Goal: Obtain resource: Download file/media

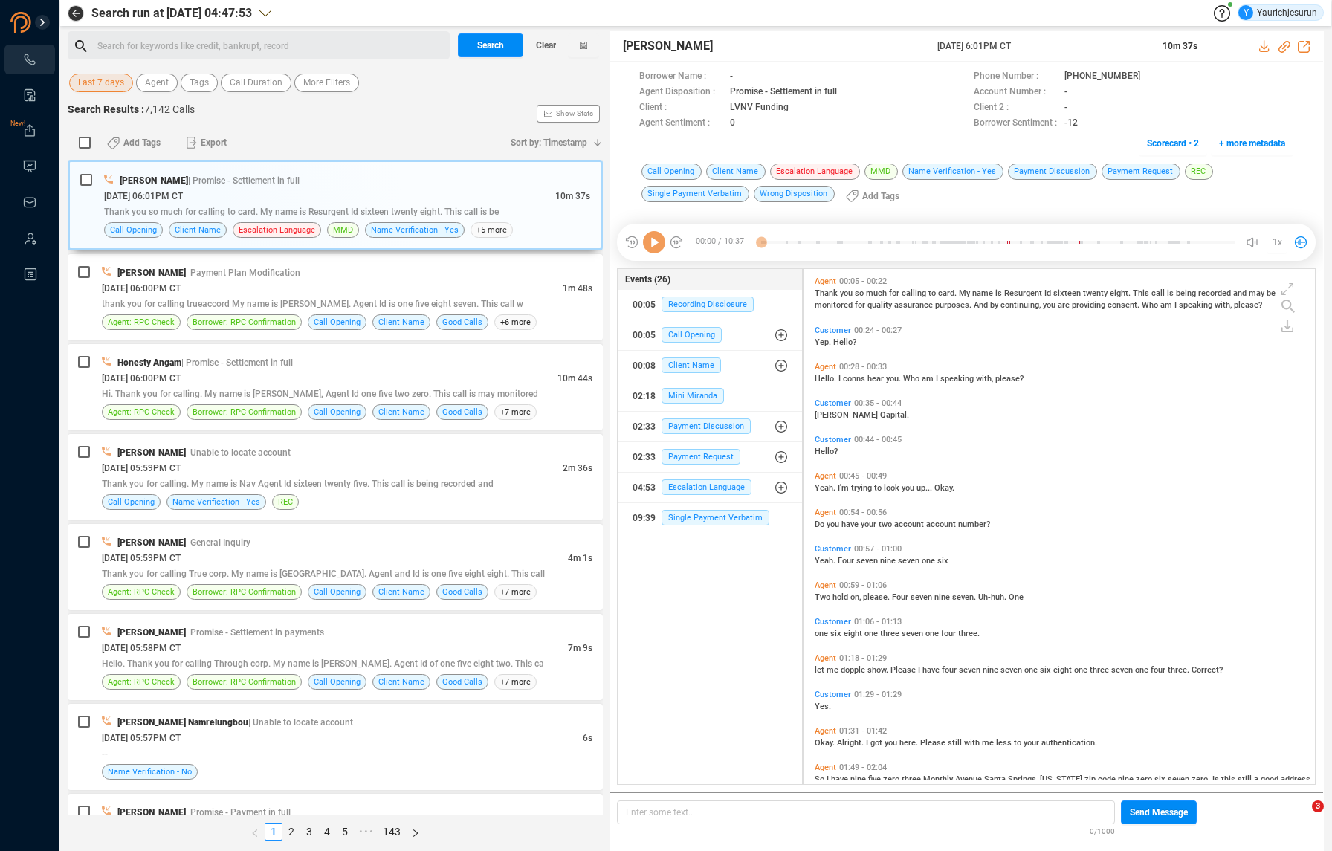
scroll to position [512, 504]
click at [117, 85] on span "Last 7 days" at bounding box center [101, 83] width 46 height 19
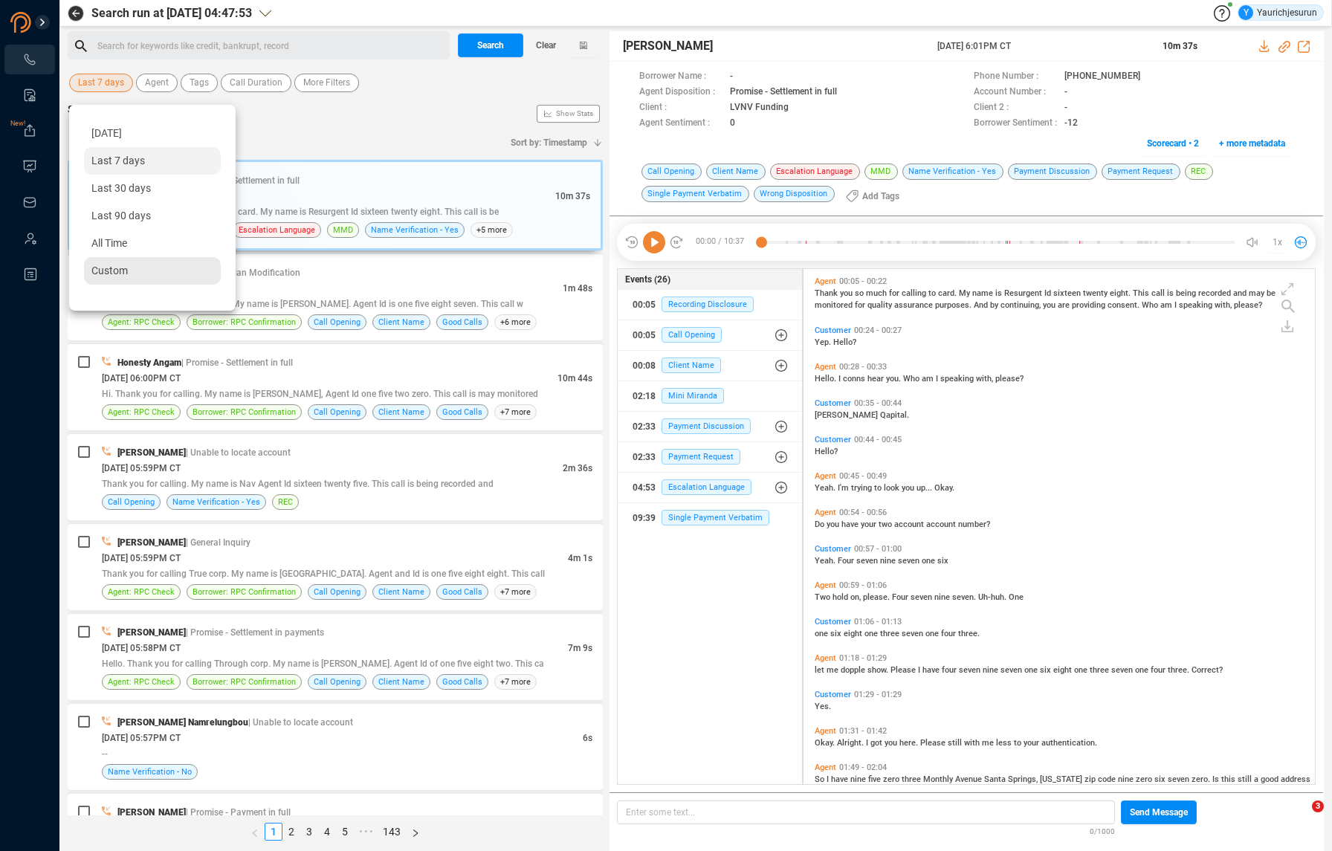
click at [134, 276] on div "Custom" at bounding box center [152, 271] width 137 height 28
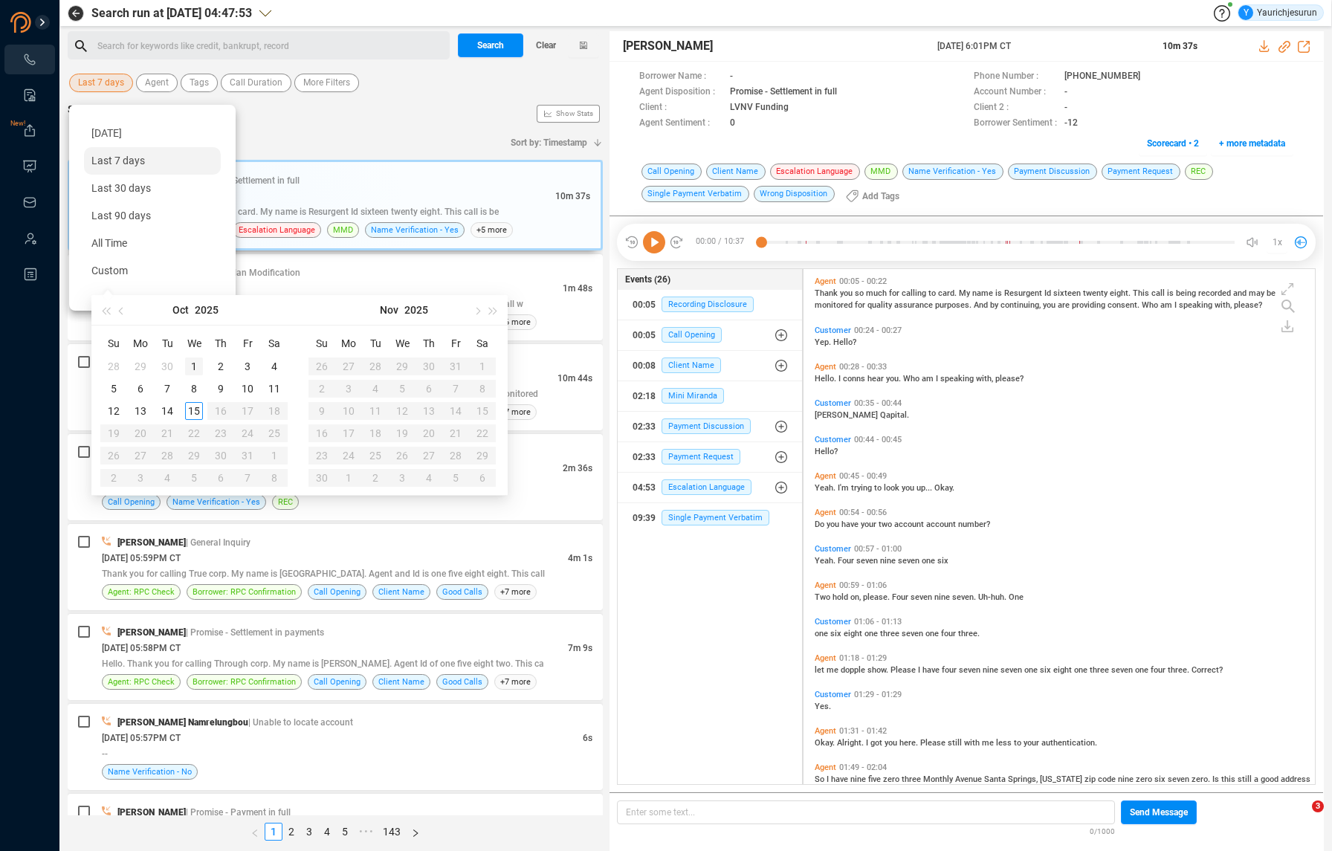
type input "[DATE]"
click at [121, 311] on button "button" at bounding box center [122, 310] width 16 height 30
type input "[DATE]"
click at [144, 368] on div "1" at bounding box center [141, 367] width 18 height 18
type input "[DATE]"
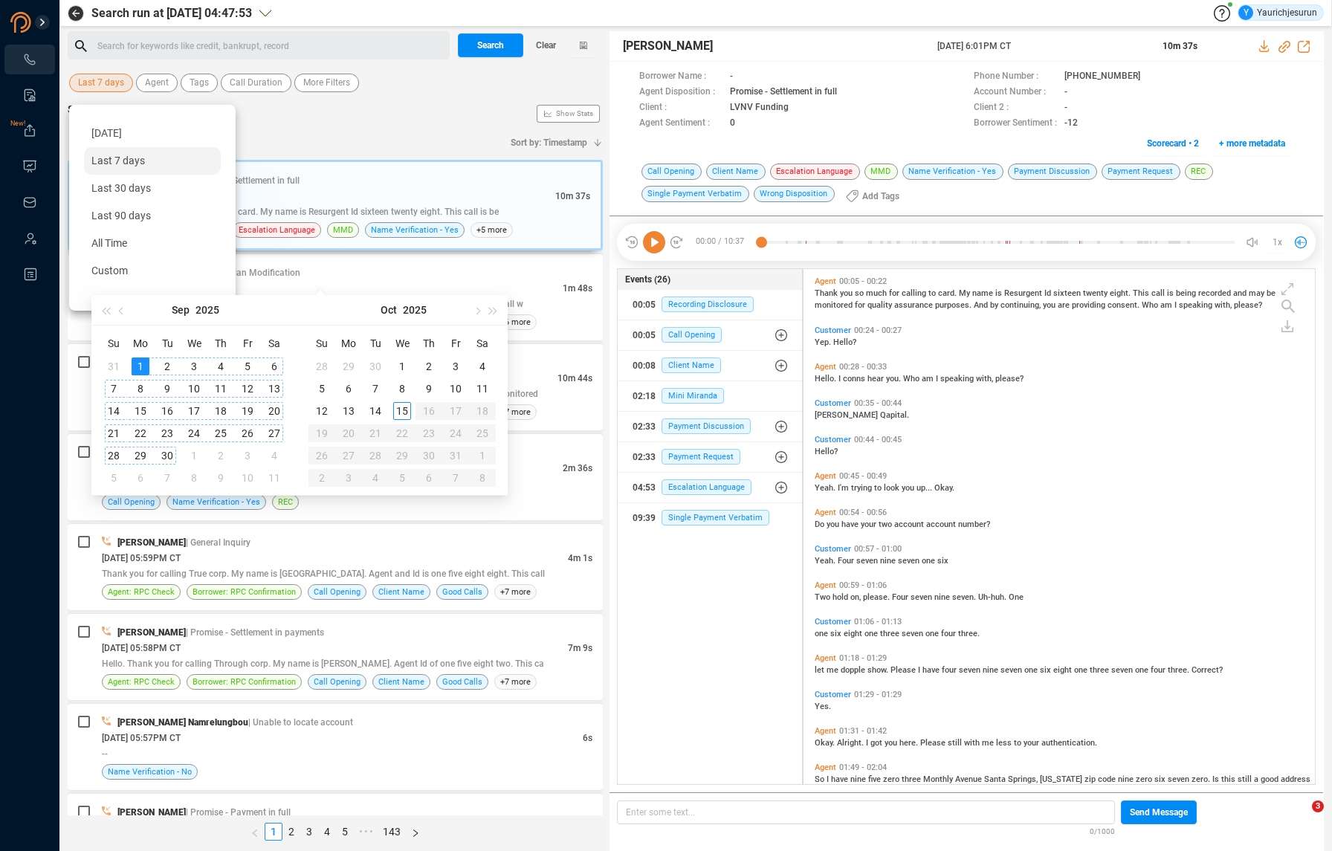
click at [164, 457] on div "30" at bounding box center [167, 456] width 18 height 18
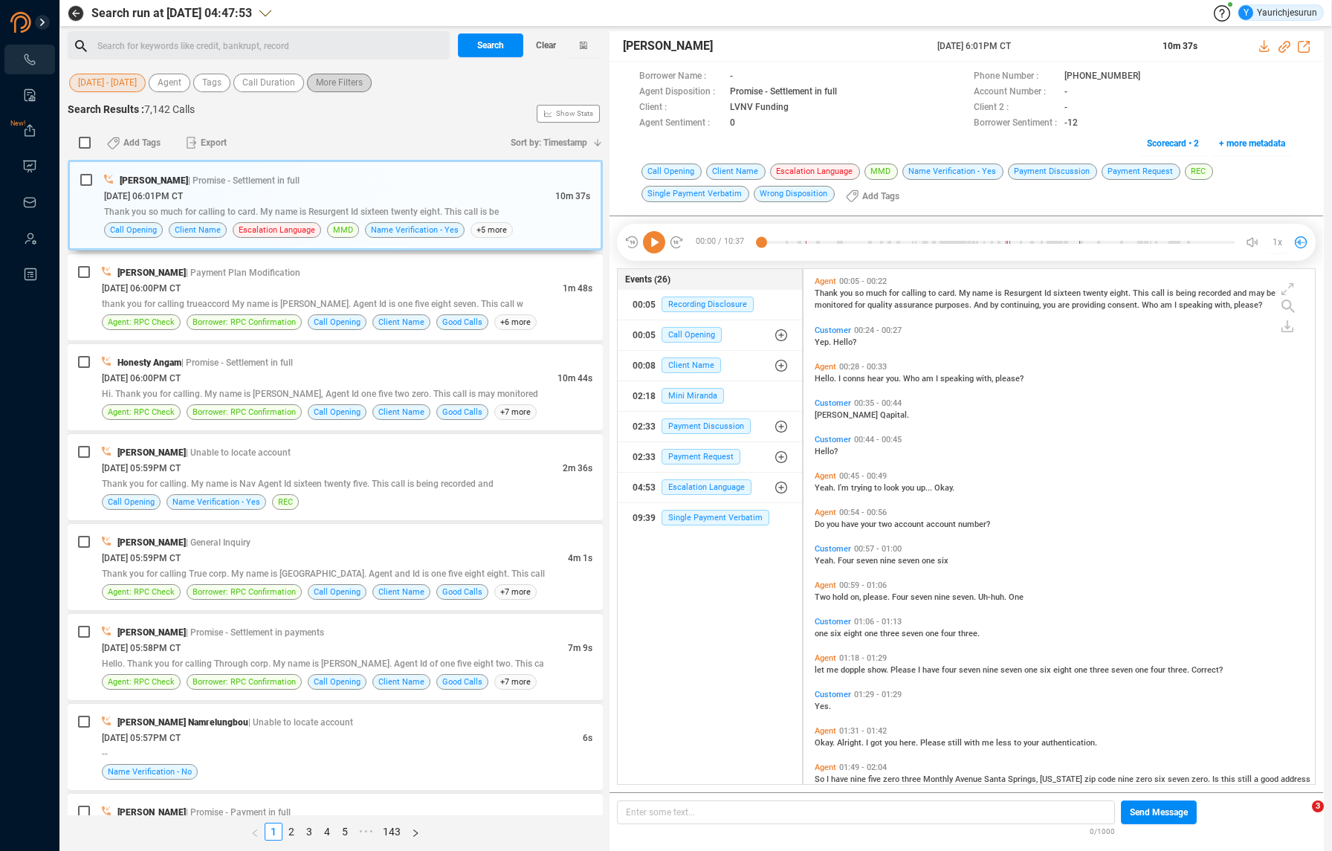
click at [333, 74] on div "[DATE] - [DATE] Agent Tags Call Duration More Filters" at bounding box center [335, 82] width 535 height 23
click at [324, 83] on span "More Filters" at bounding box center [339, 83] width 47 height 19
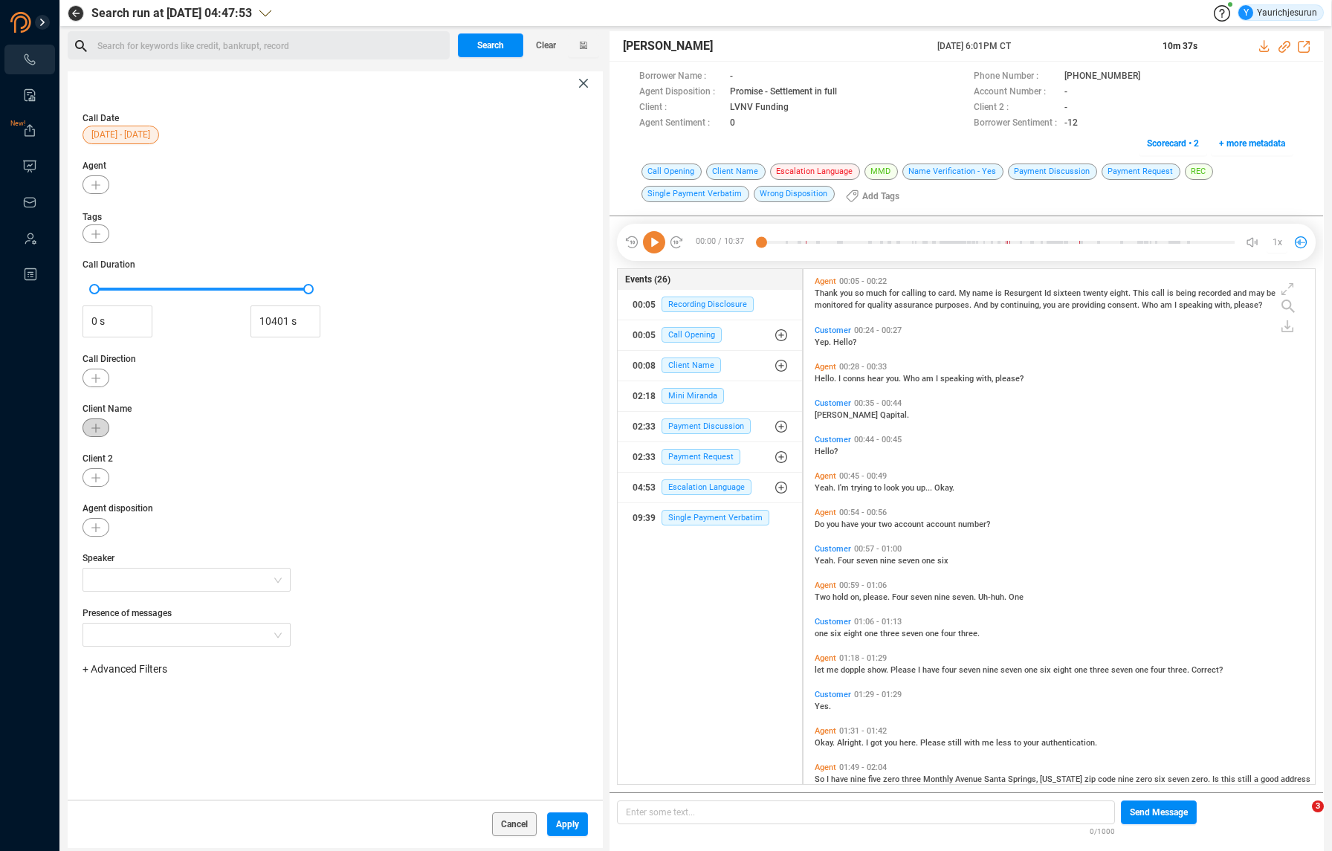
click at [88, 424] on button "button" at bounding box center [96, 428] width 27 height 19
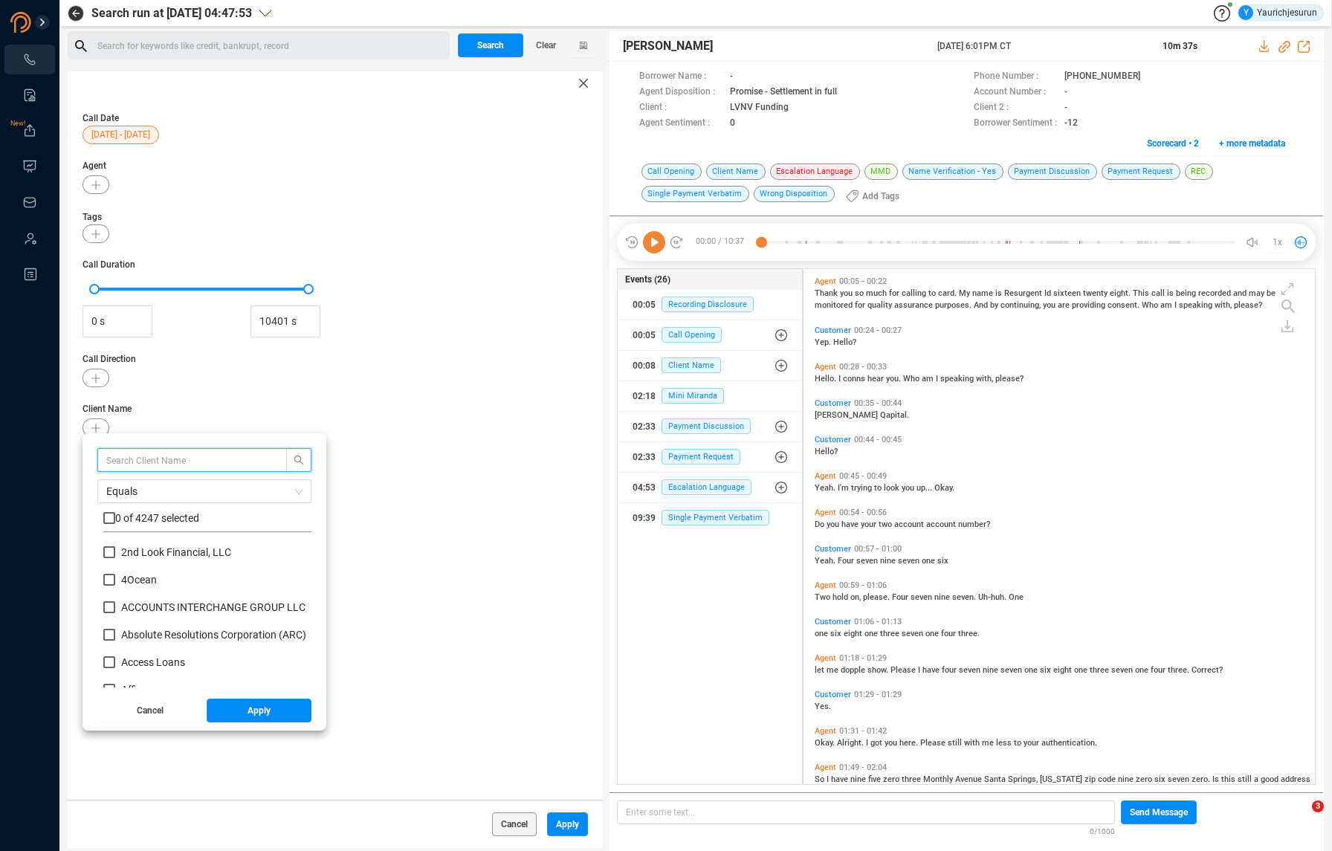
scroll to position [139, 201]
click at [119, 460] on input "text" at bounding box center [185, 460] width 158 height 16
type input "Opploans"
click at [106, 517] on input "checkbox" at bounding box center [109, 518] width 12 height 12
checkbox input "true"
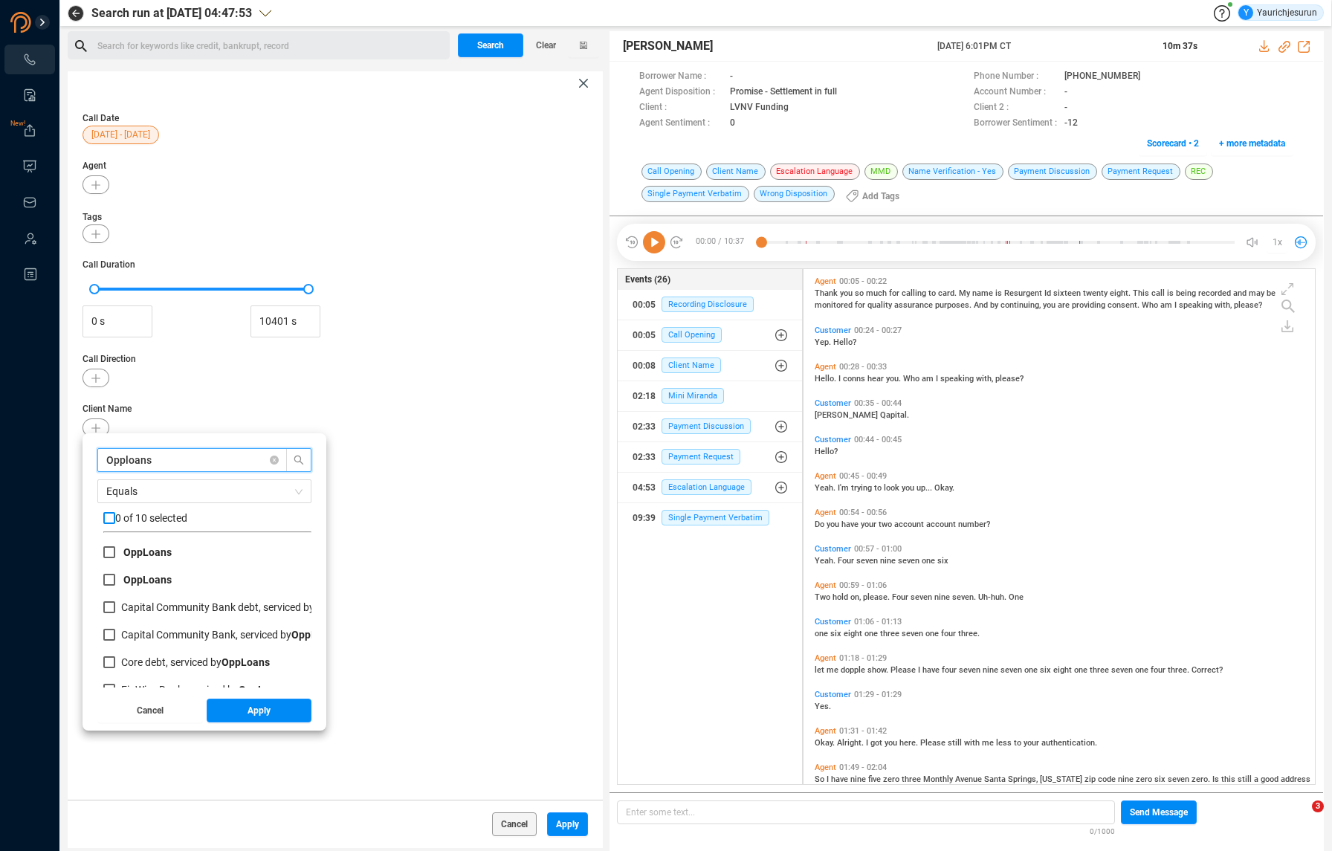
checkbox input "true"
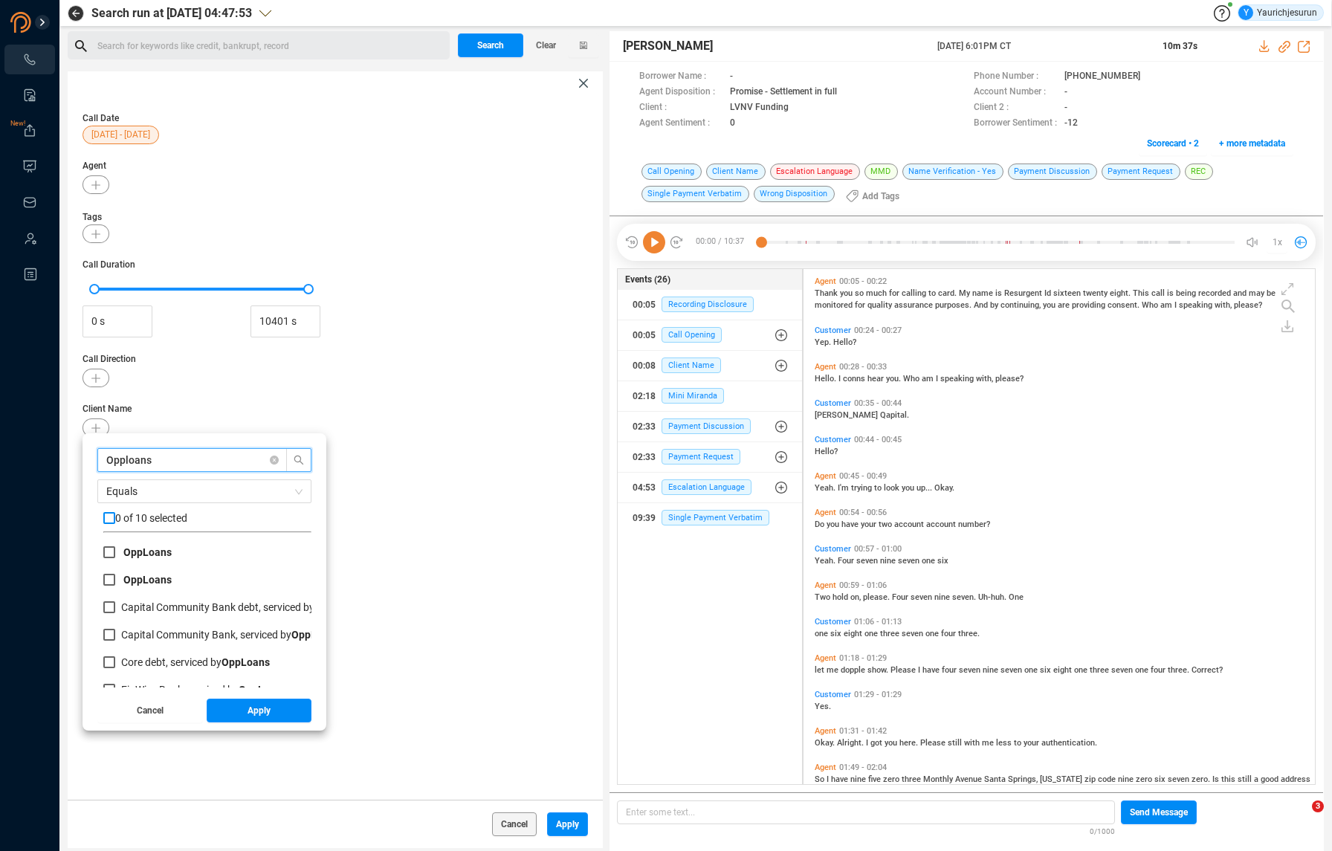
checkbox input "true"
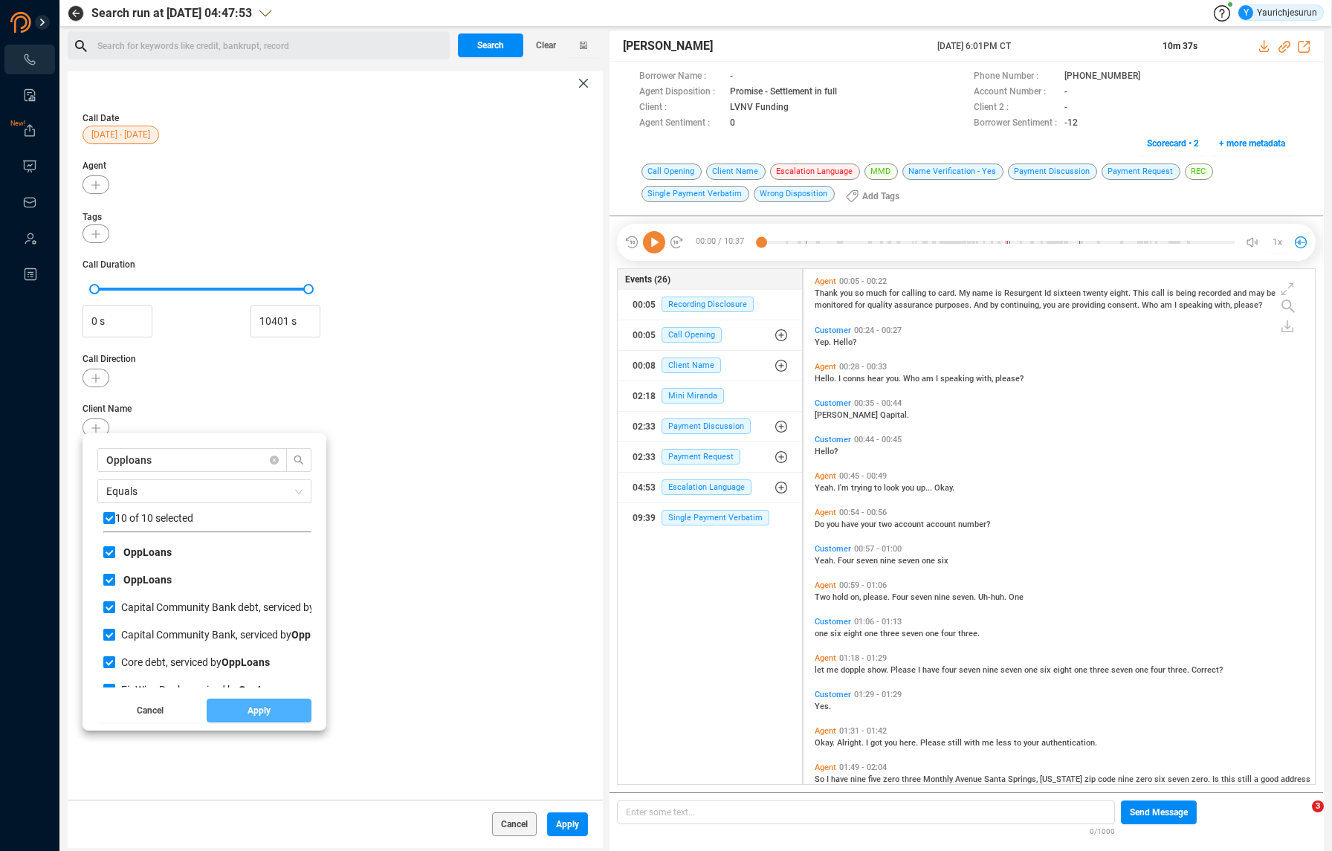
click at [225, 706] on button "Apply" at bounding box center [260, 711] width 106 height 24
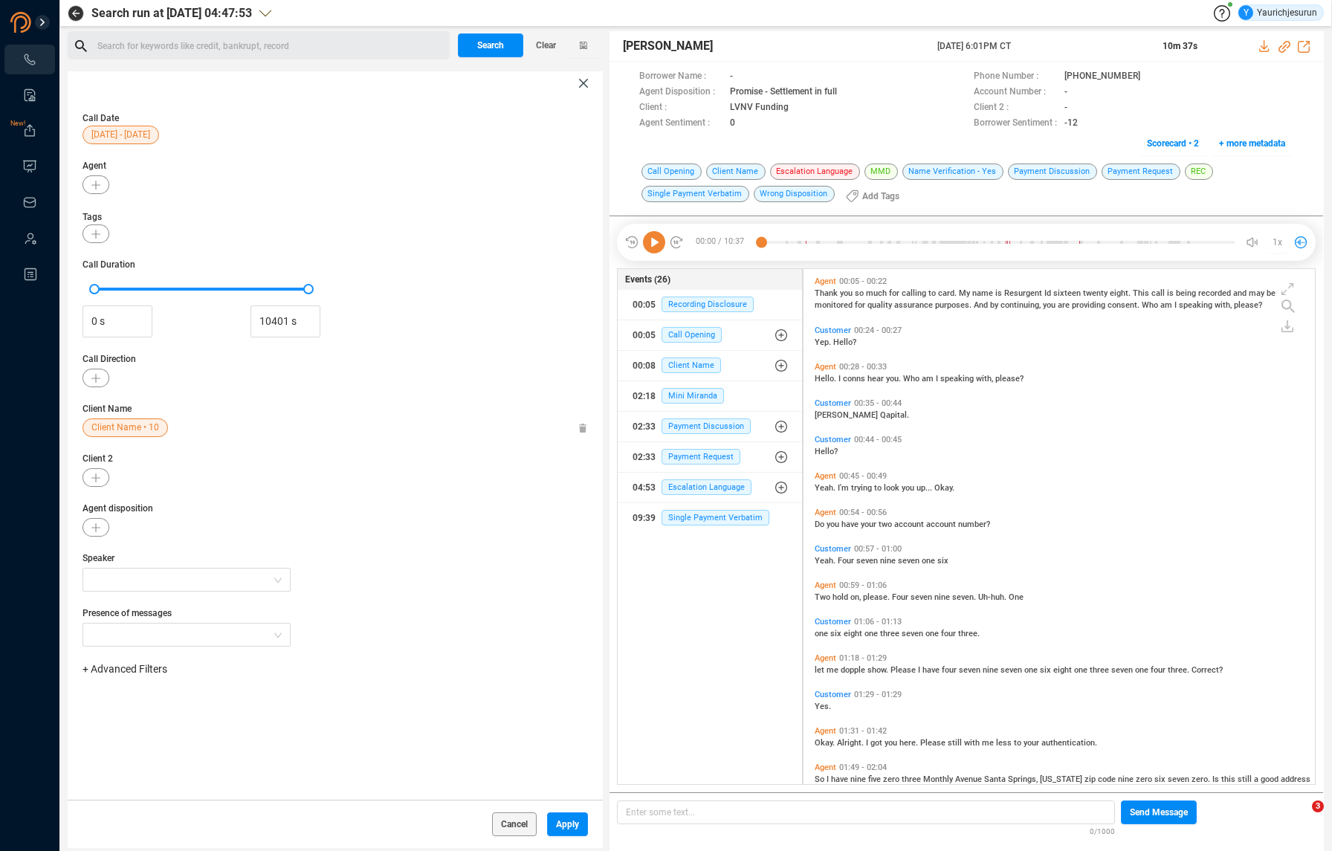
click at [155, 668] on span "+ Advanced Filters" at bounding box center [125, 669] width 85 height 12
click at [170, 796] on div "Phone Number" at bounding box center [148, 793] width 102 height 16
click at [153, 793] on span "Phone Number" at bounding box center [131, 793] width 69 height 12
click at [279, 701] on div "Enter a comma separated list ﻿" at bounding box center [231, 716] width 283 height 32
click at [276, 708] on div "Enter a comma separated list ﻿" at bounding box center [231, 716] width 283 height 32
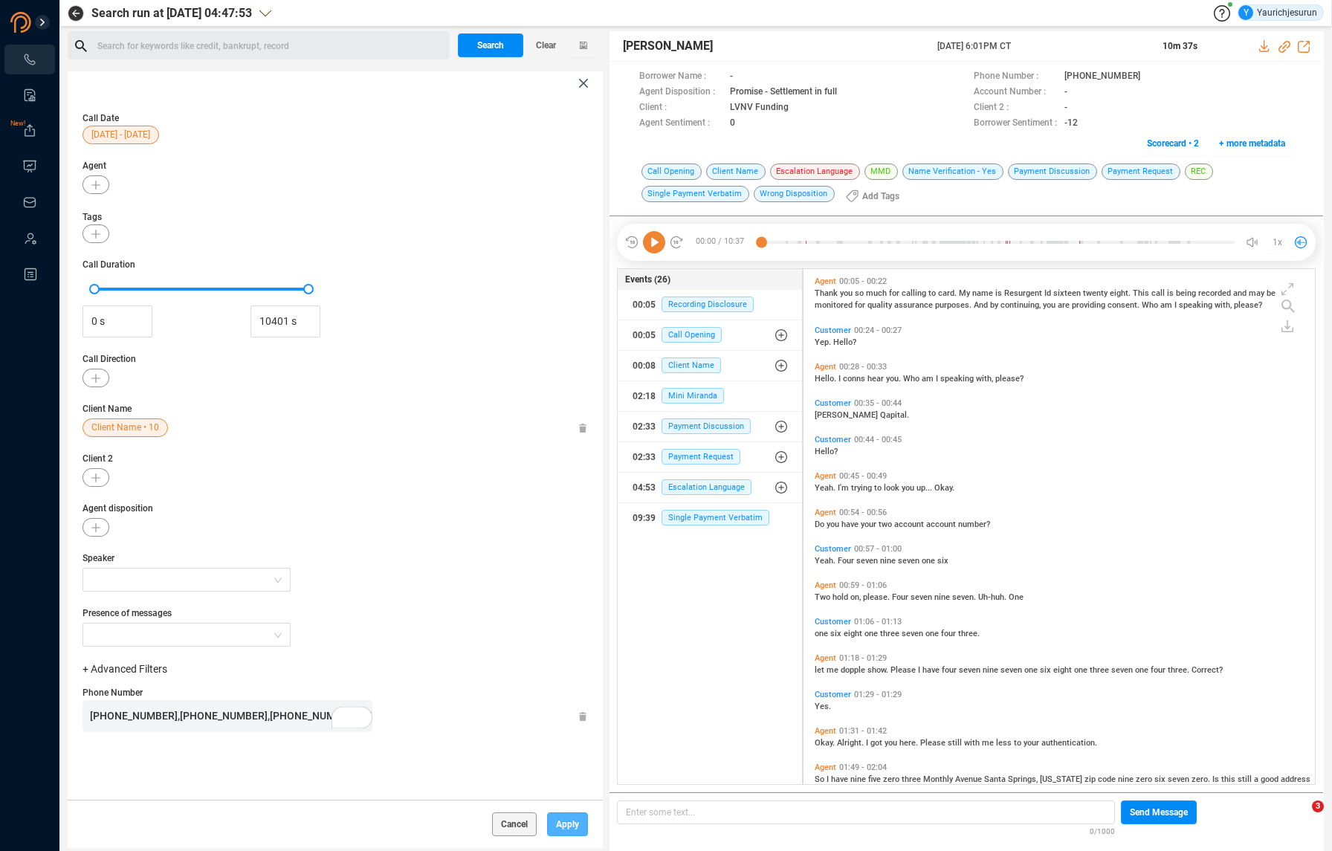
scroll to position [4, 0]
click at [564, 819] on span "Apply" at bounding box center [567, 825] width 23 height 24
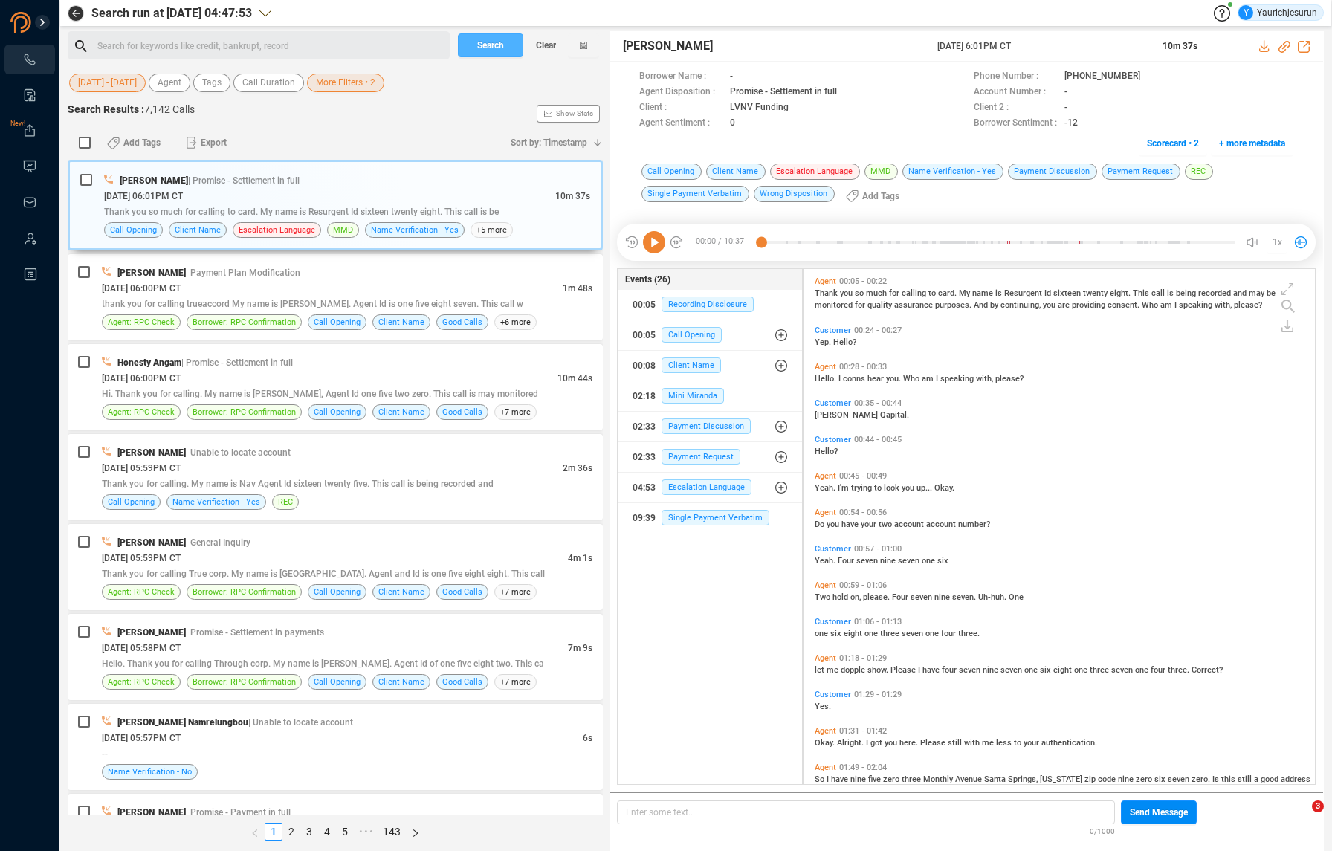
click at [489, 51] on span "Search" at bounding box center [490, 45] width 27 height 24
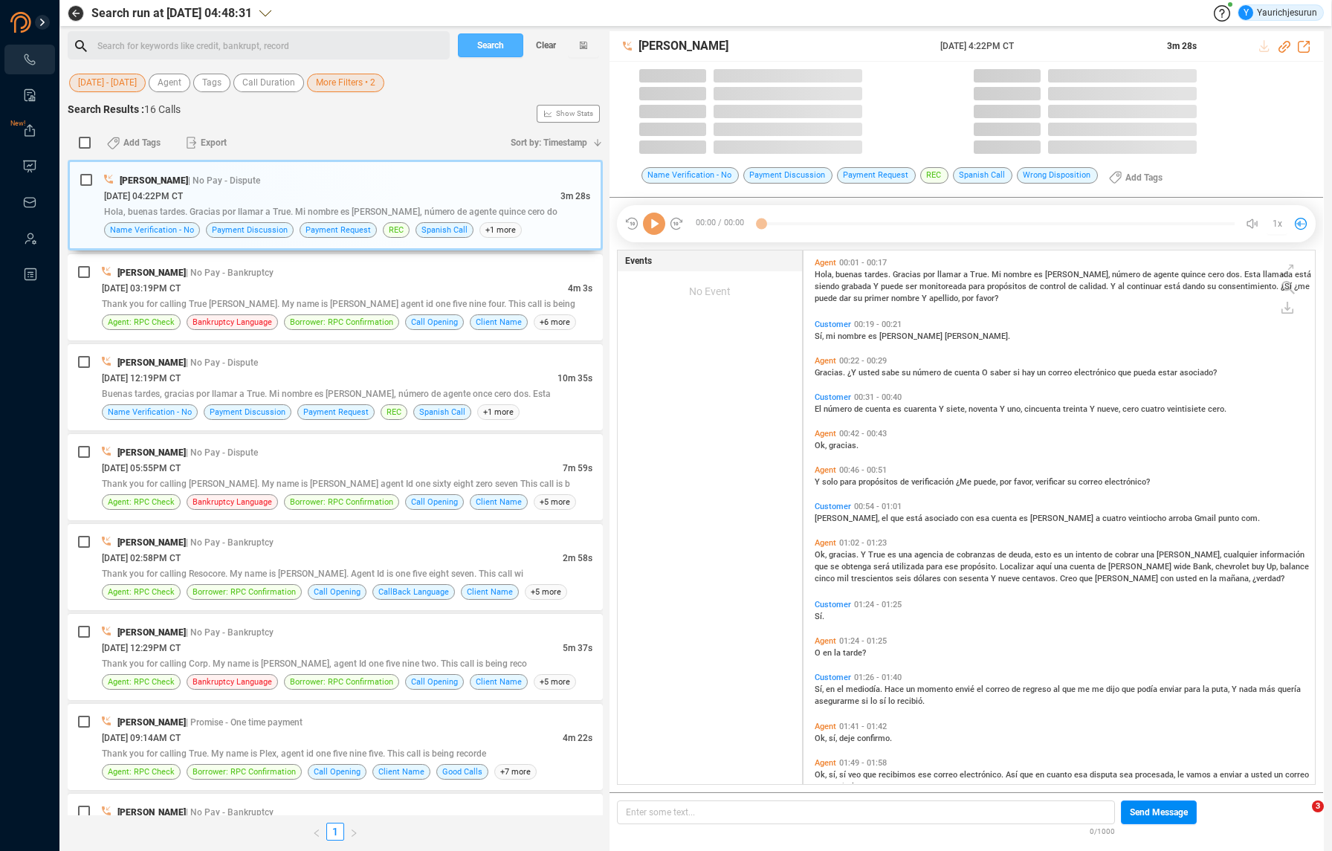
scroll to position [534, 504]
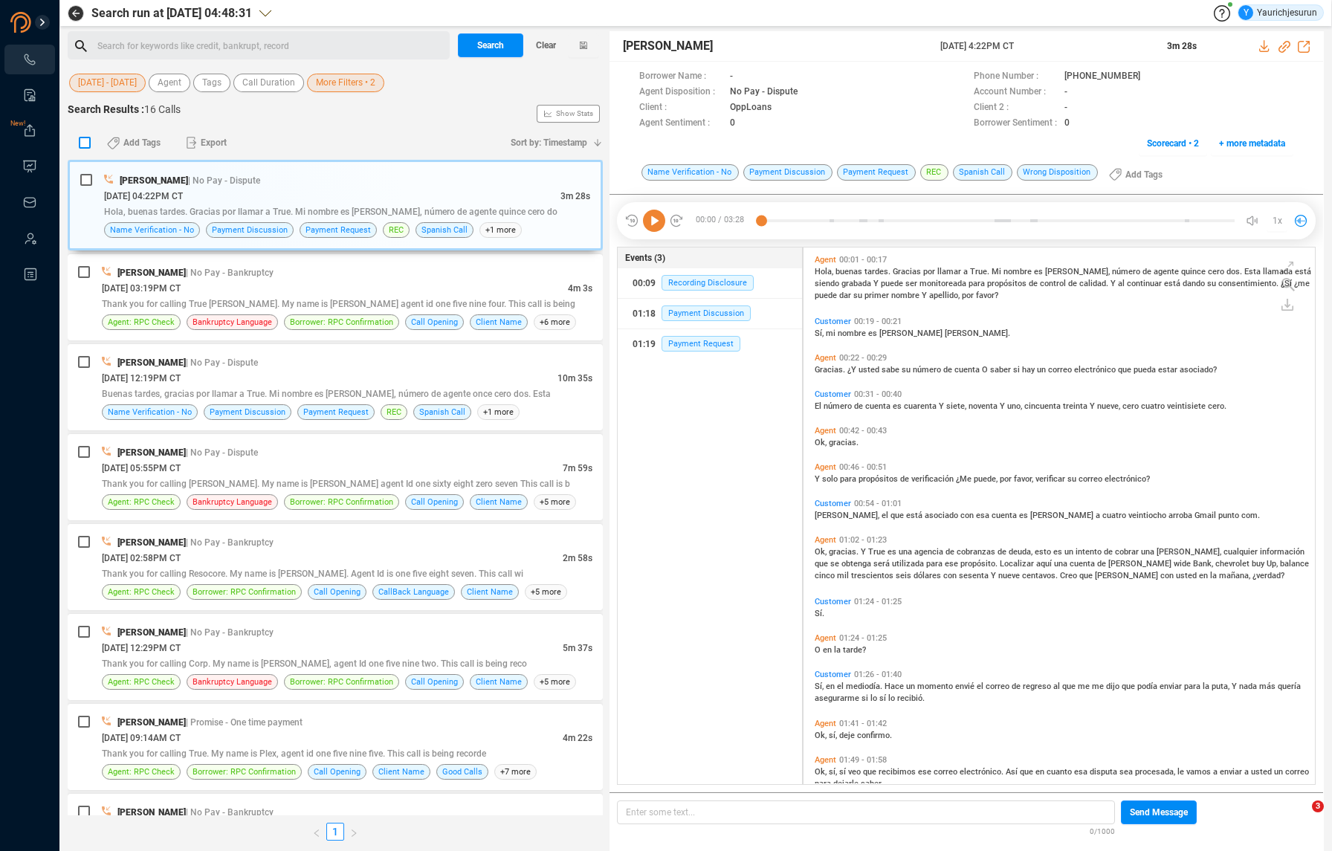
click at [86, 143] on input "checkbox" at bounding box center [85, 143] width 12 height 12
checkbox input "true"
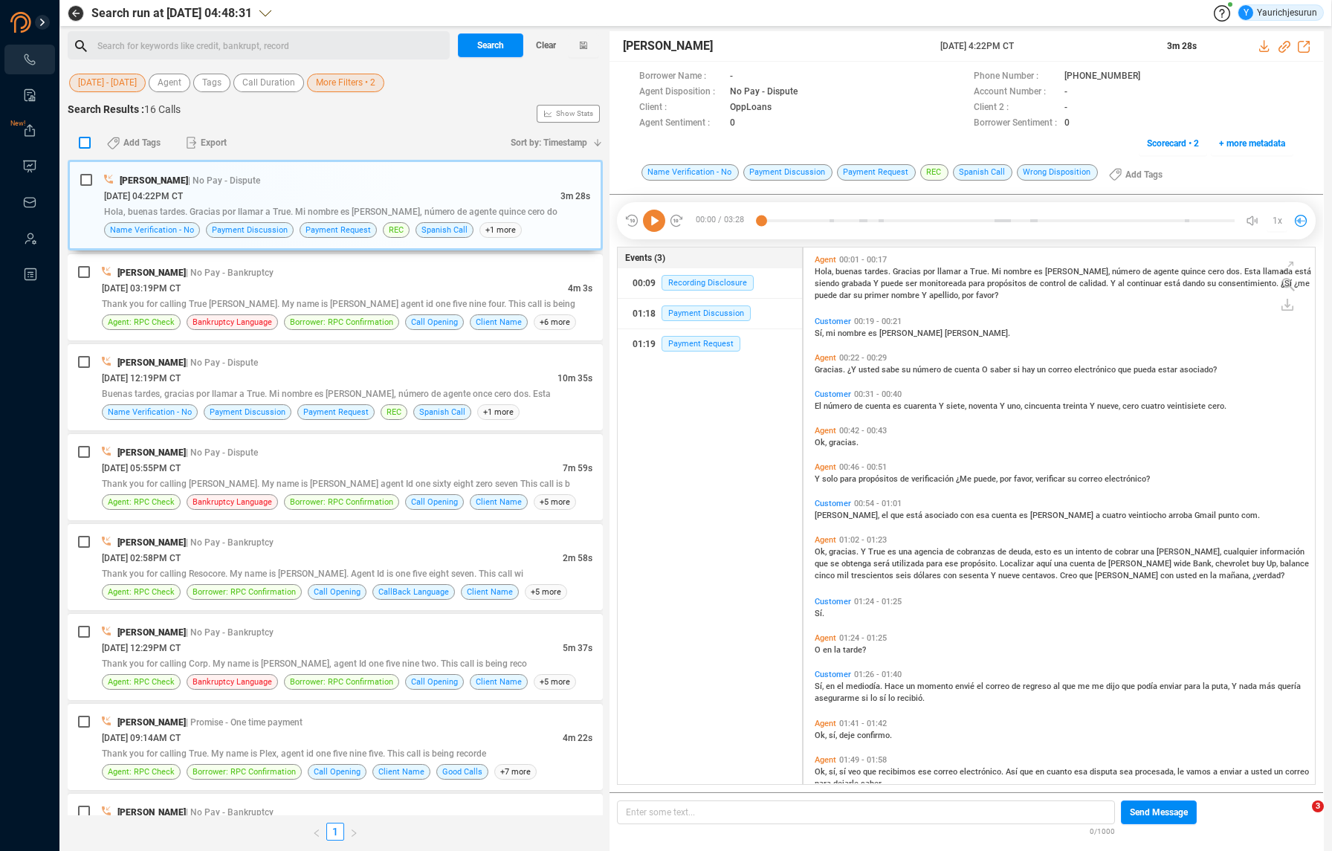
checkbox input "true"
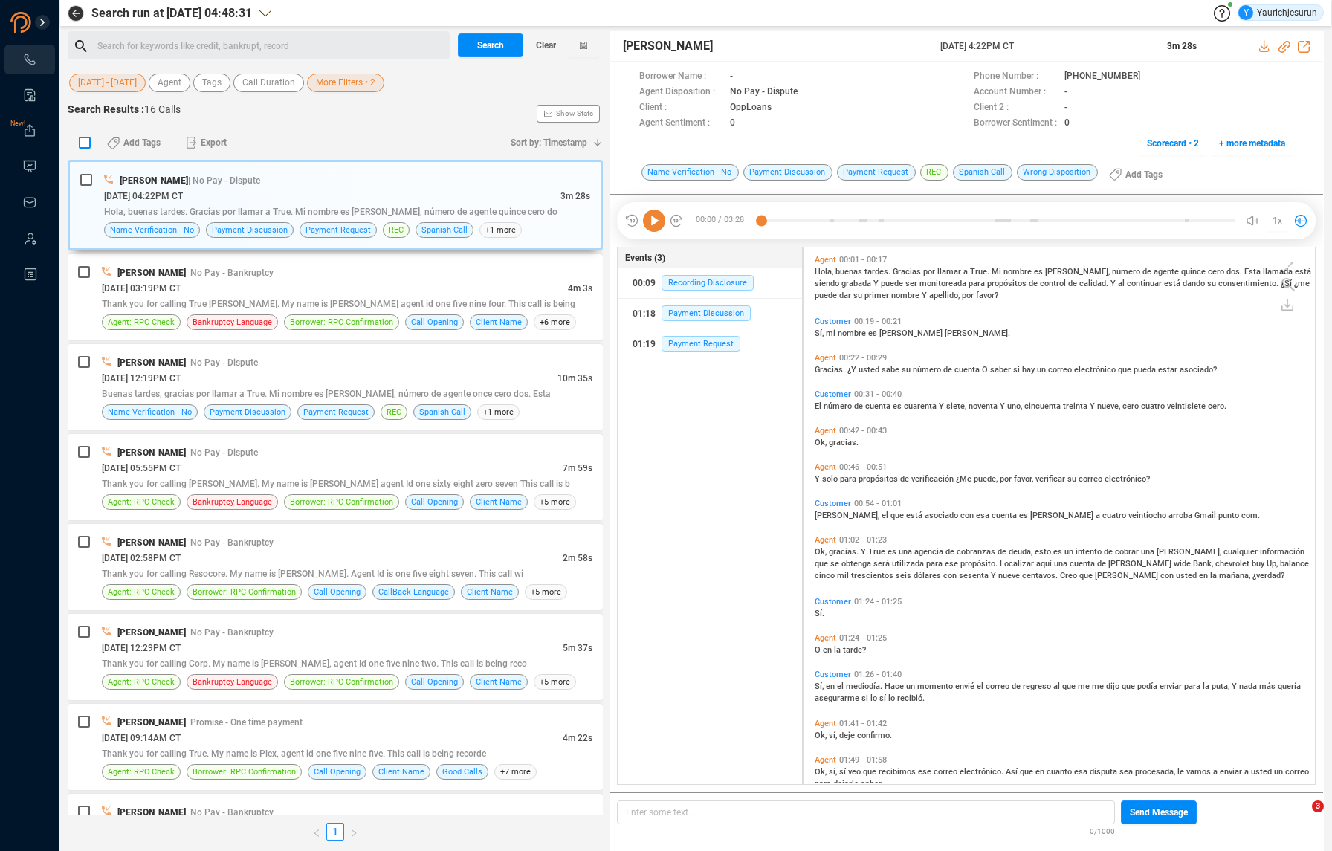
checkbox input "true"
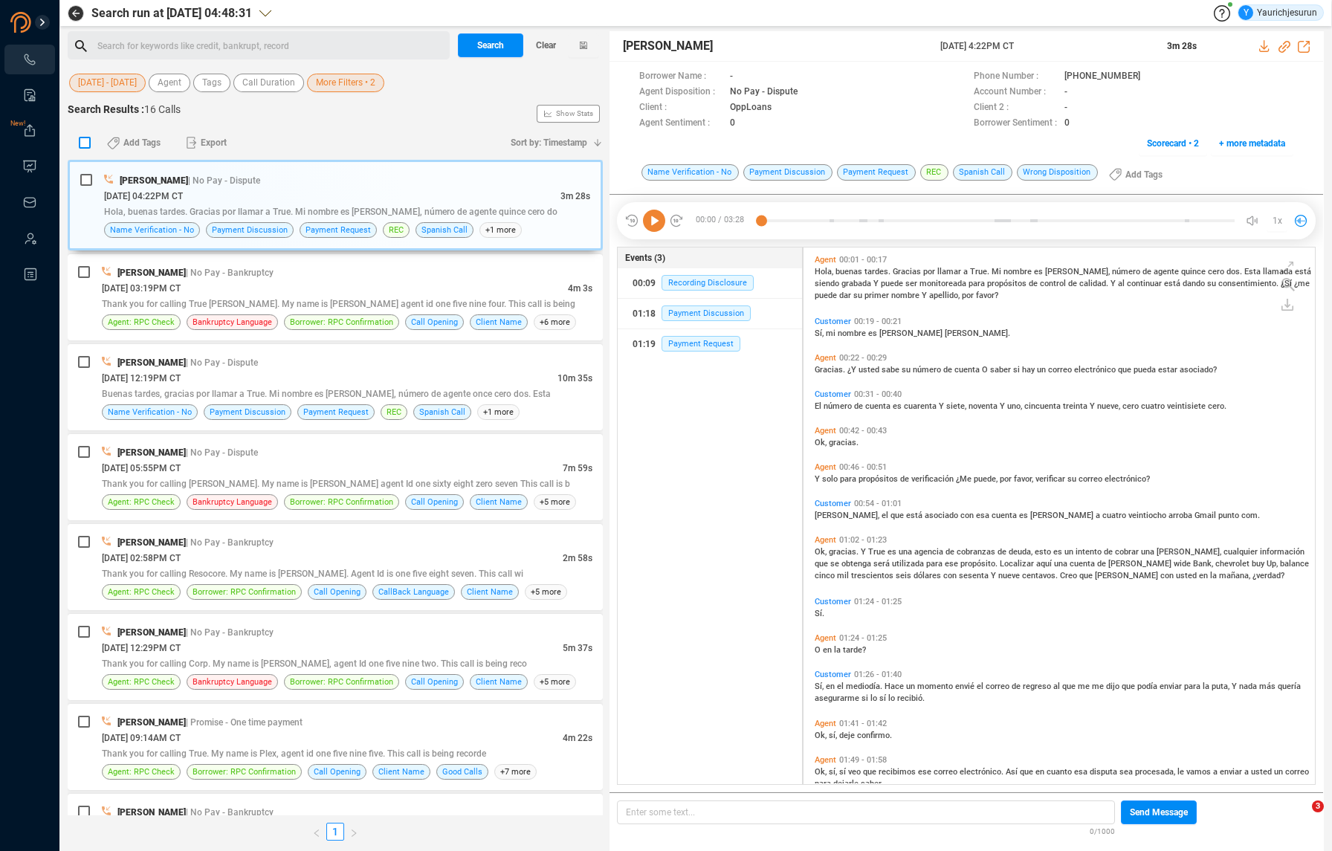
checkbox input "true"
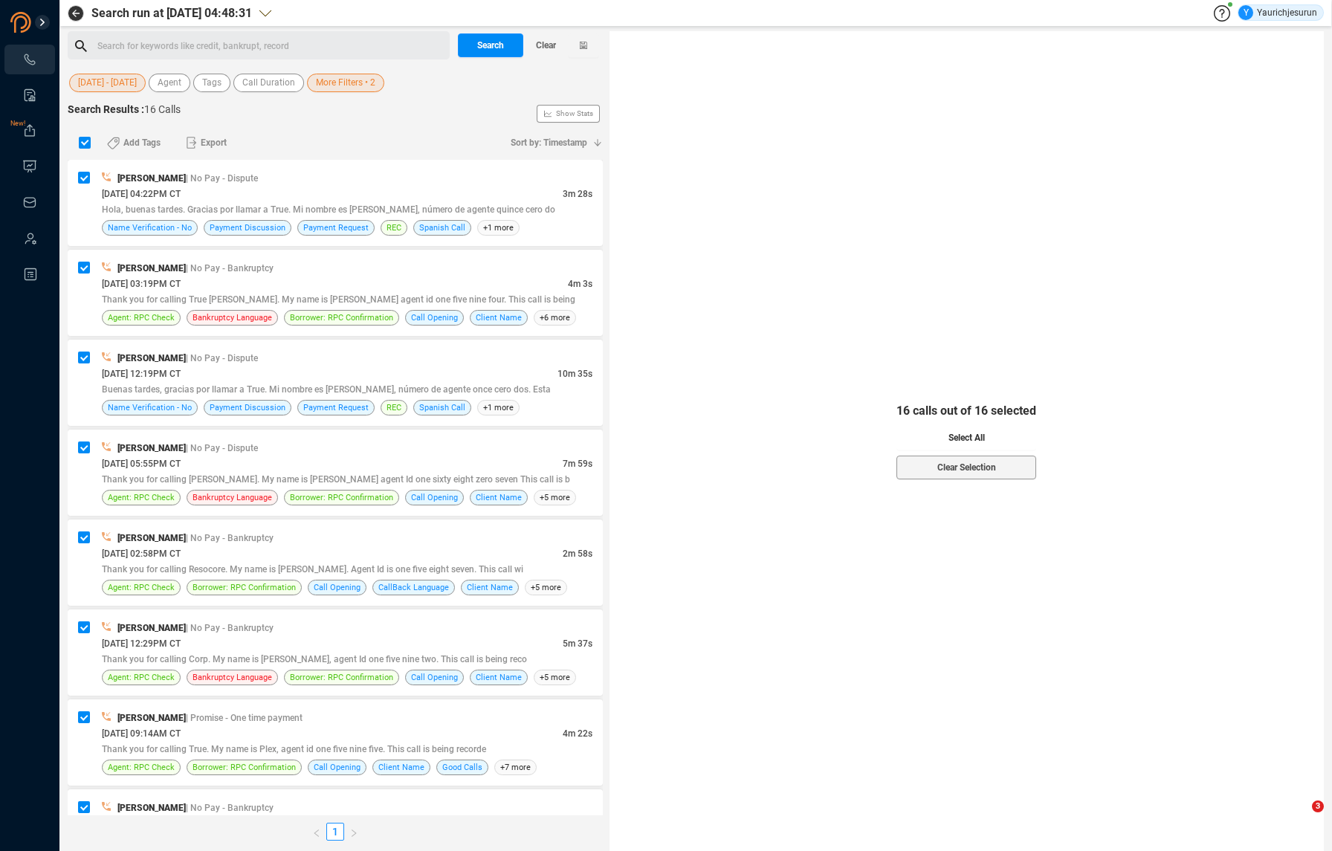
click at [951, 437] on span "Select All" at bounding box center [967, 438] width 36 height 24
click at [194, 144] on icon "button" at bounding box center [192, 143] width 10 height 12
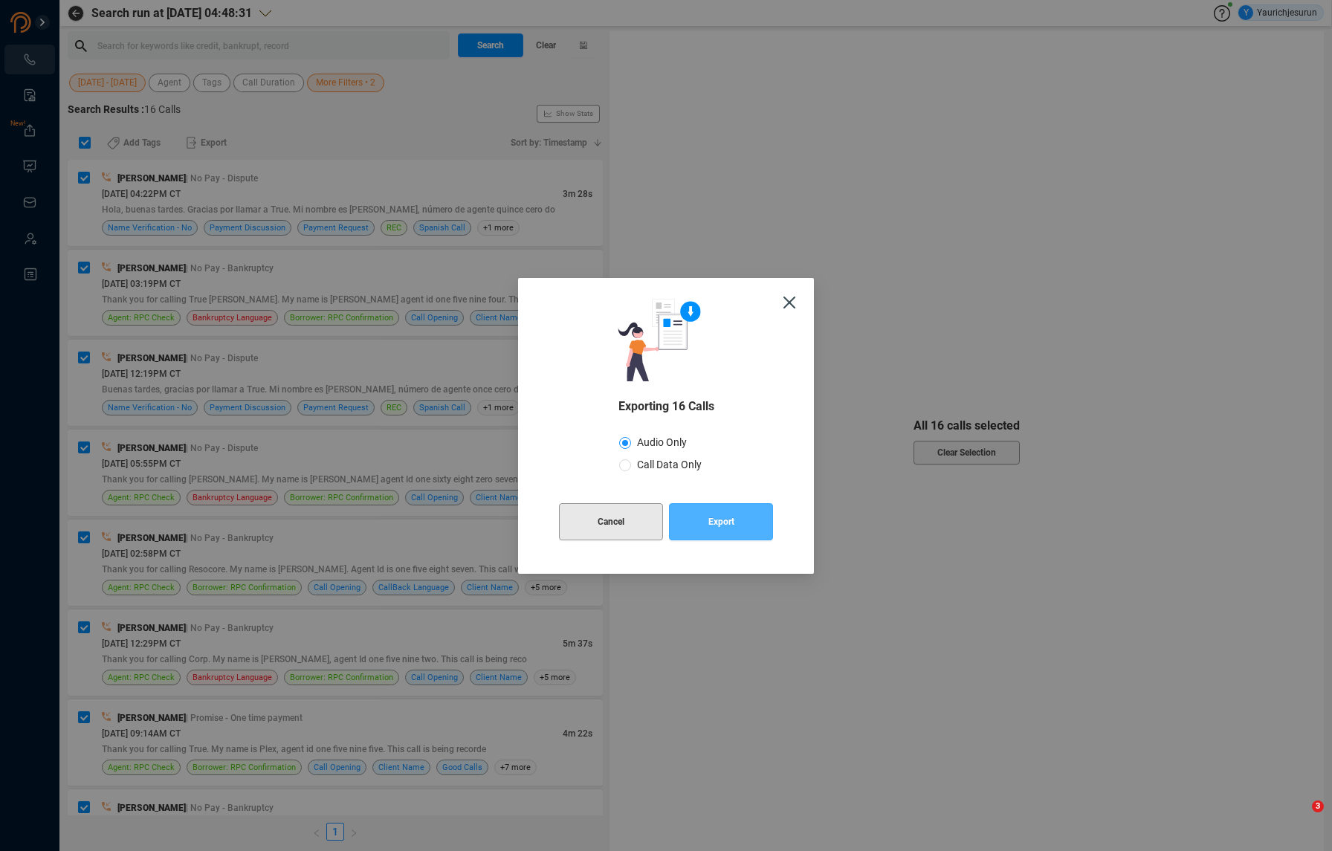
drag, startPoint x: 732, startPoint y: 524, endPoint x: 633, endPoint y: 515, distance: 99.3
click at [633, 515] on div "Cancel Export" at bounding box center [666, 522] width 214 height 61
click at [633, 515] on button "Cancel" at bounding box center [611, 521] width 104 height 37
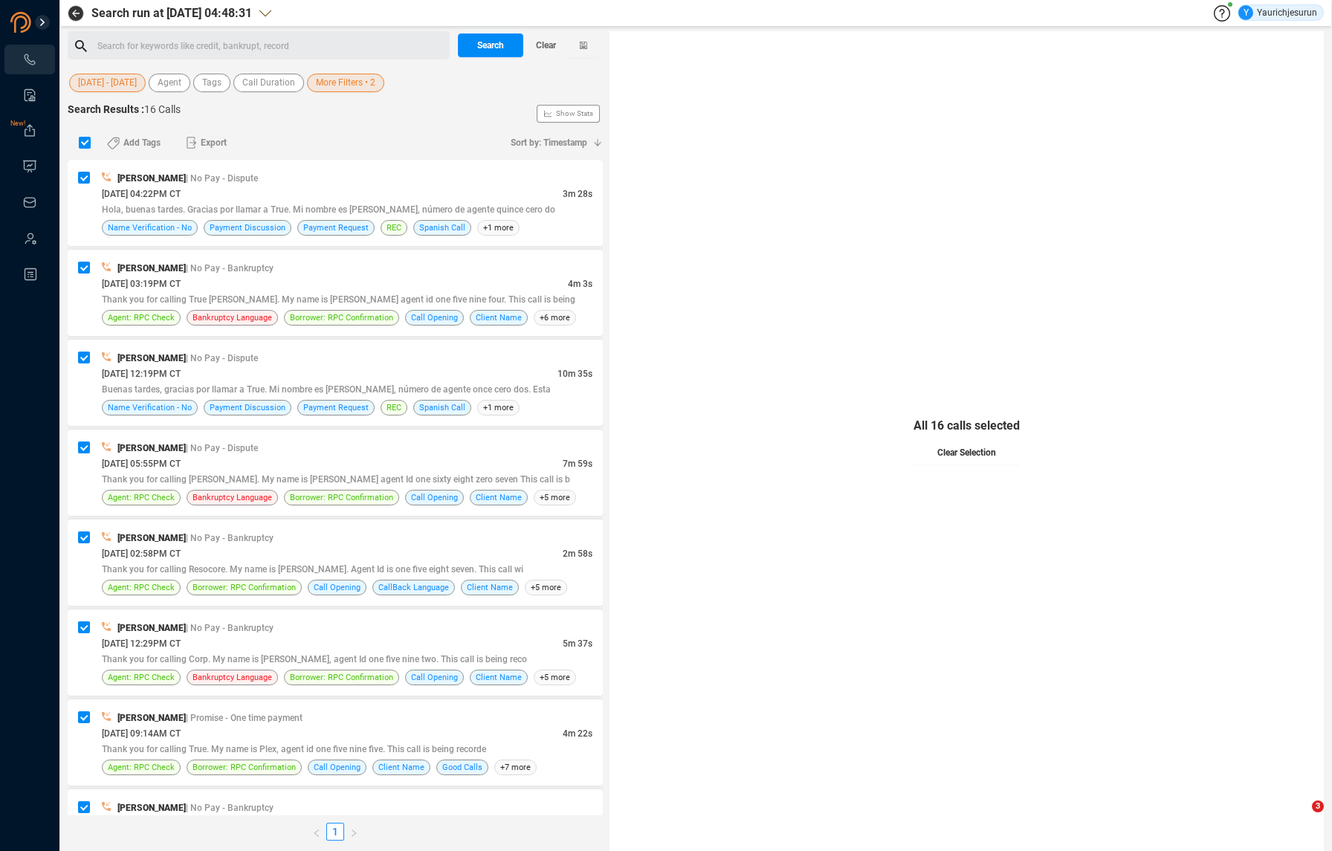
click at [992, 447] on span "Clear Selection" at bounding box center [967, 453] width 59 height 24
checkbox input "false"
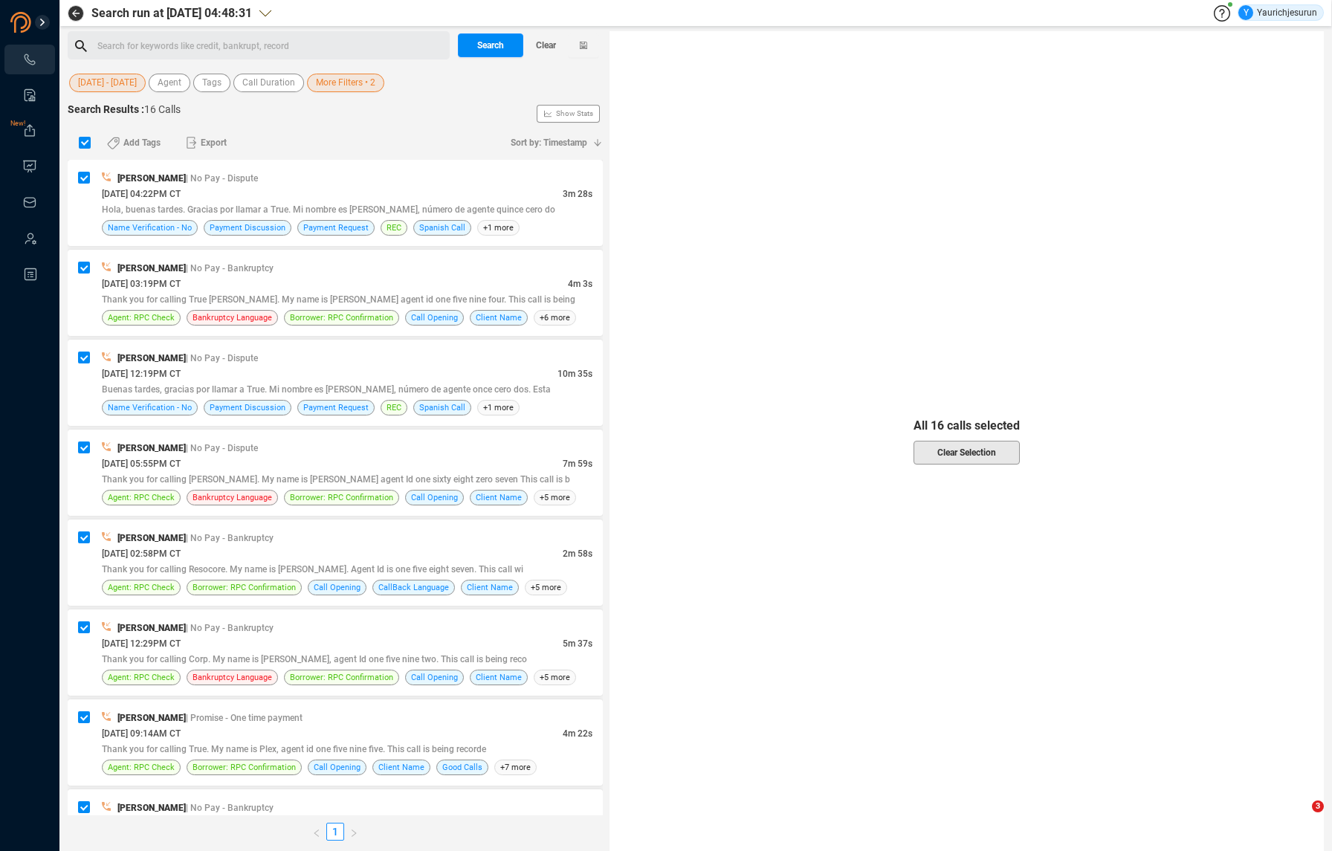
checkbox input "false"
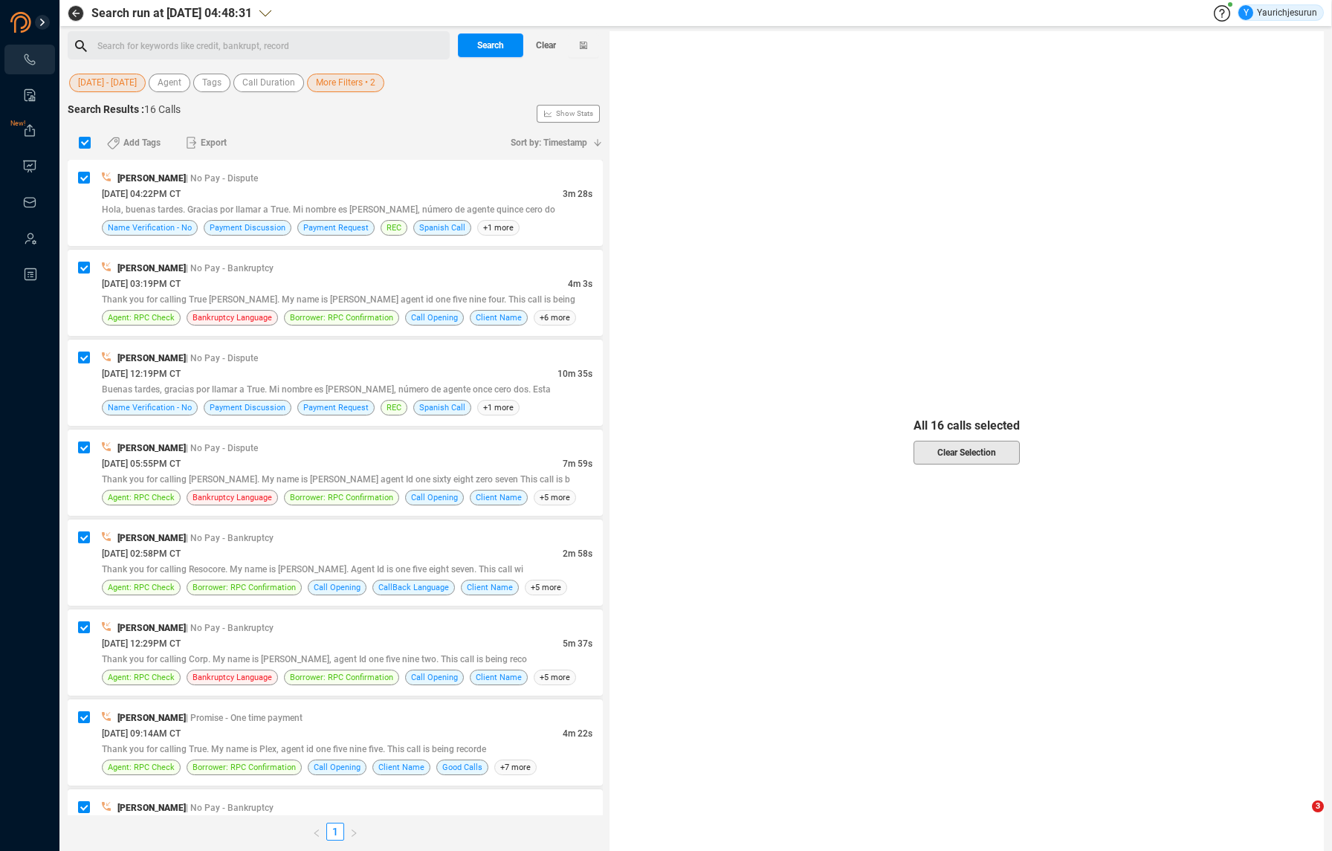
checkbox input "false"
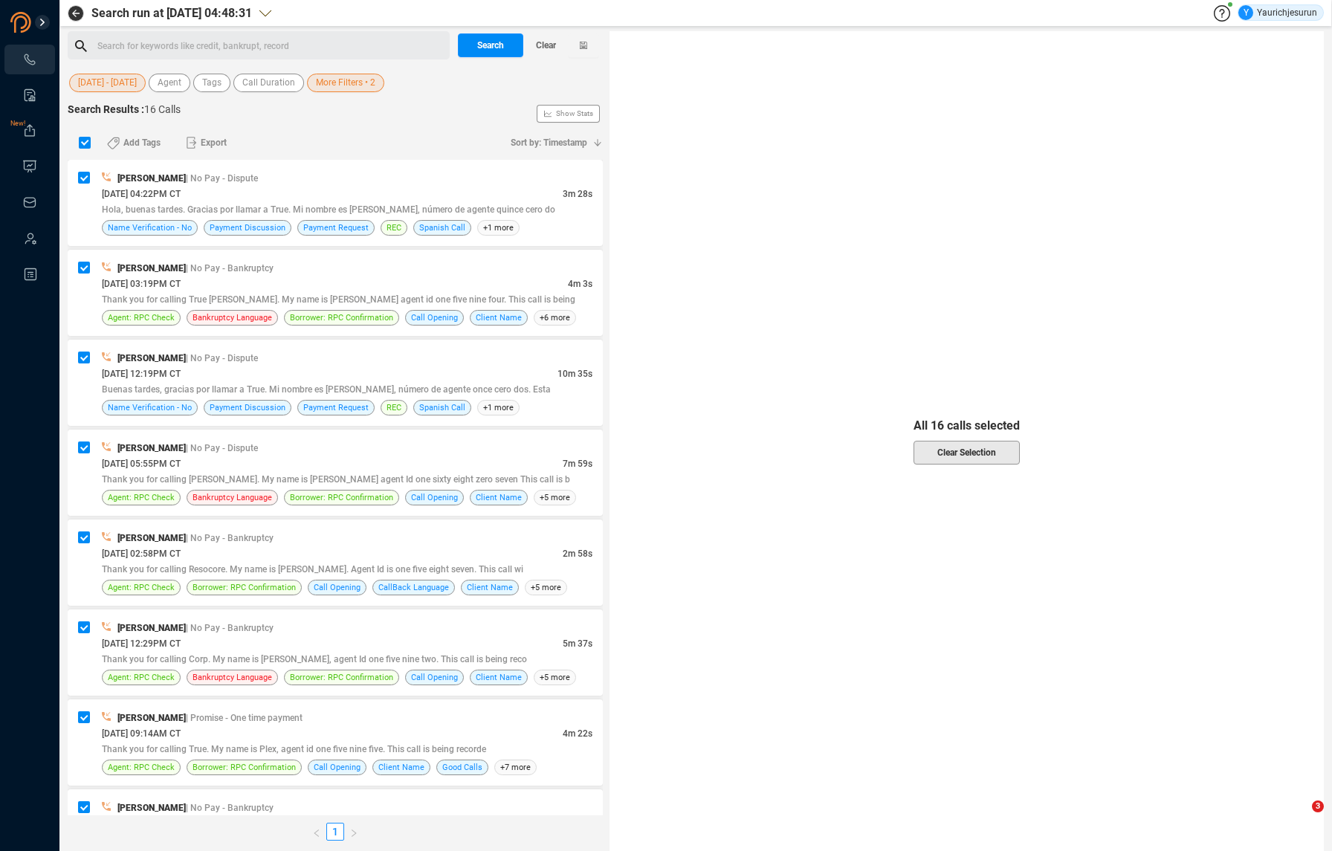
checkbox input "false"
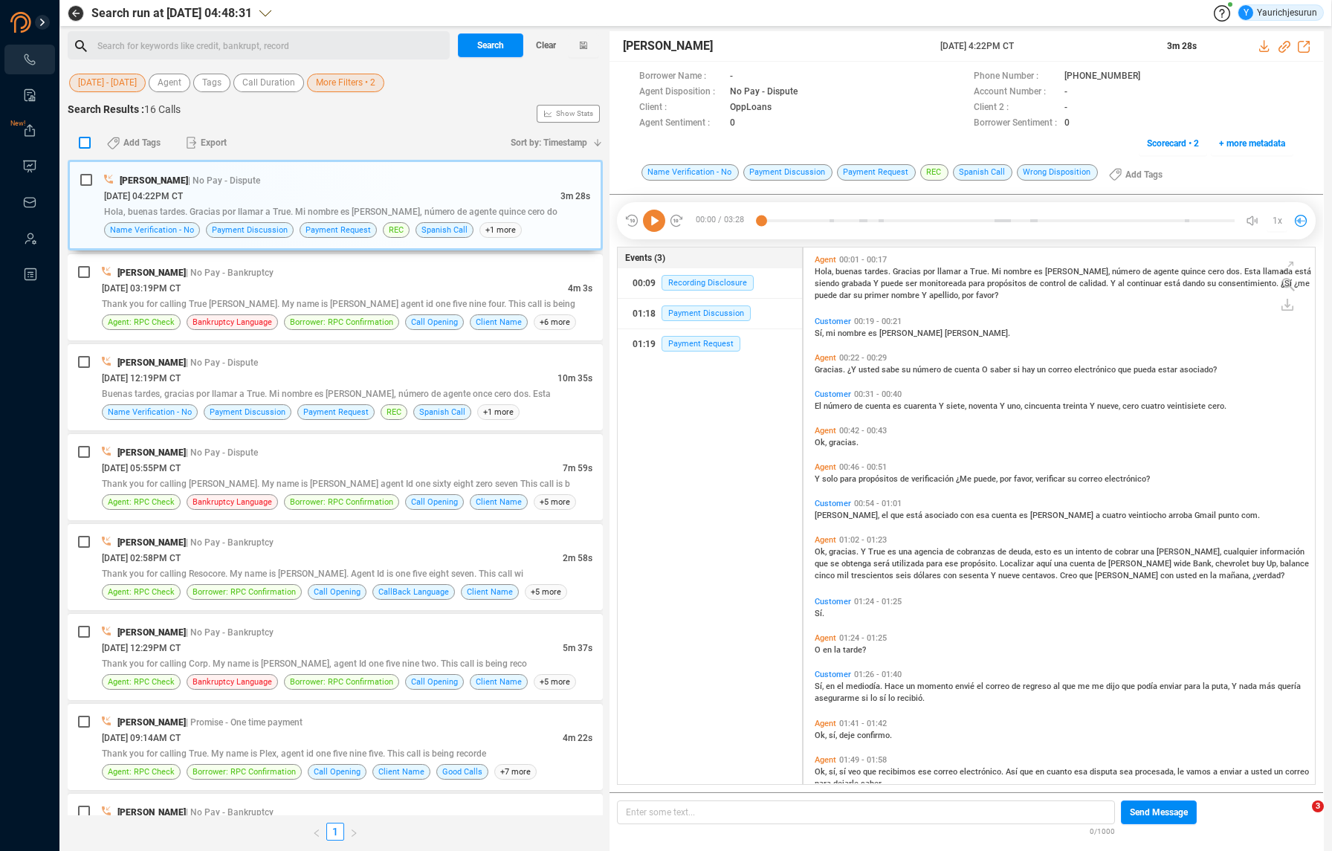
click at [83, 135] on label at bounding box center [84, 143] width 19 height 23
click at [83, 137] on input "checkbox" at bounding box center [85, 143] width 12 height 12
checkbox input "true"
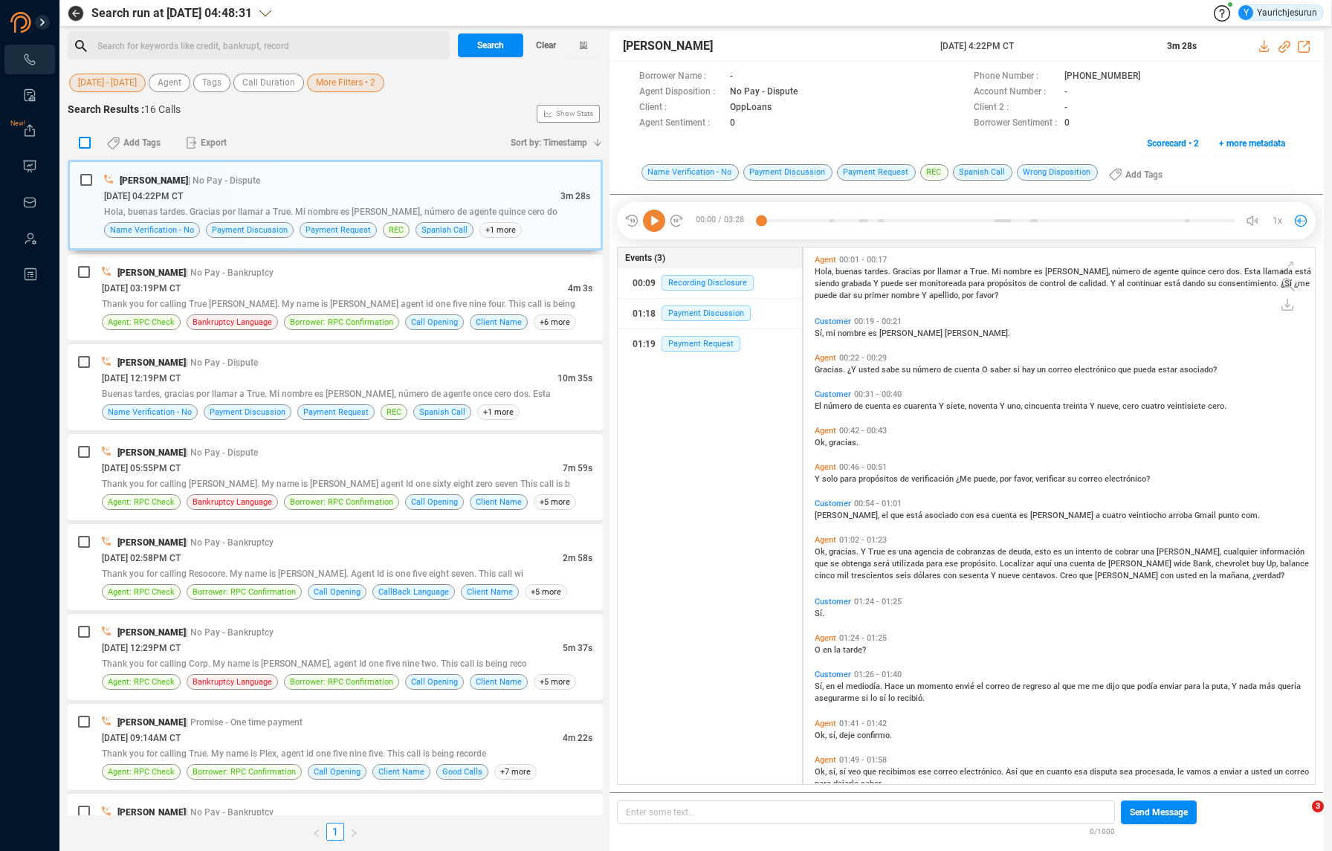
checkbox input "true"
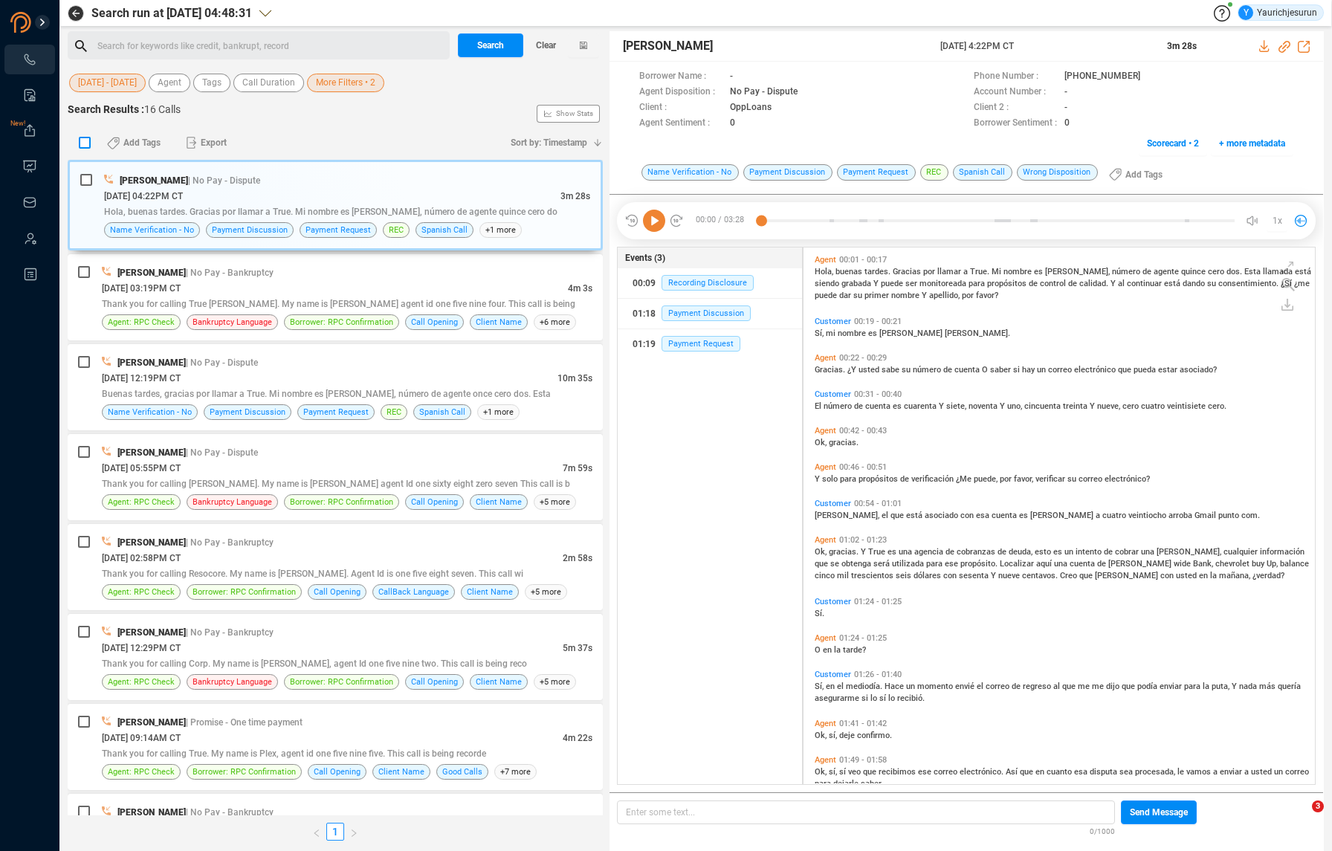
checkbox input "true"
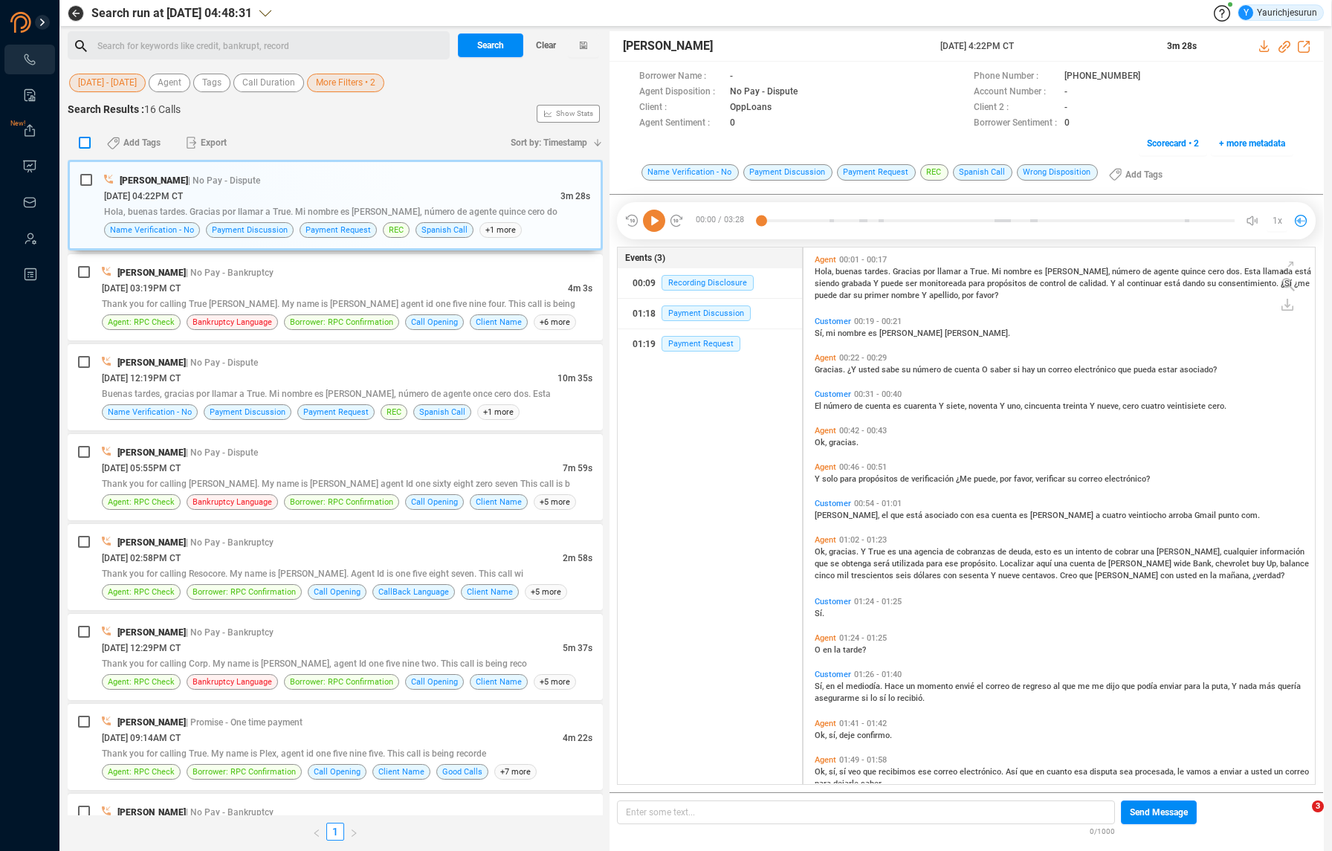
checkbox input "true"
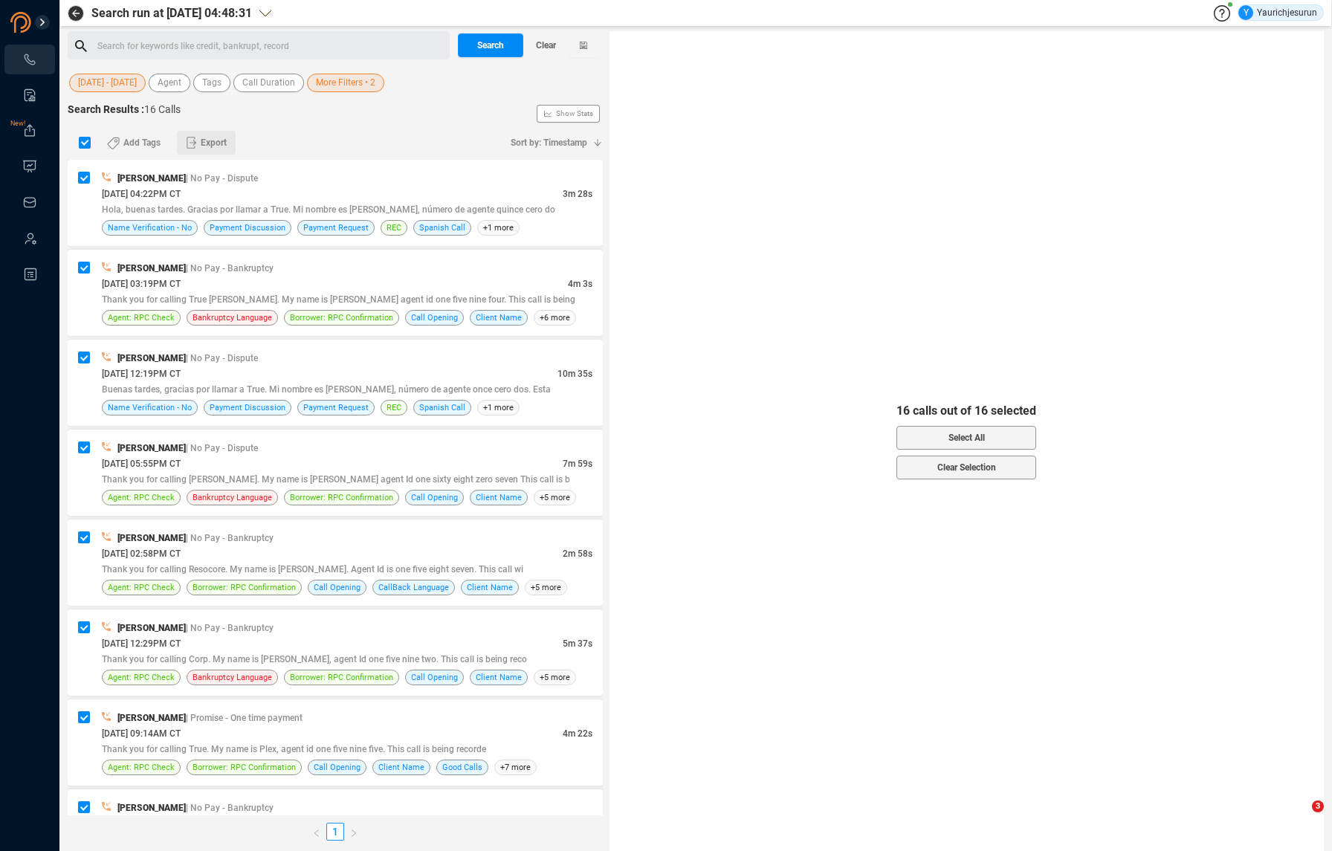
click at [216, 142] on span "Export" at bounding box center [214, 143] width 26 height 24
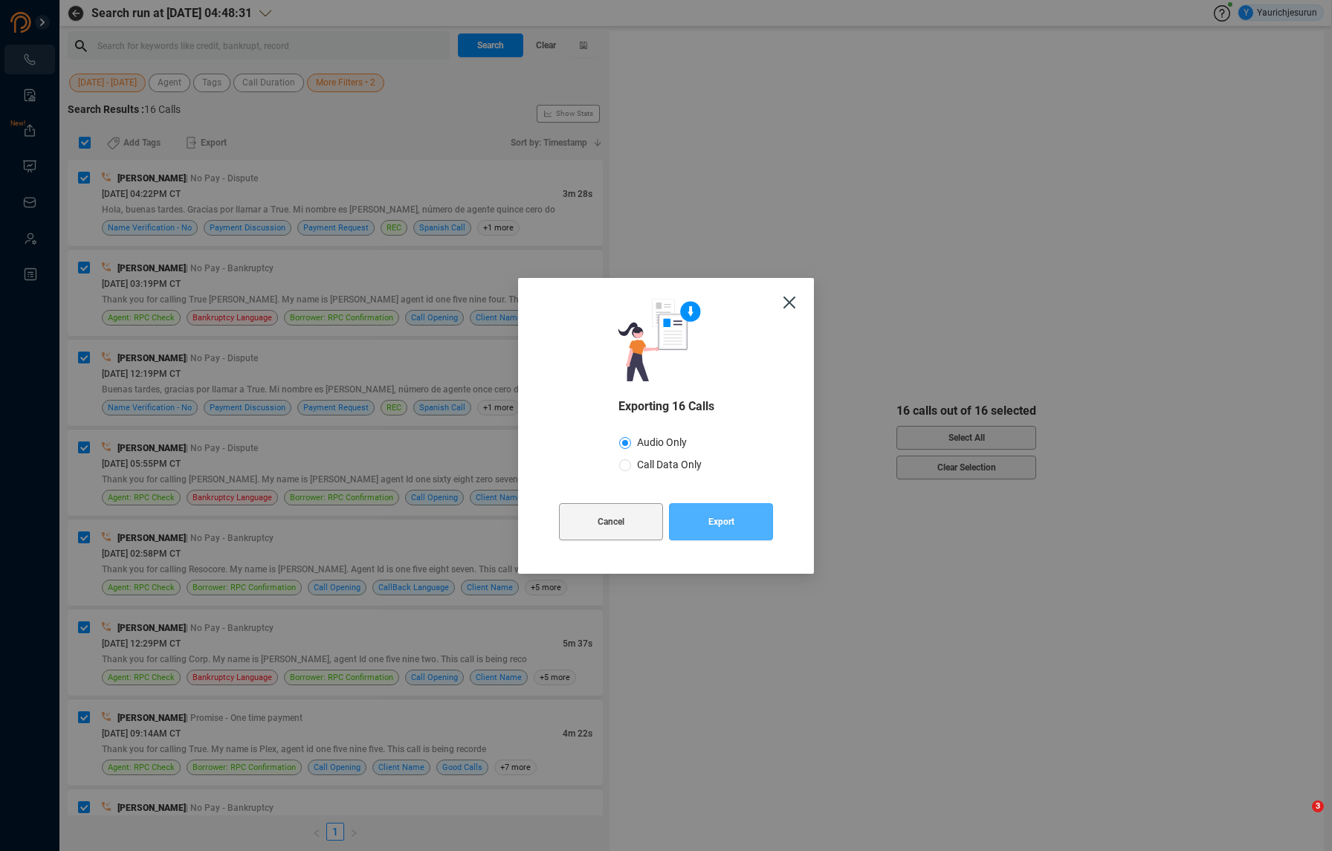
click at [709, 515] on span "Export" at bounding box center [722, 521] width 26 height 37
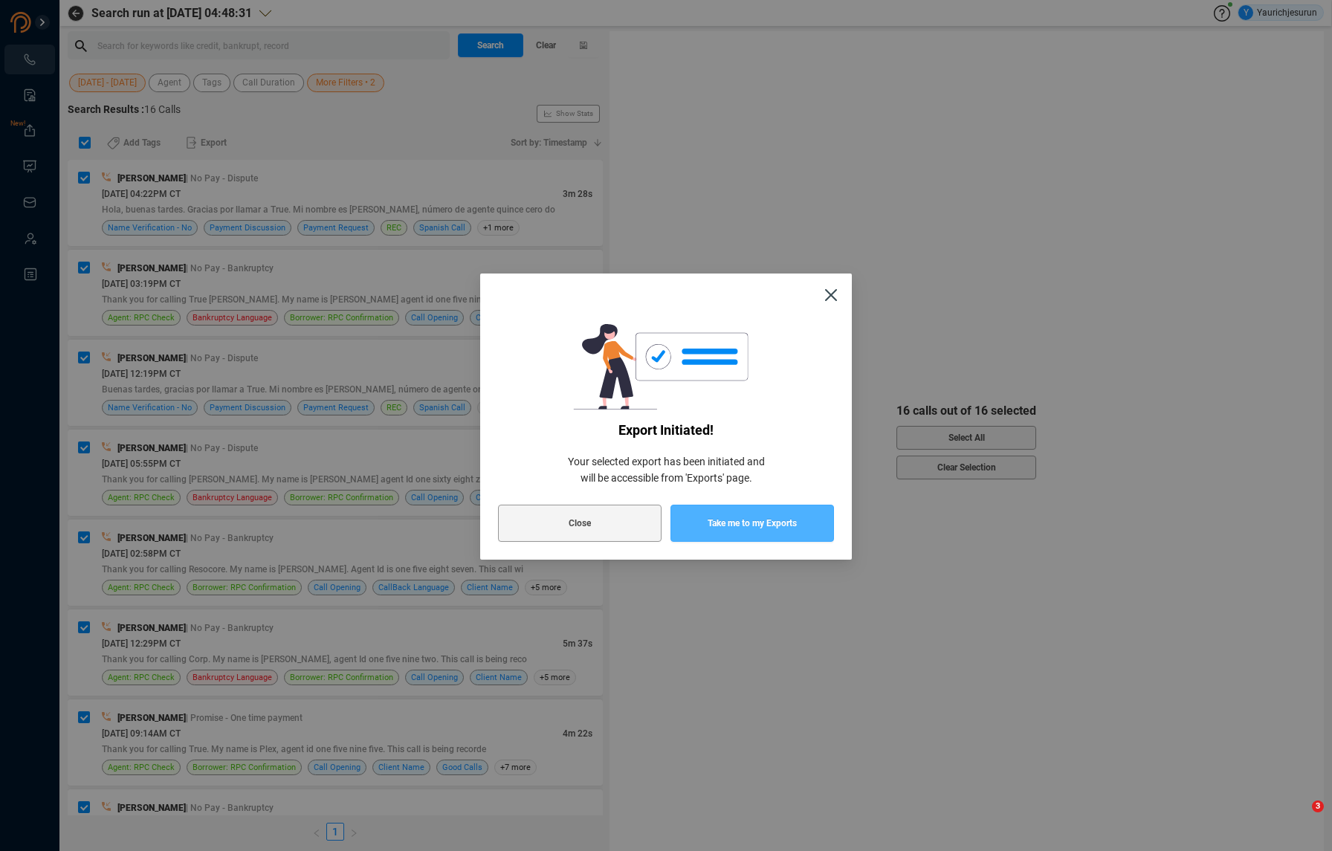
click at [708, 515] on span "Take me to my Exports" at bounding box center [752, 523] width 89 height 37
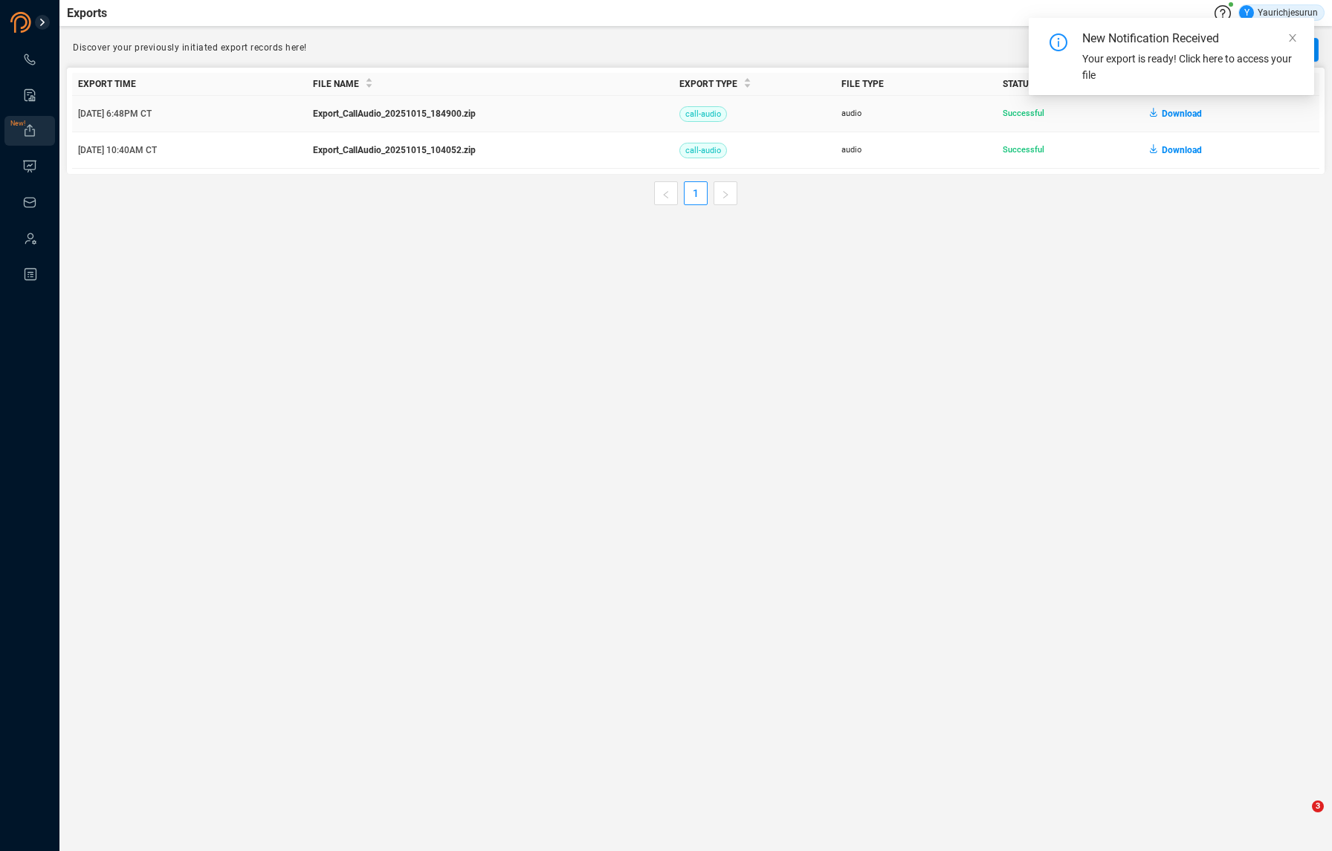
click at [1186, 112] on span "Download" at bounding box center [1182, 114] width 40 height 24
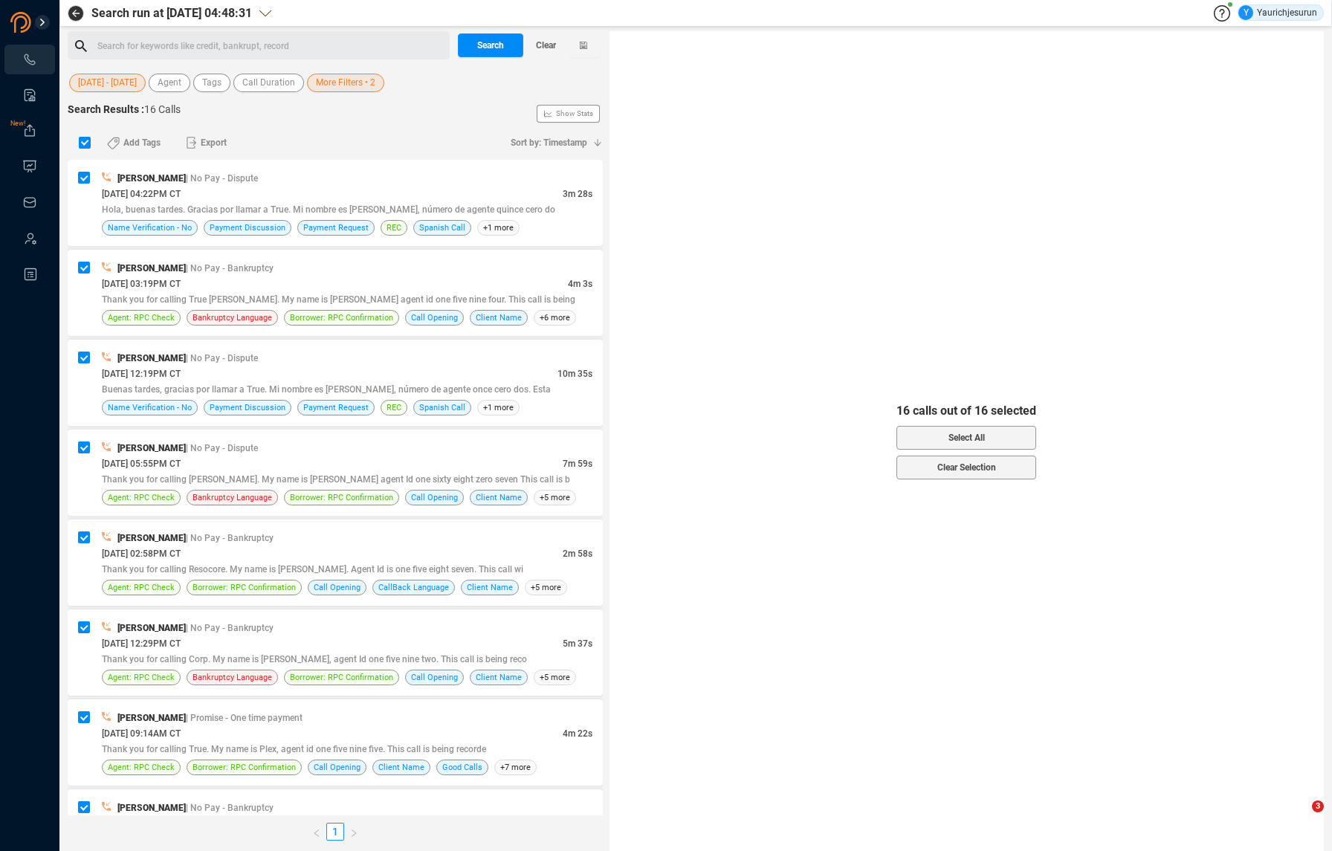
click at [356, 86] on span "More Filters • 2" at bounding box center [345, 83] width 59 height 19
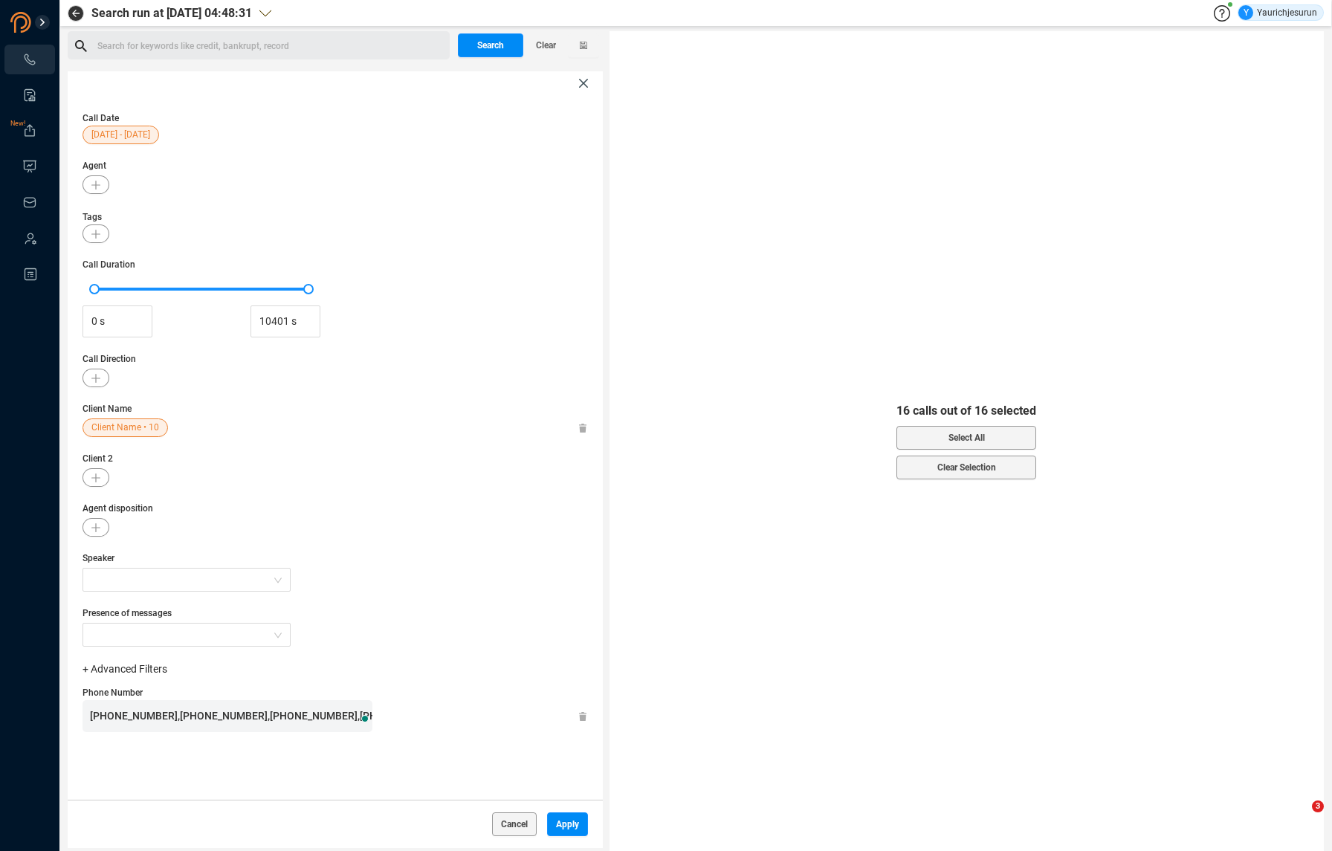
click at [581, 427] on div "Call Date [DATE] - [DATE] Agent Tags Call Duration 0 s 10401 s Call Direction C…" at bounding box center [335, 447] width 535 height 705
click at [579, 427] on icon at bounding box center [582, 429] width 7 height 10
click at [548, 822] on button "Apply" at bounding box center [567, 825] width 41 height 24
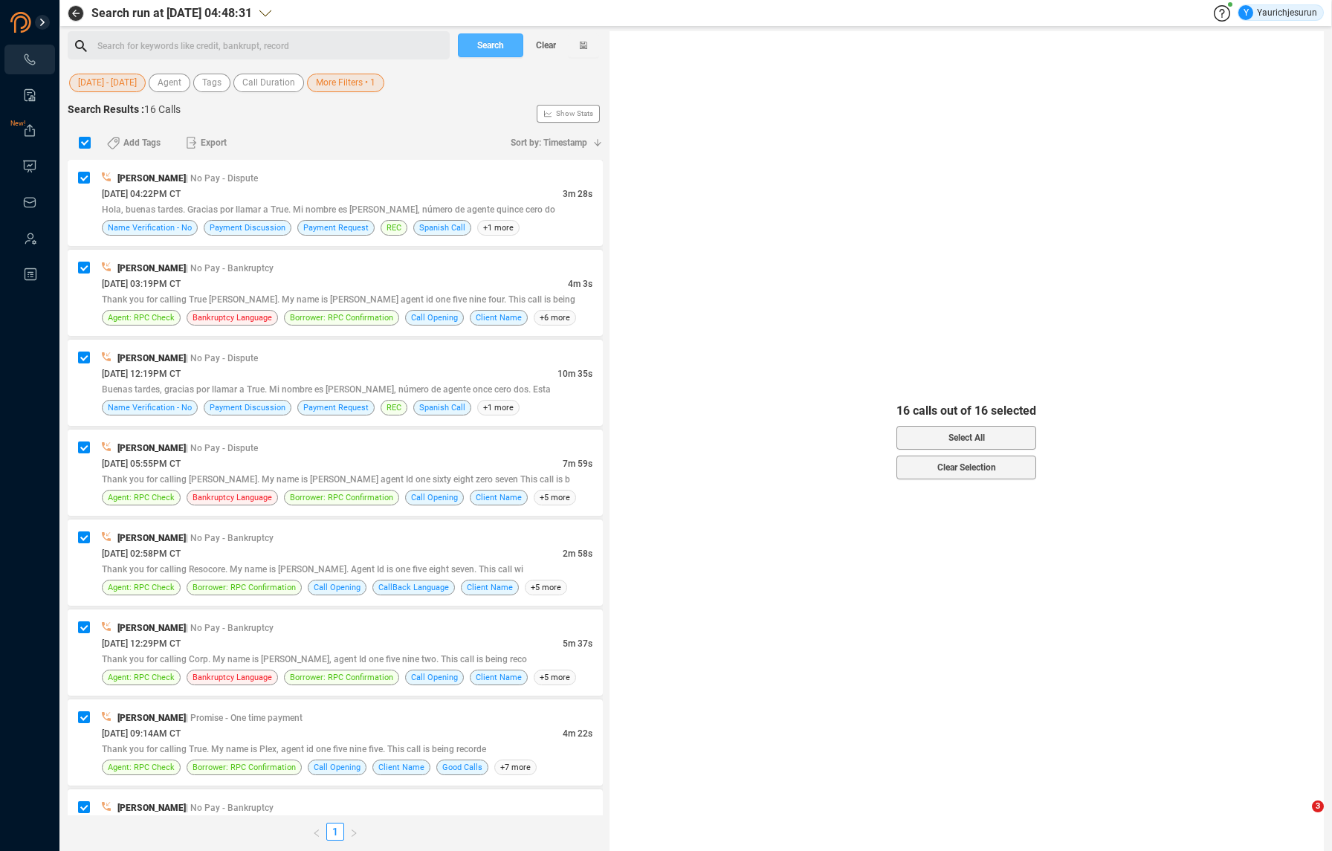
click at [471, 53] on button "Search" at bounding box center [490, 45] width 65 height 24
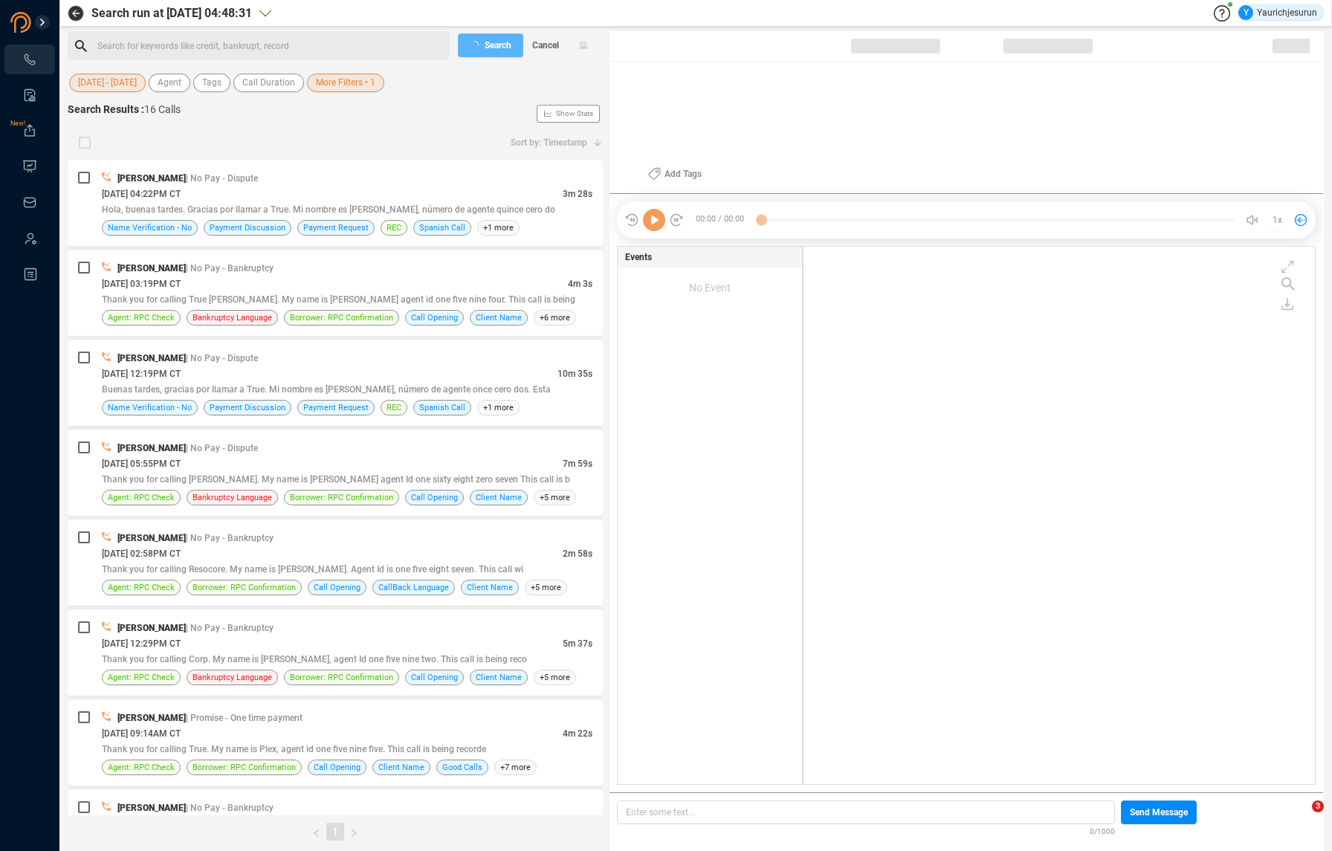
scroll to position [535, 504]
checkbox input "true"
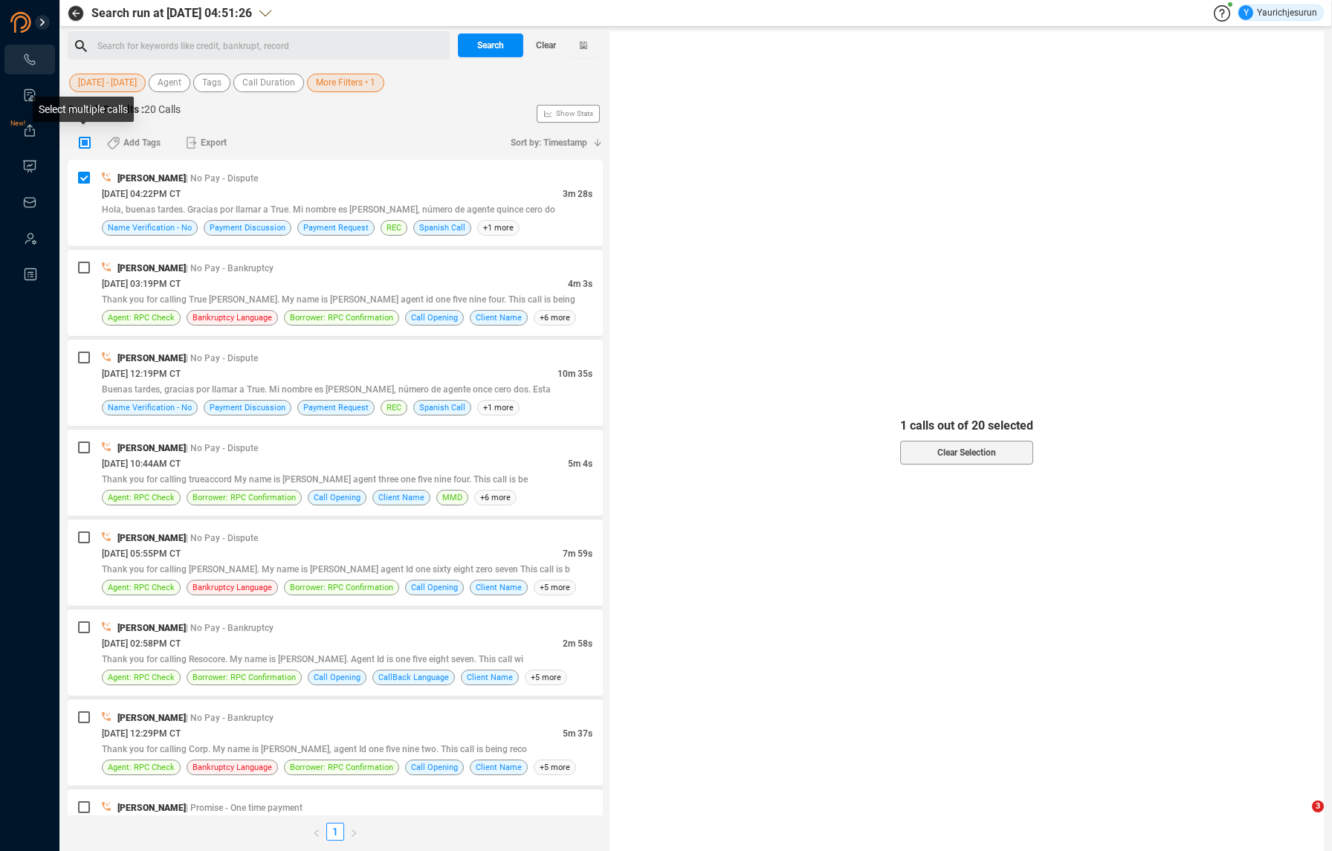
click at [84, 144] on input "checkbox" at bounding box center [85, 143] width 12 height 12
checkbox input "true"
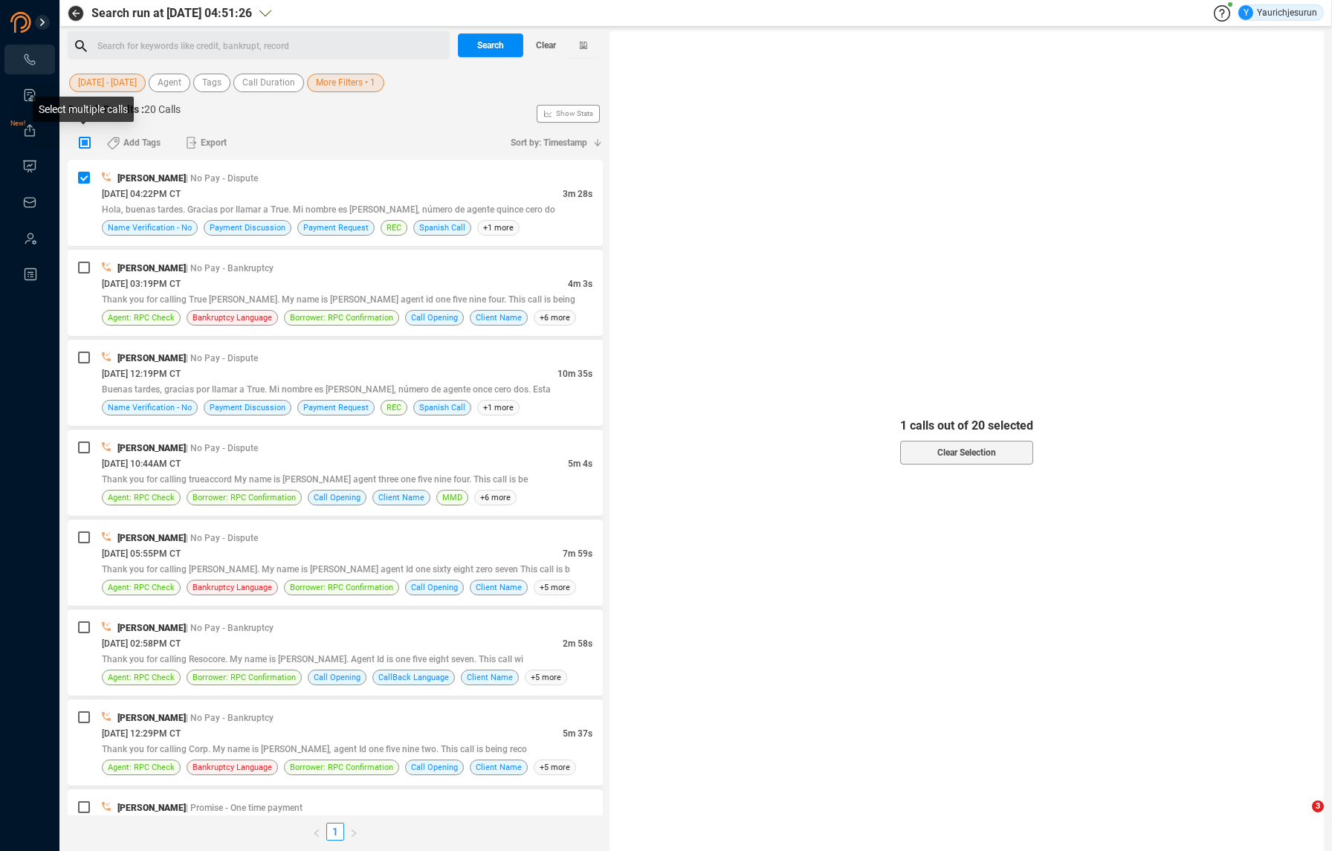
checkbox input "true"
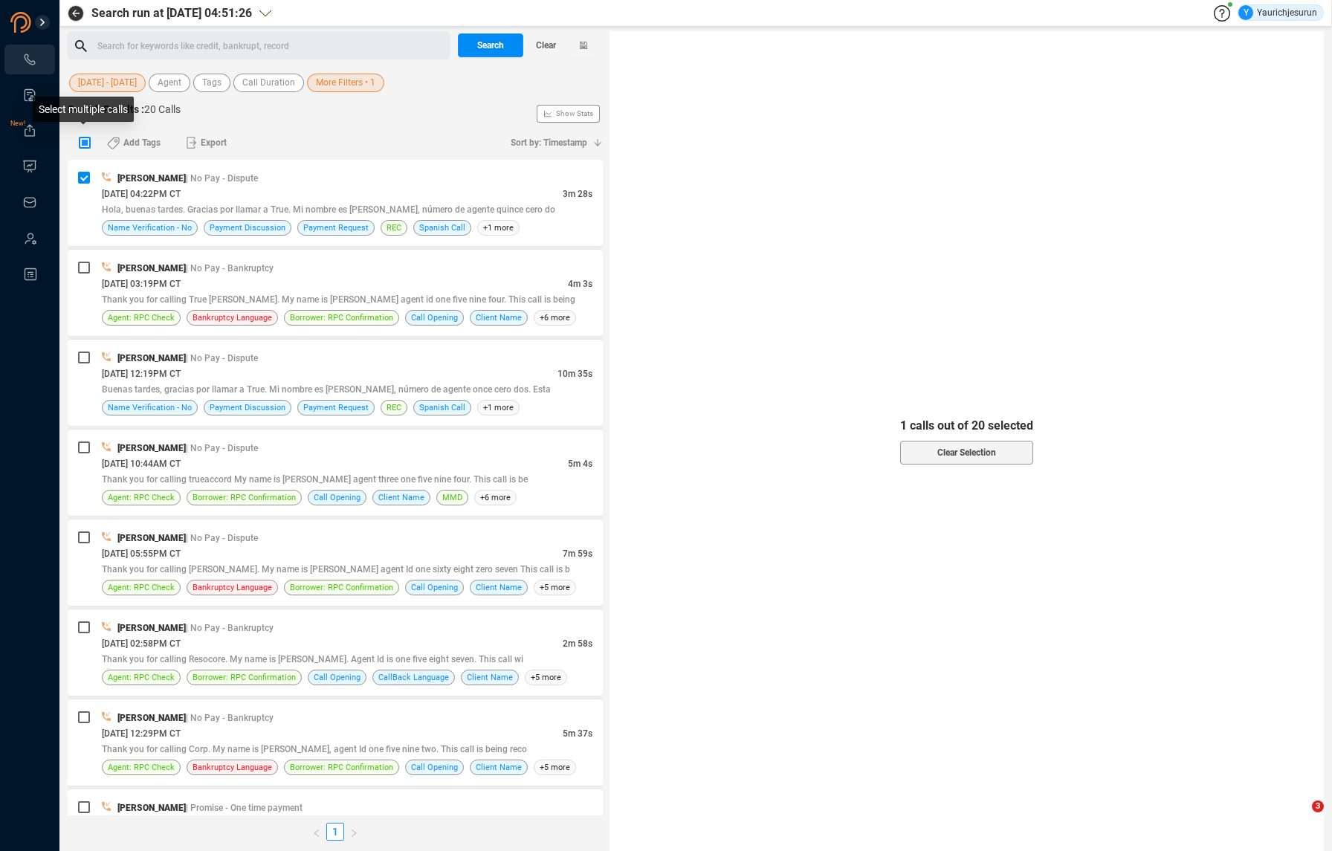
checkbox input "true"
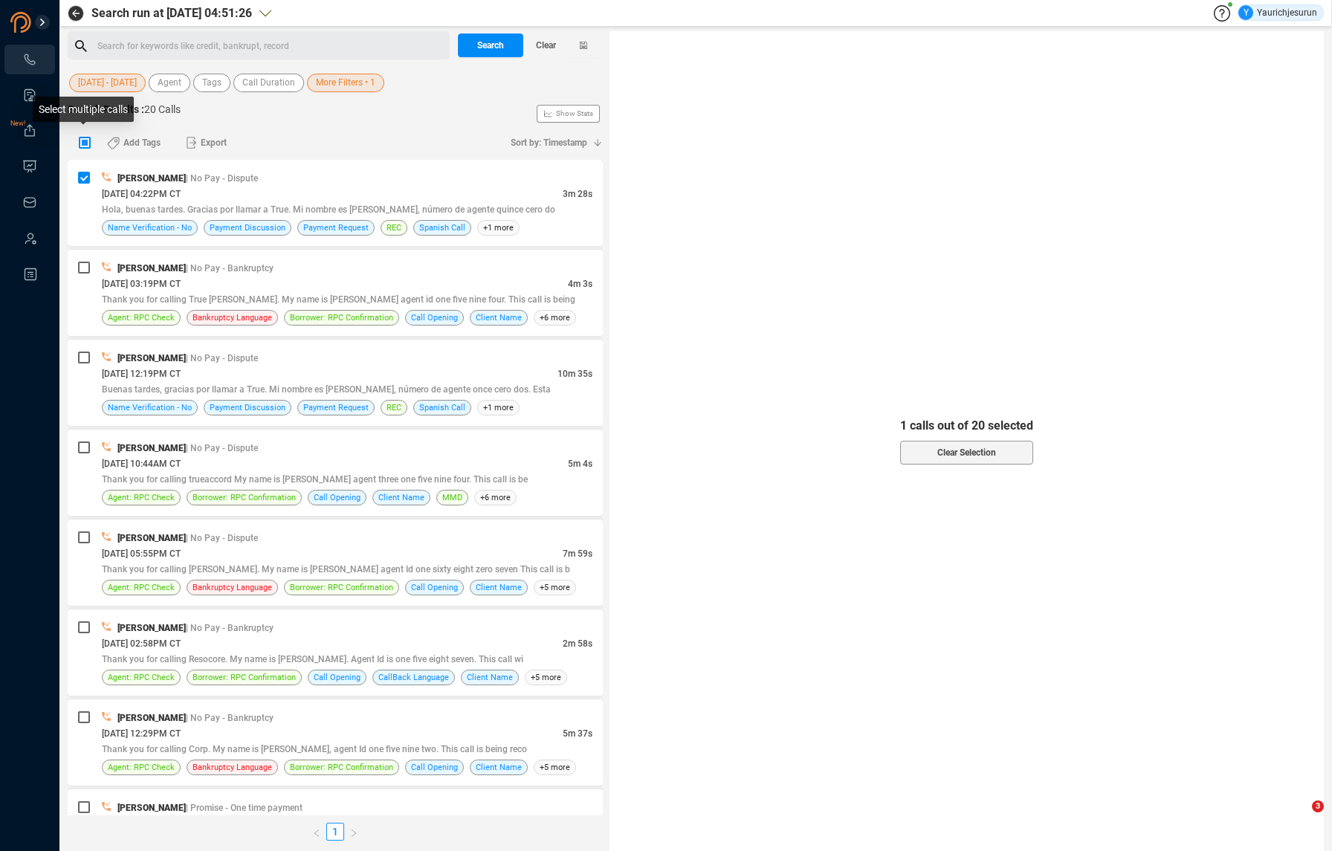
checkbox input "true"
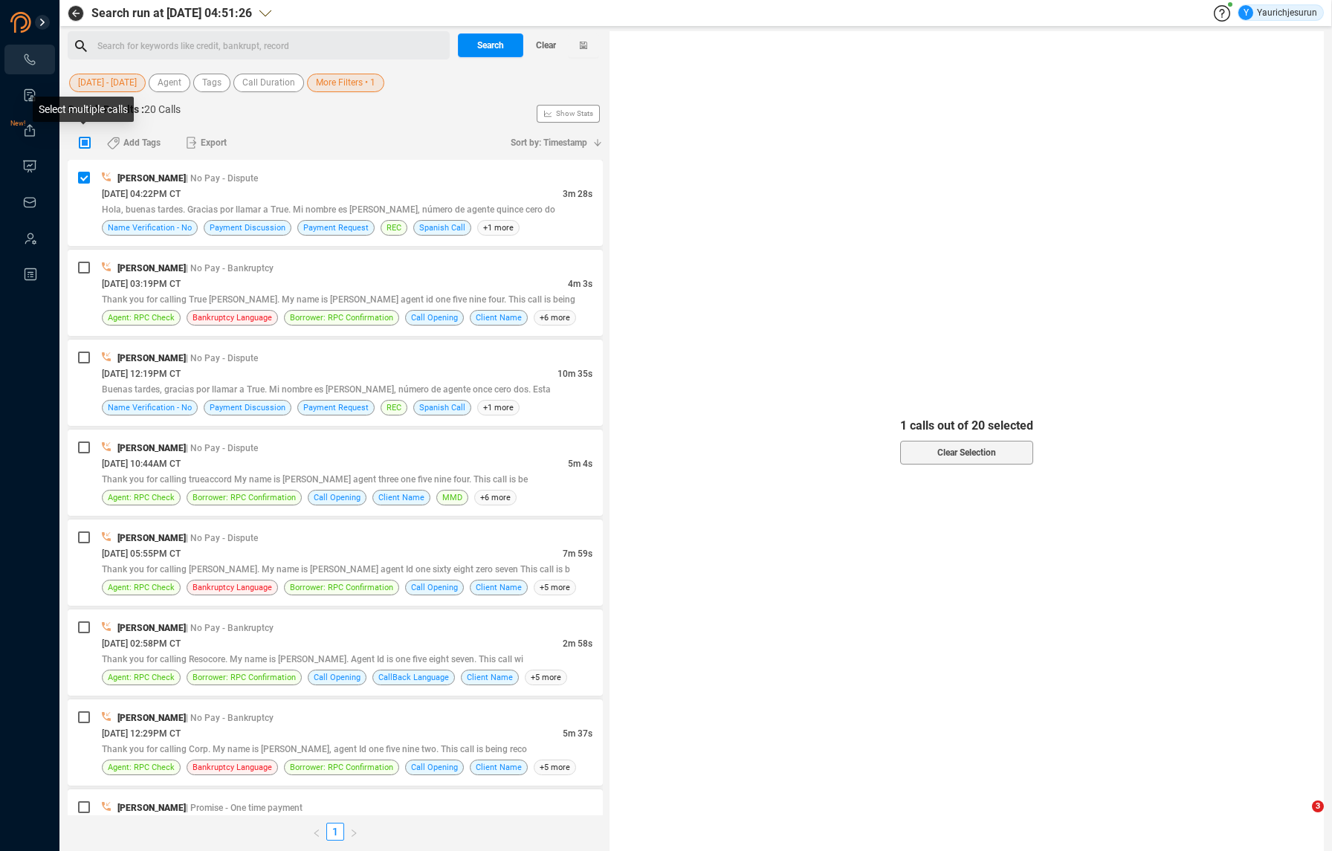
checkbox input "true"
click at [84, 144] on input "checkbox" at bounding box center [85, 143] width 12 height 12
checkbox input "false"
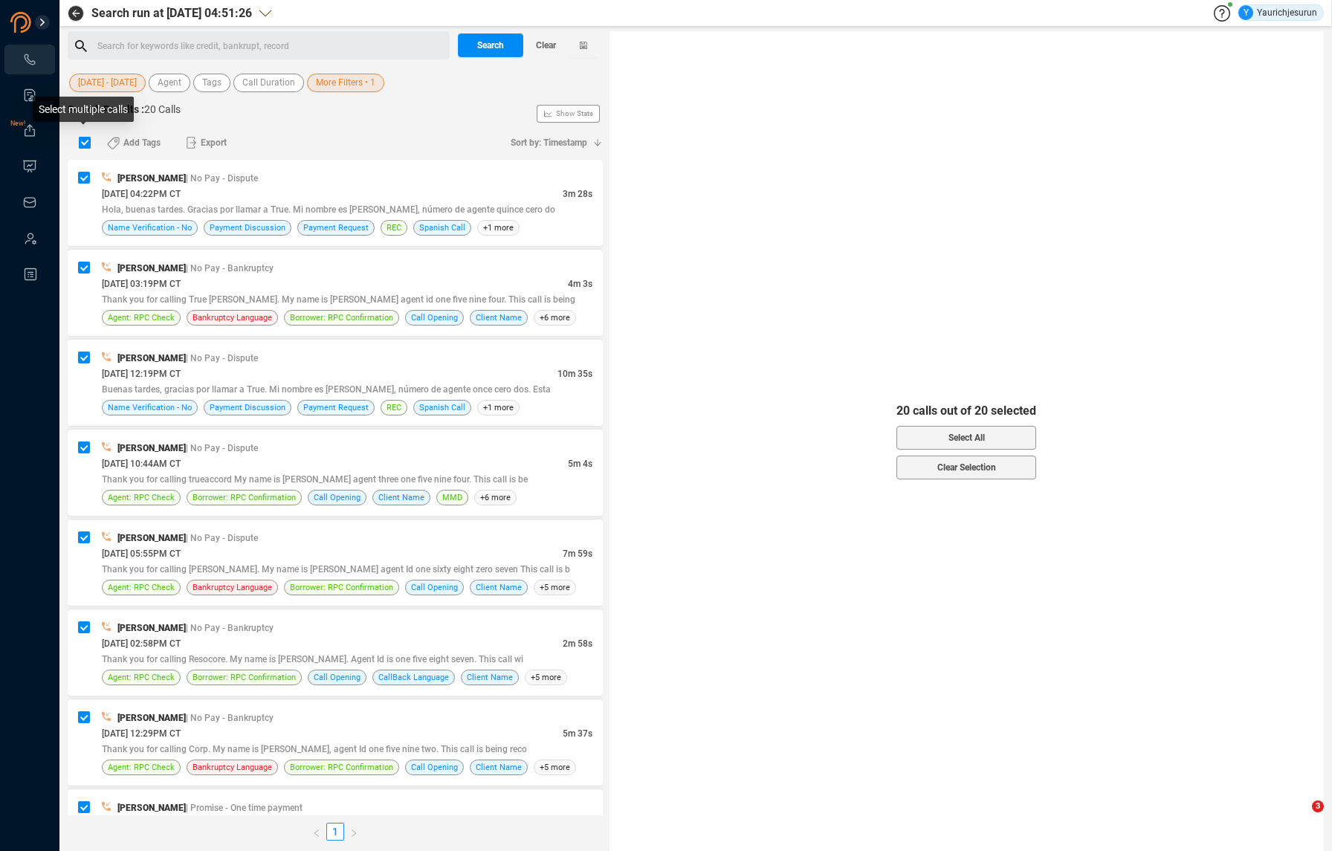
checkbox input "false"
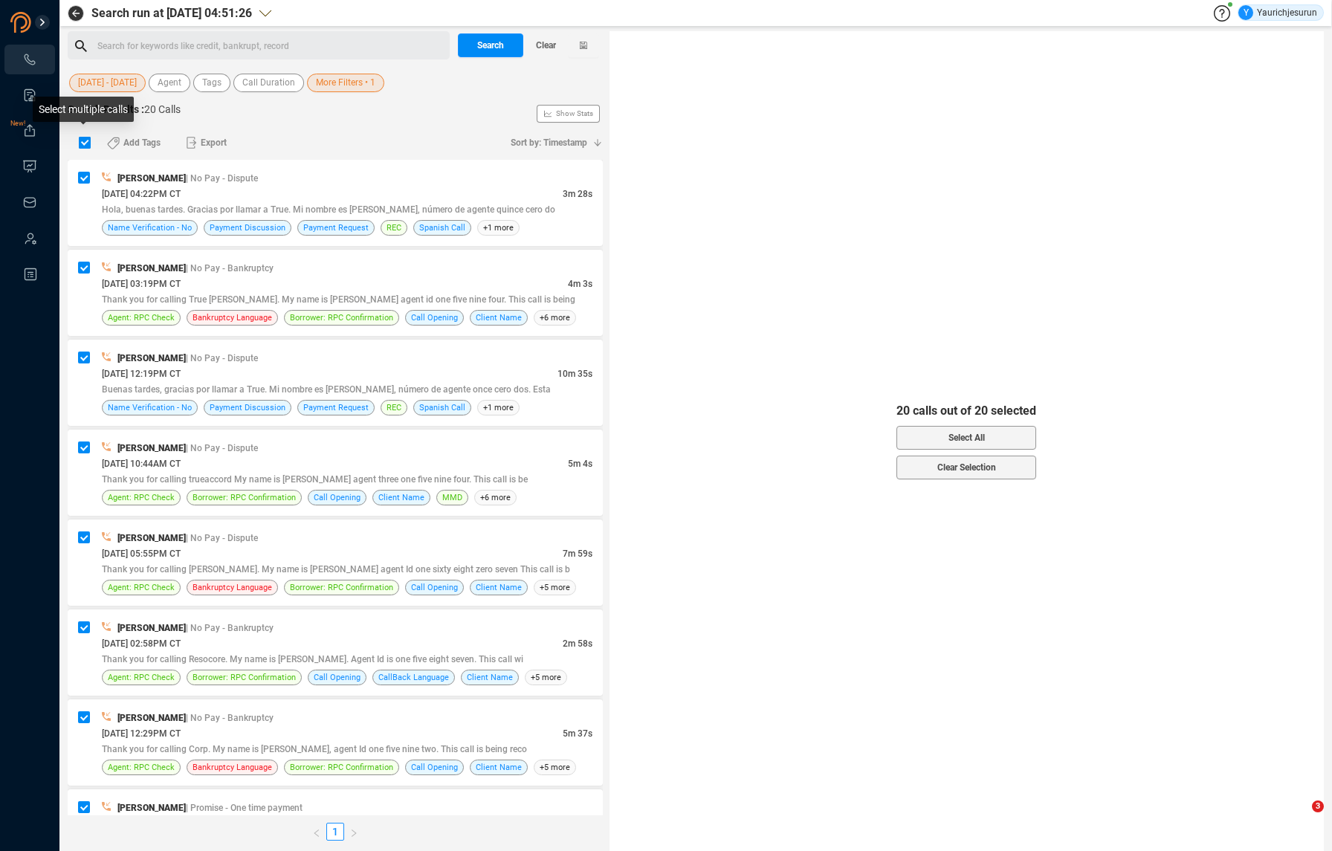
checkbox input "false"
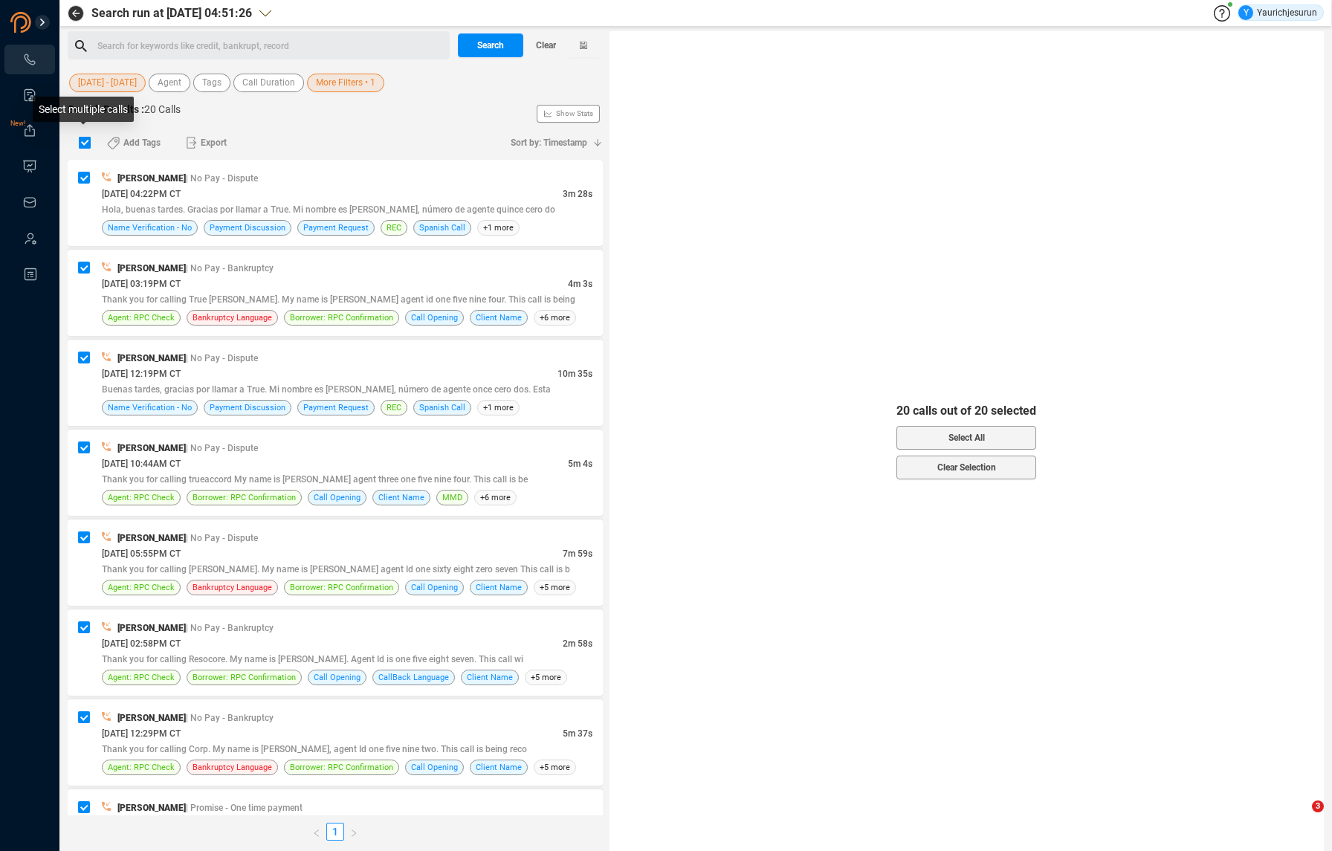
checkbox input "false"
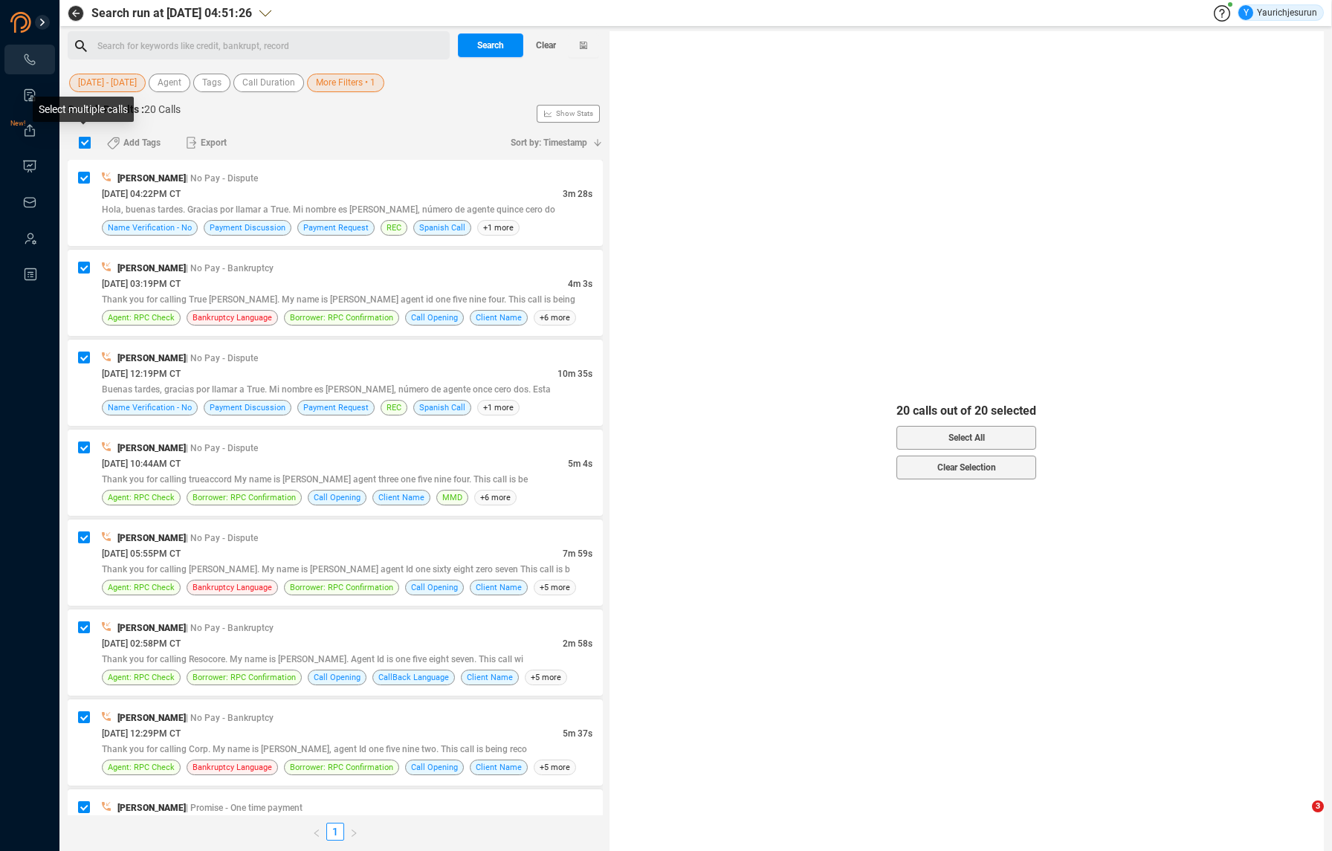
checkbox input "false"
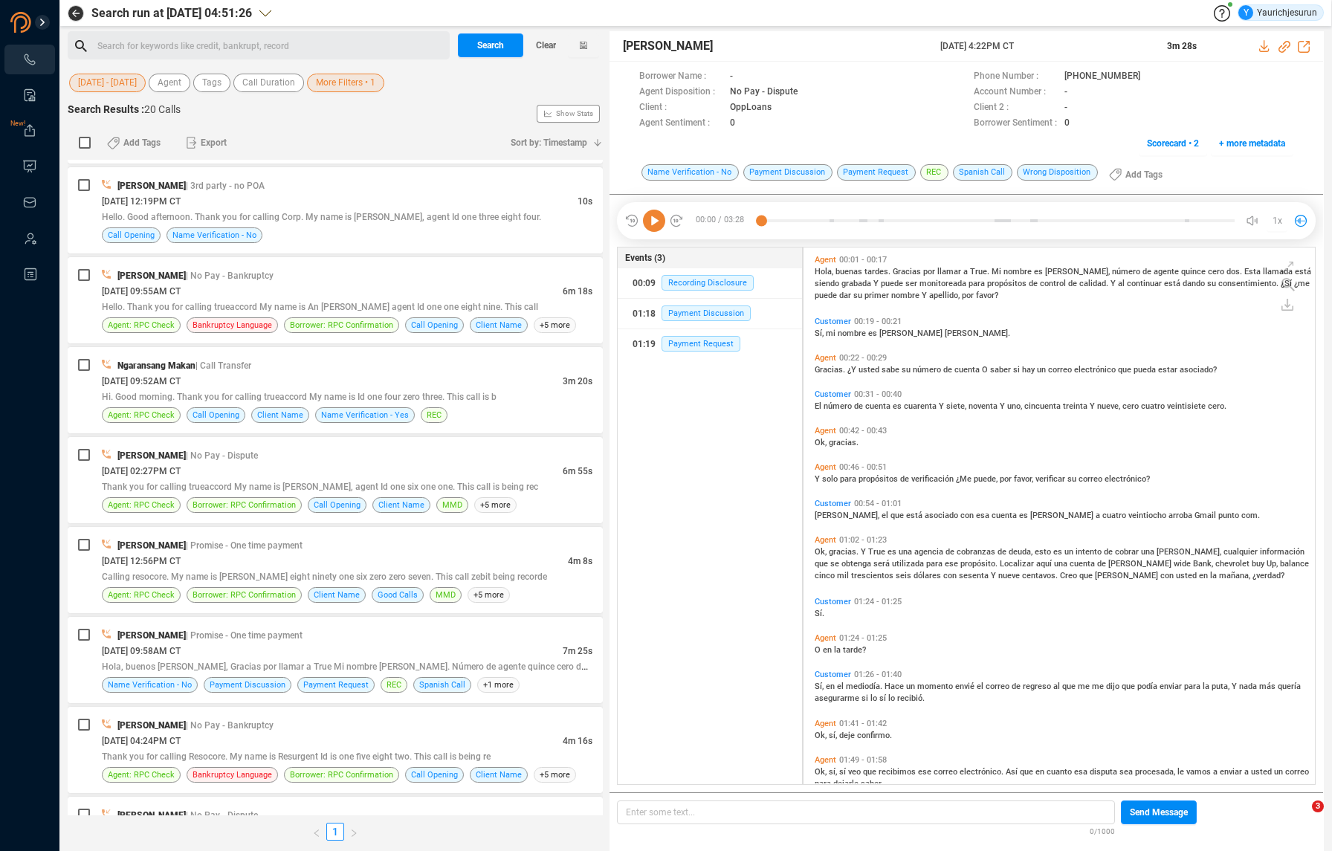
scroll to position [1148, 0]
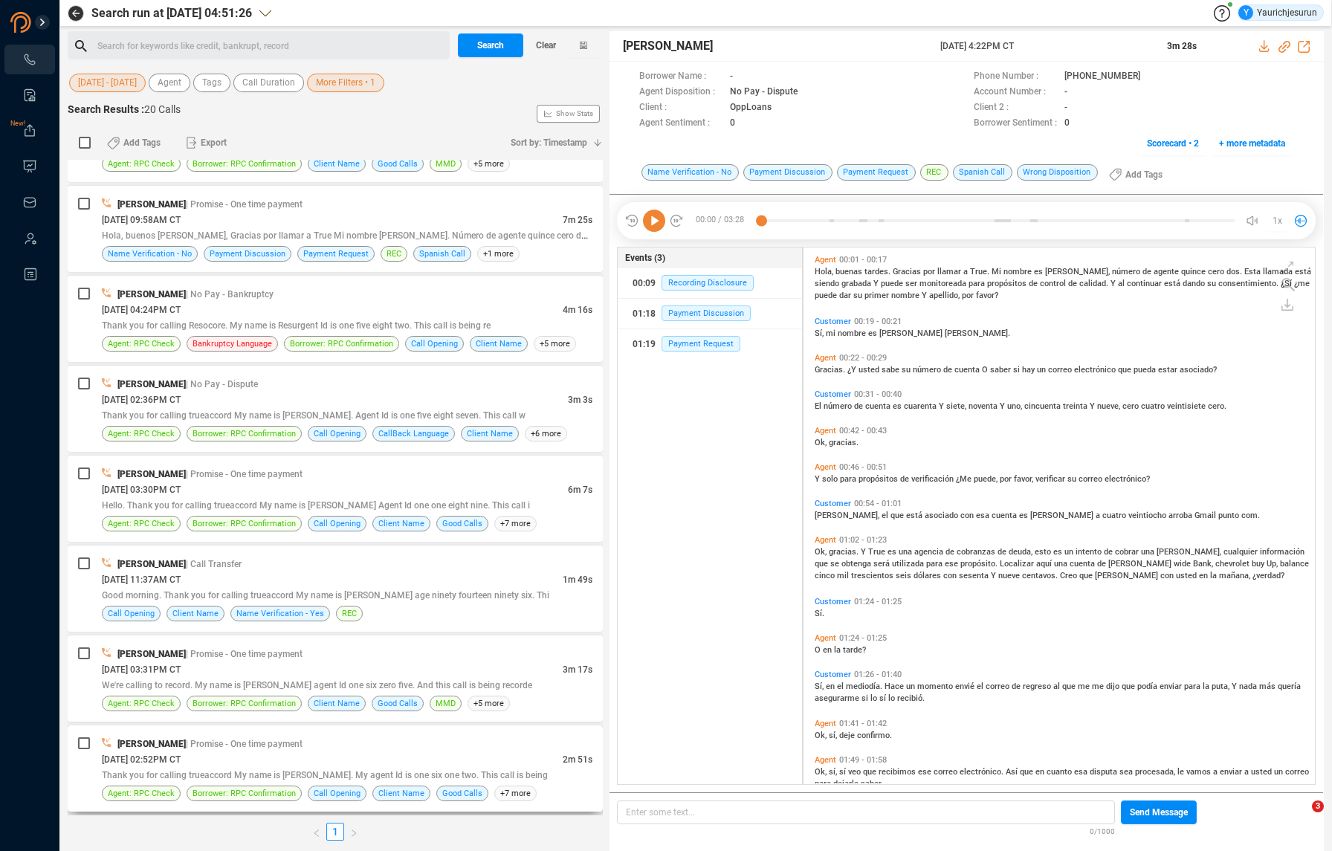
click at [393, 746] on div "[PERSON_NAME] | Promise - One time payment" at bounding box center [347, 744] width 491 height 16
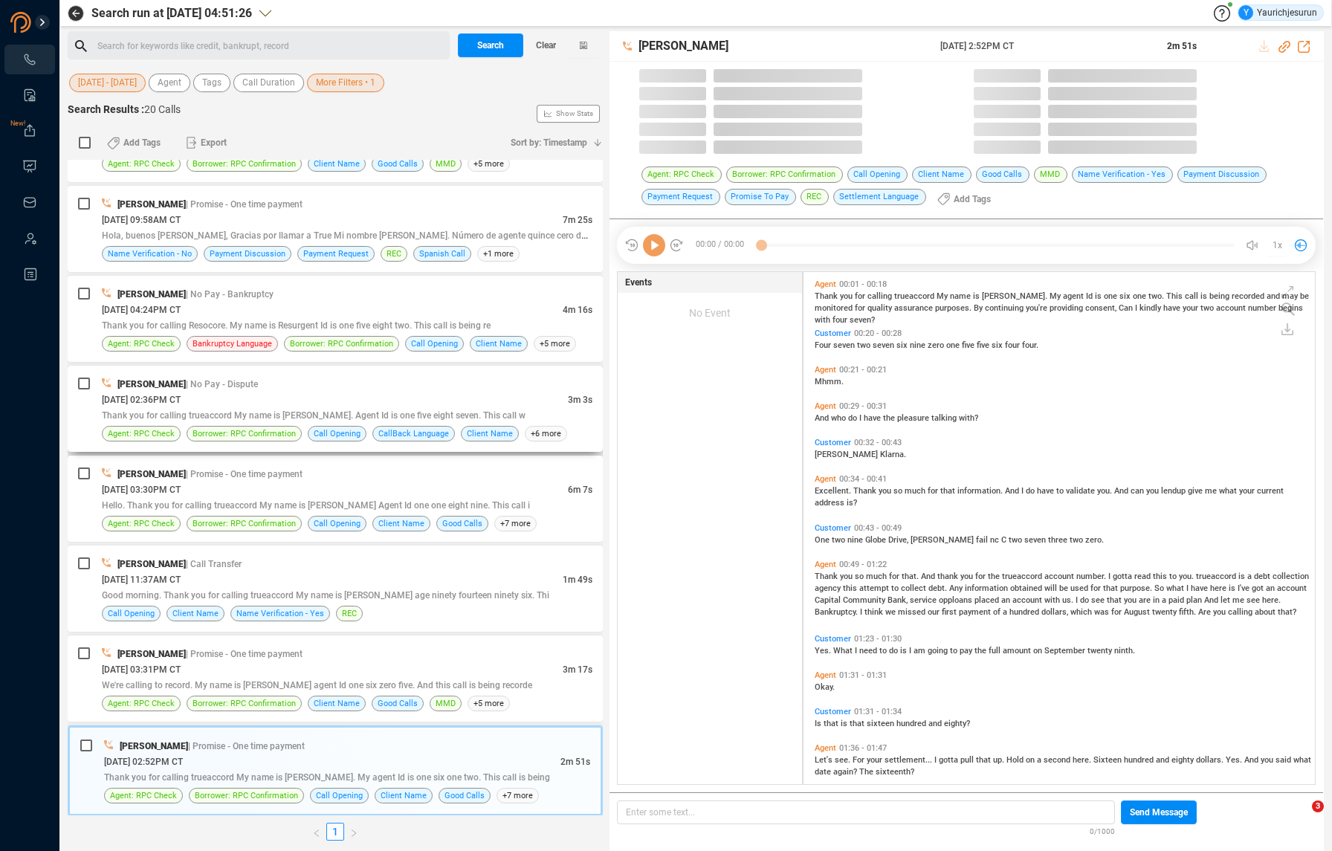
scroll to position [512, 504]
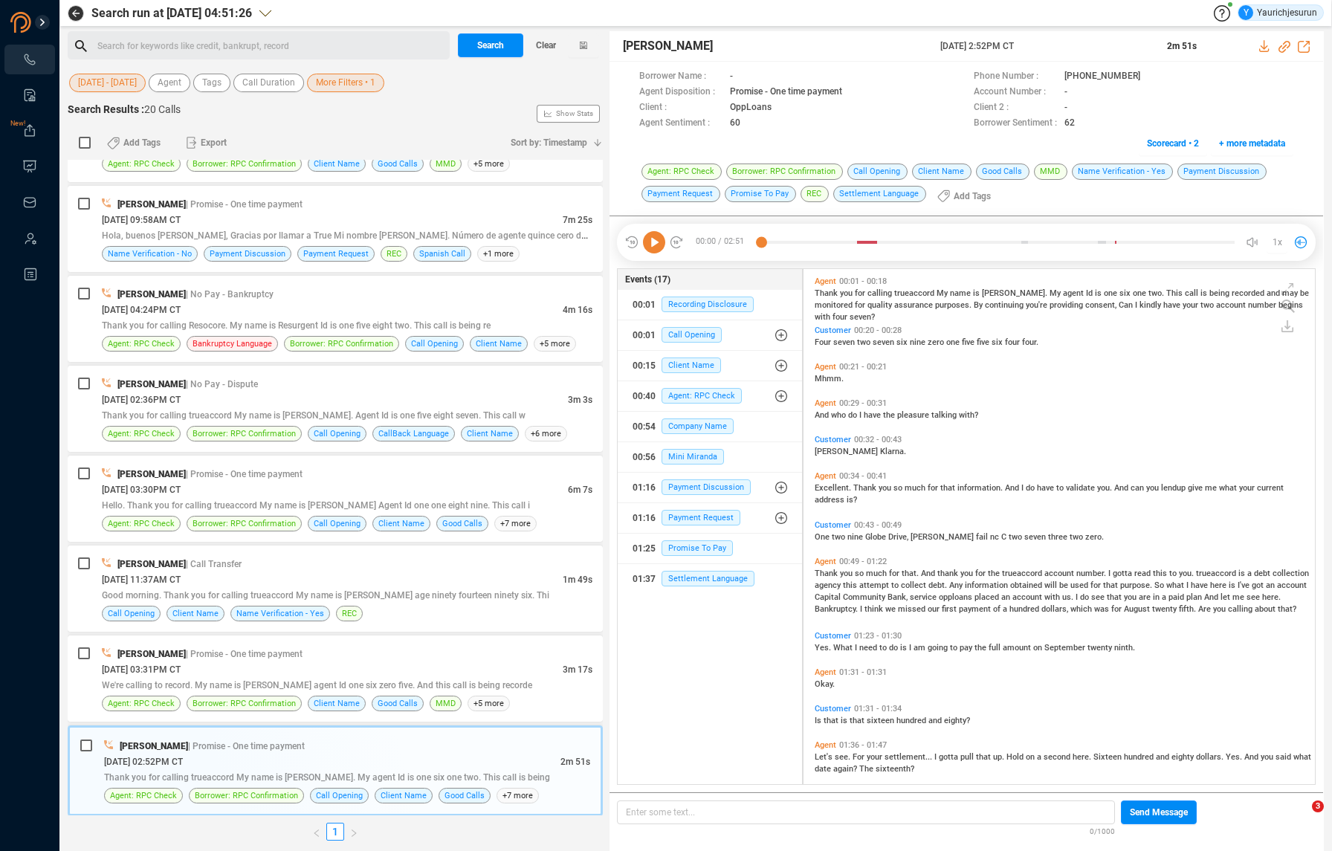
click at [970, 585] on span "information" at bounding box center [987, 586] width 45 height 10
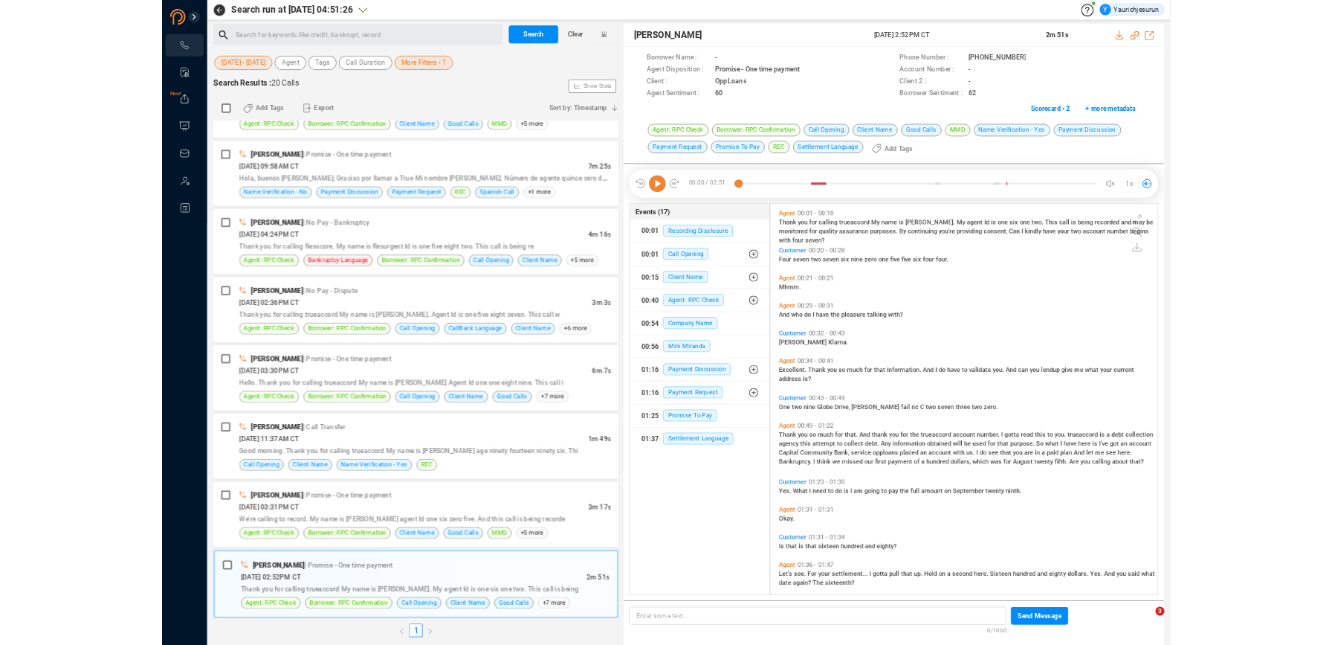
scroll to position [62, 0]
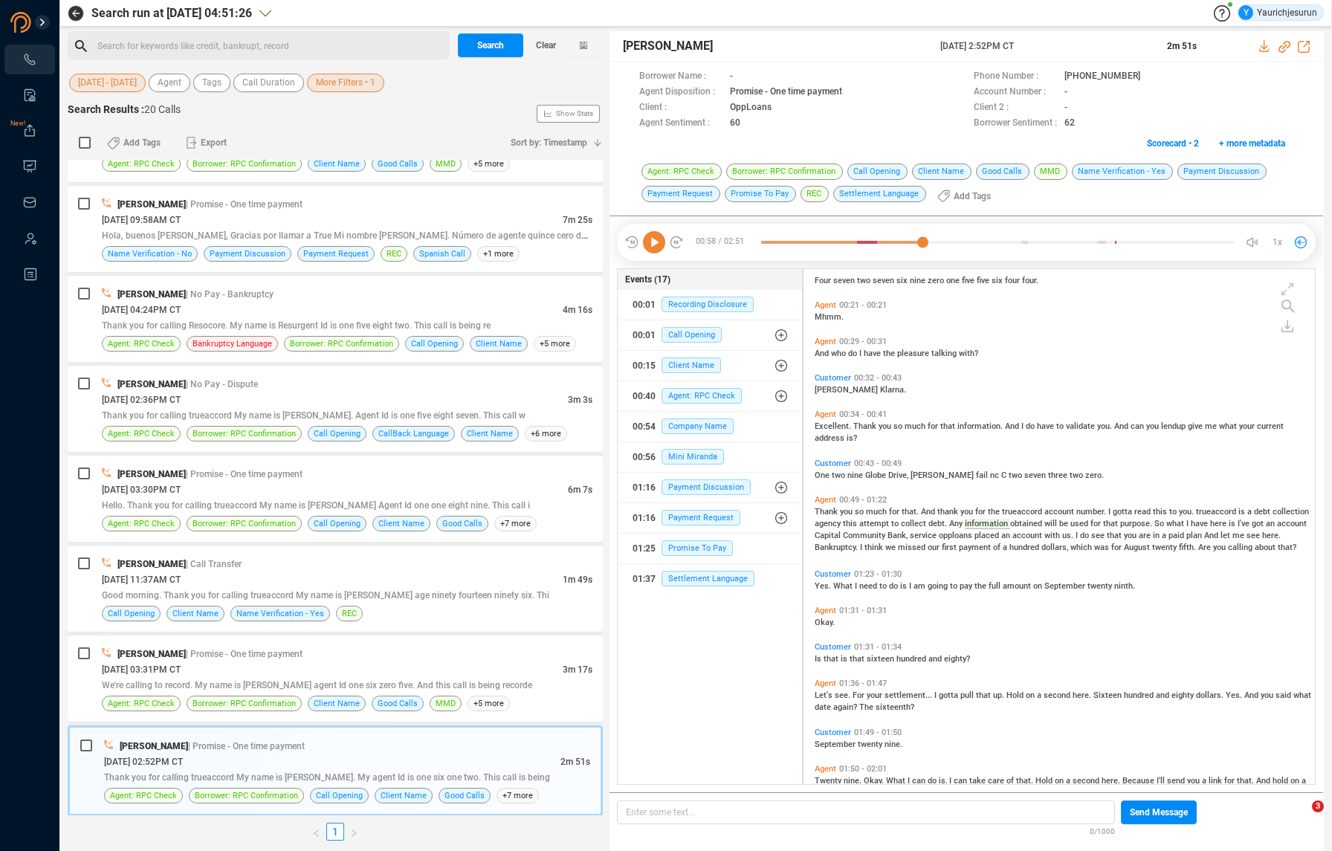
click at [1238, 522] on span "I've" at bounding box center [1245, 524] width 14 height 10
click at [652, 239] on icon at bounding box center [654, 242] width 22 height 22
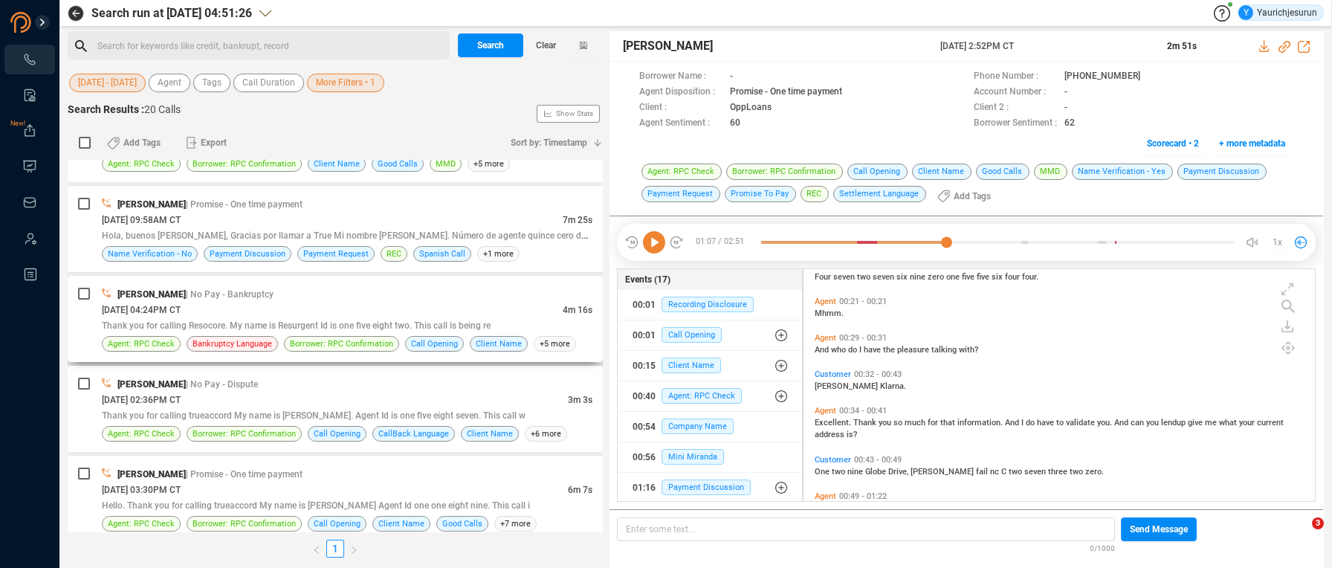
scroll to position [1431, 0]
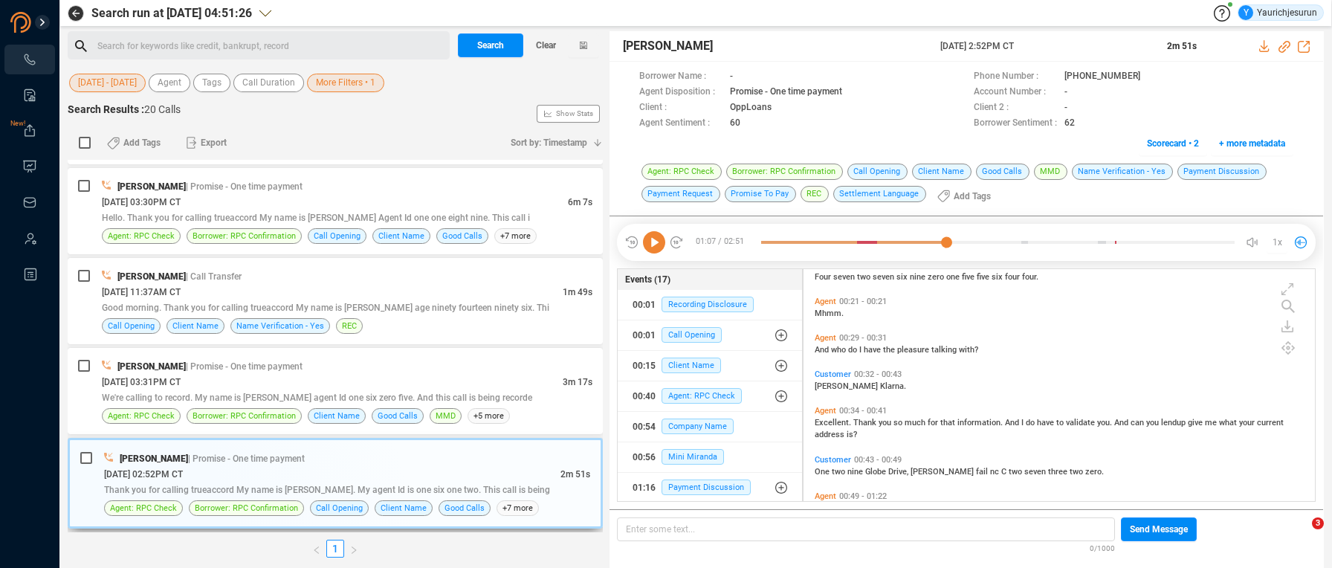
click at [473, 466] on div "[DATE] 02:52PM CT" at bounding box center [332, 474] width 457 height 16
click at [367, 471] on div "[DATE] 02:52PM CT" at bounding box center [332, 474] width 457 height 16
click at [1266, 47] on icon at bounding box center [1265, 46] width 10 height 12
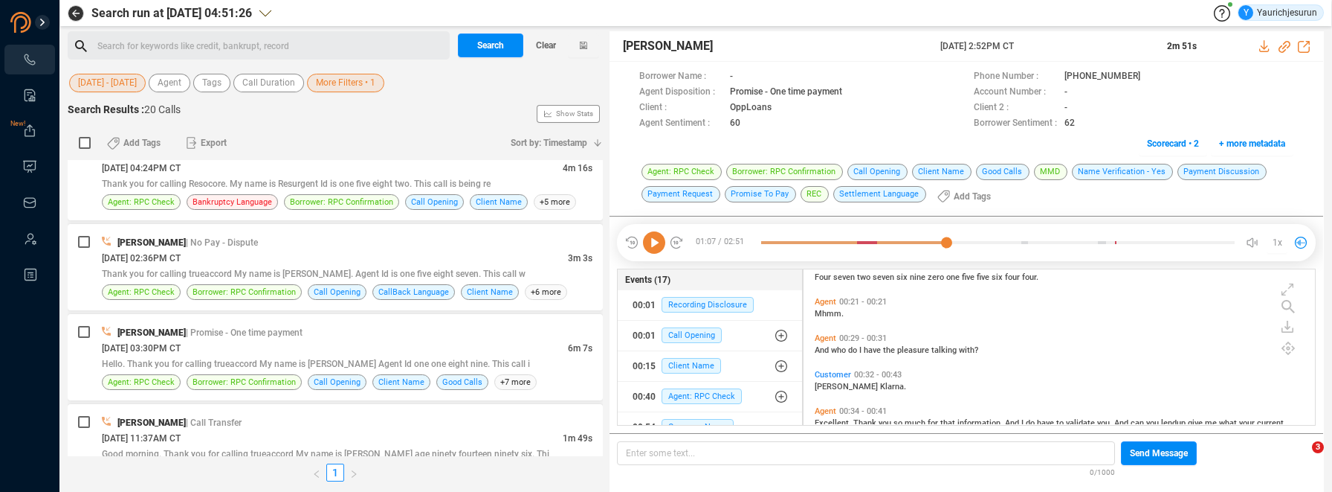
scroll to position [1283, 0]
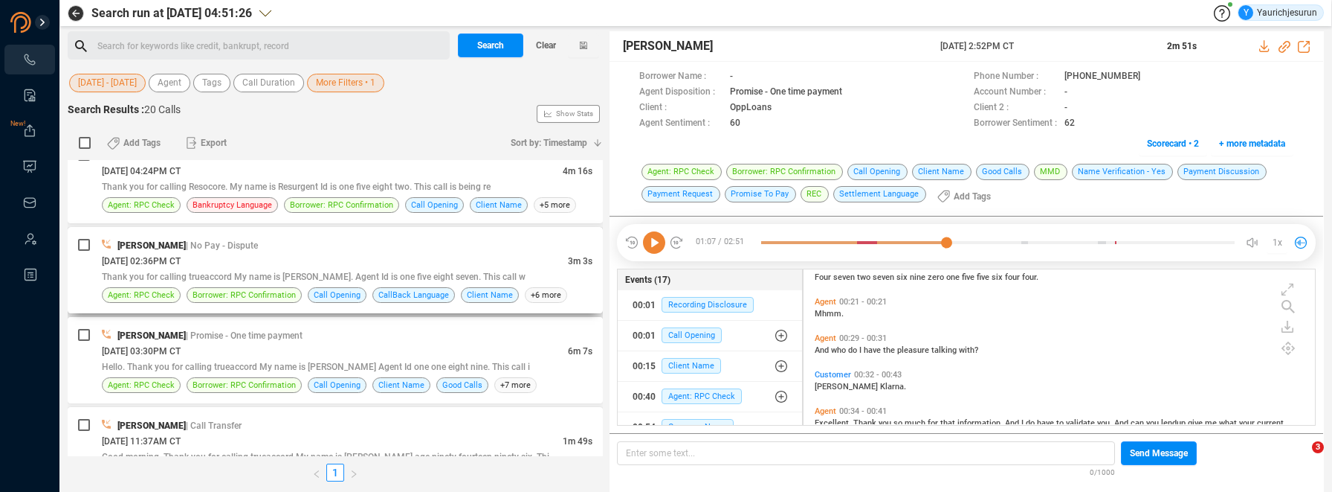
click at [372, 264] on div "[DATE] 02:36PM CT" at bounding box center [335, 261] width 466 height 16
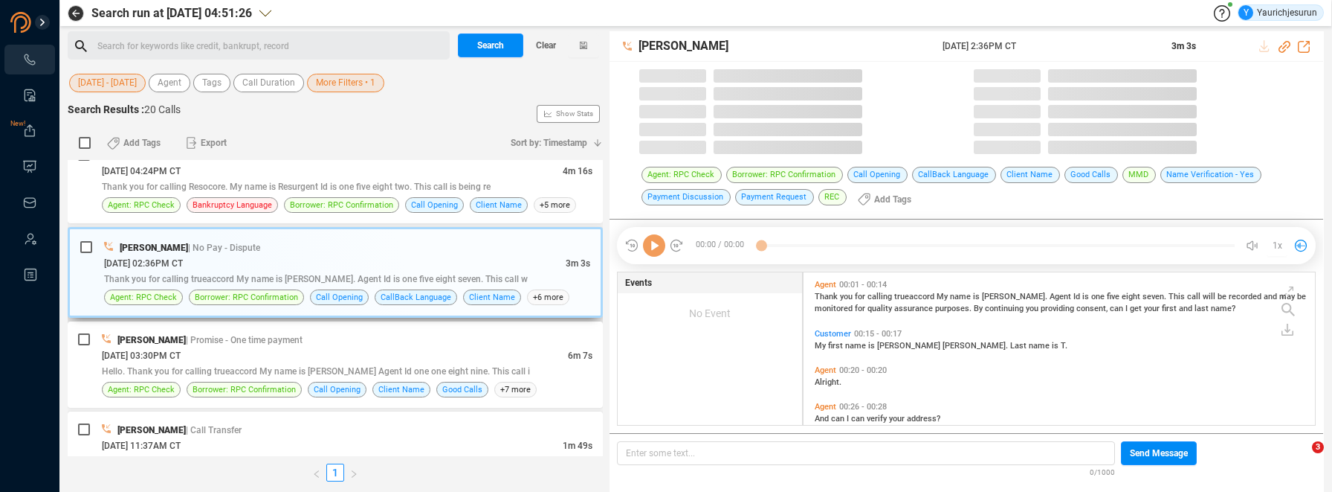
scroll to position [152, 504]
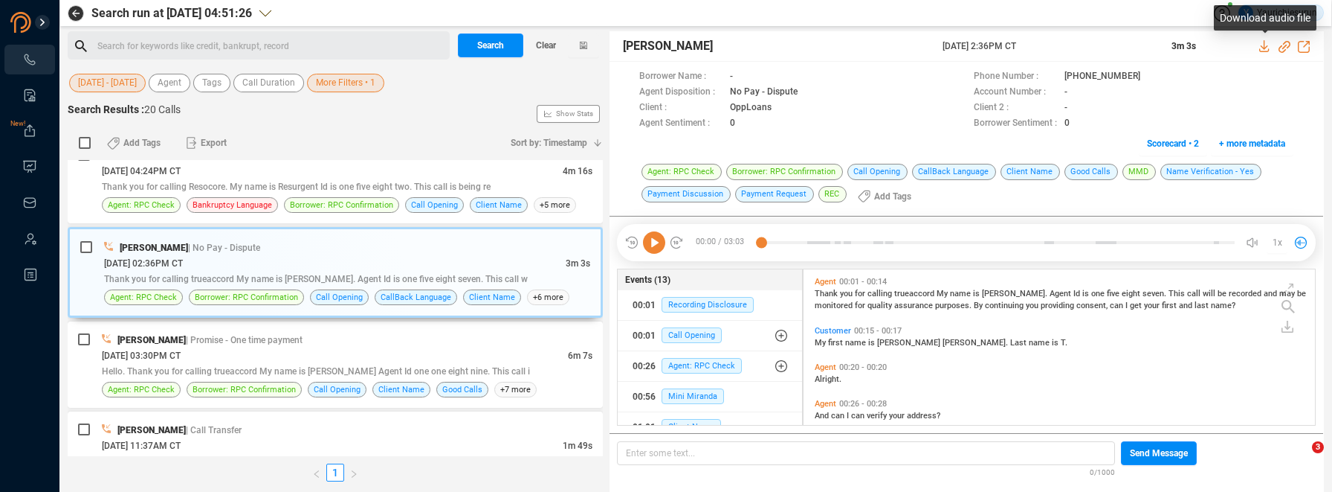
click at [1263, 49] on icon at bounding box center [1266, 46] width 12 height 12
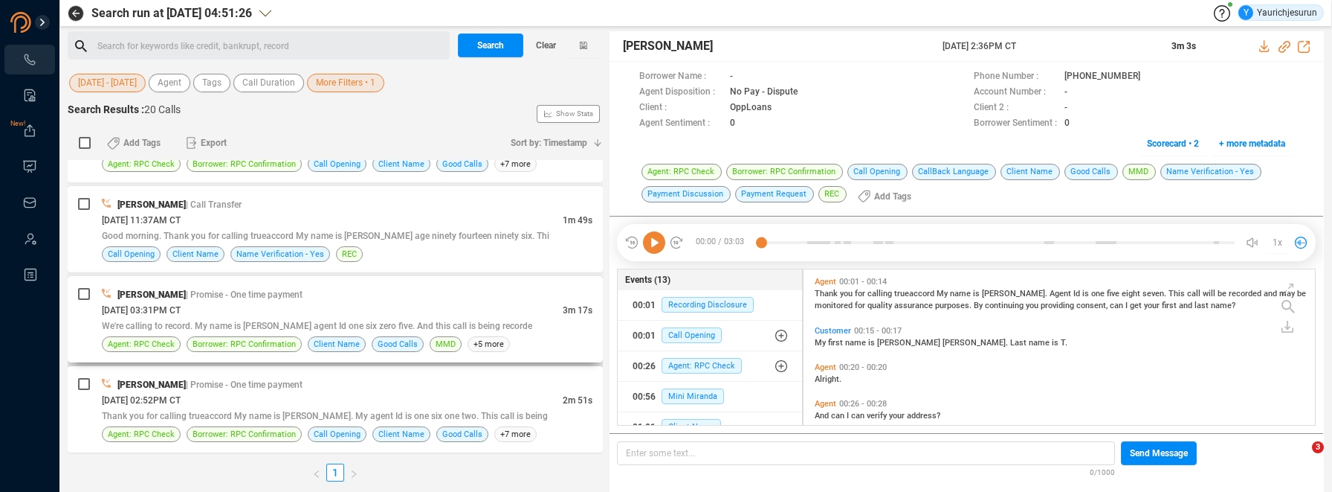
scroll to position [1223, 0]
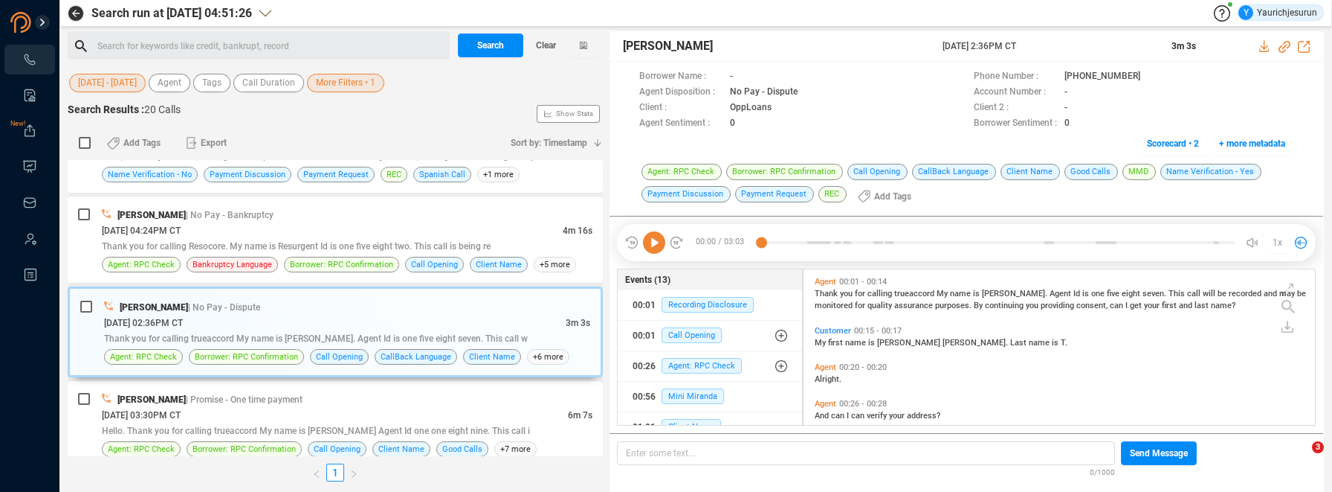
click at [231, 410] on div "[DATE] 03:30PM CT" at bounding box center [335, 415] width 466 height 16
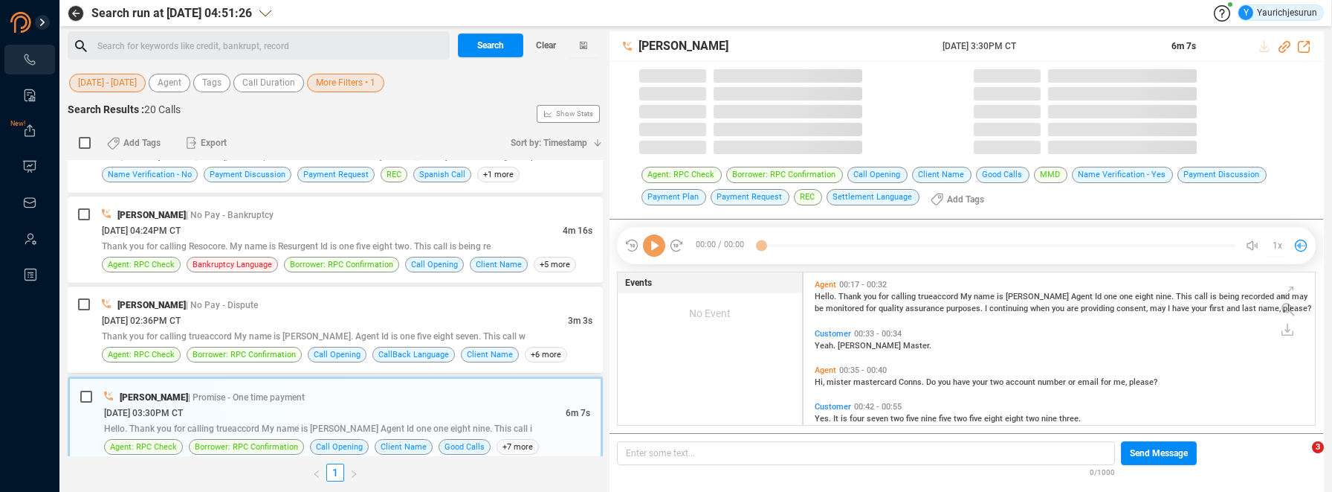
scroll to position [152, 504]
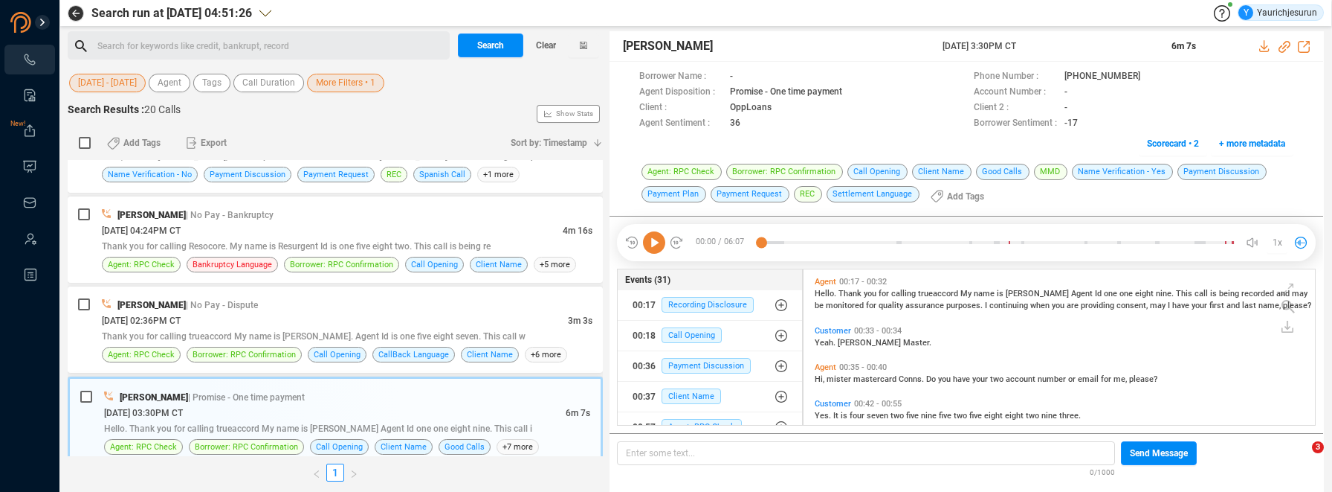
click at [230, 408] on div "[DATE] 03:30PM CT" at bounding box center [335, 413] width 462 height 16
click at [1263, 48] on icon at bounding box center [1266, 46] width 12 height 12
click at [213, 226] on div "[DATE] 04:24PM CT" at bounding box center [332, 230] width 461 height 16
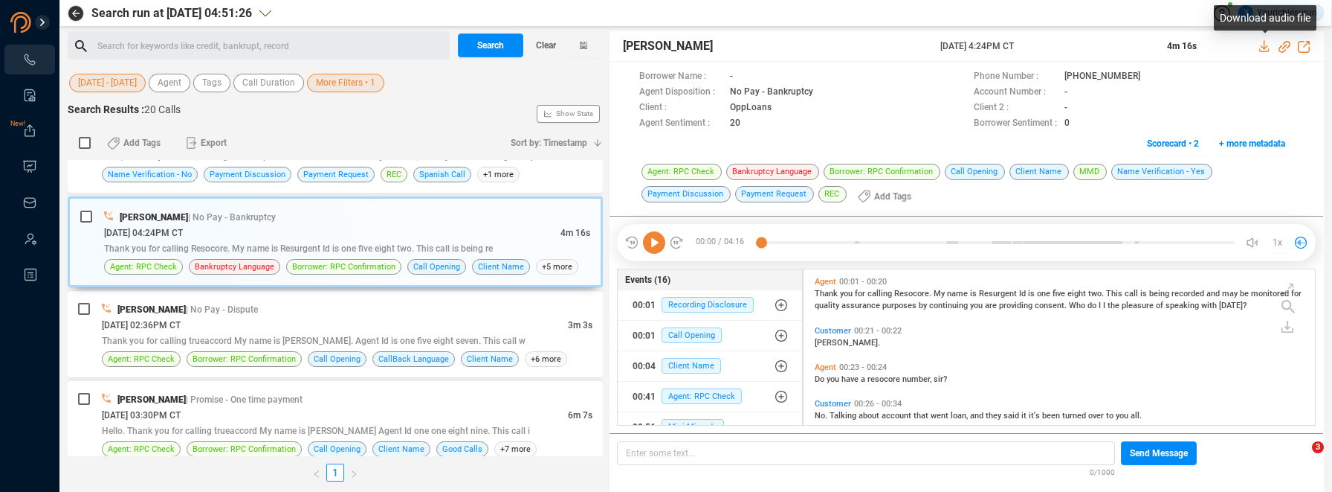
click at [1264, 46] on icon at bounding box center [1265, 46] width 10 height 12
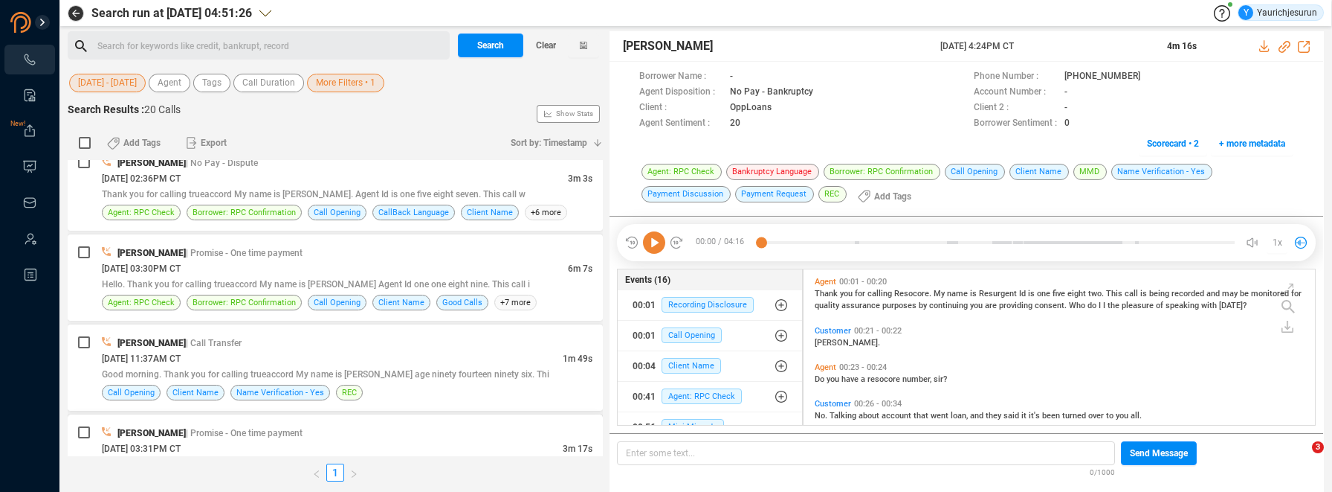
scroll to position [1368, 0]
click at [302, 338] on div "[PERSON_NAME] | Call Transfer" at bounding box center [347, 344] width 491 height 16
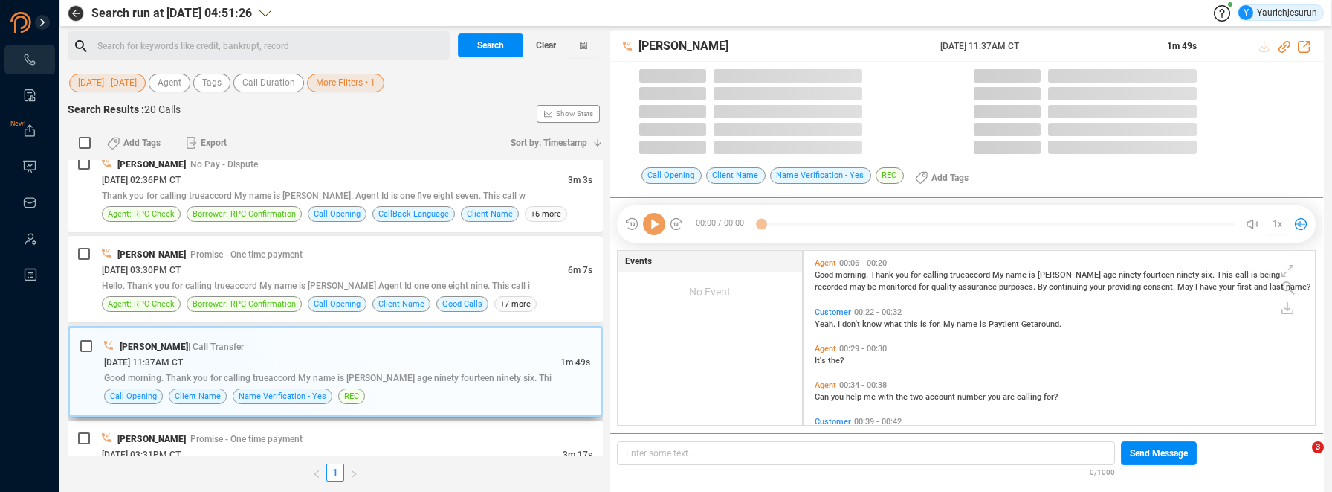
scroll to position [174, 504]
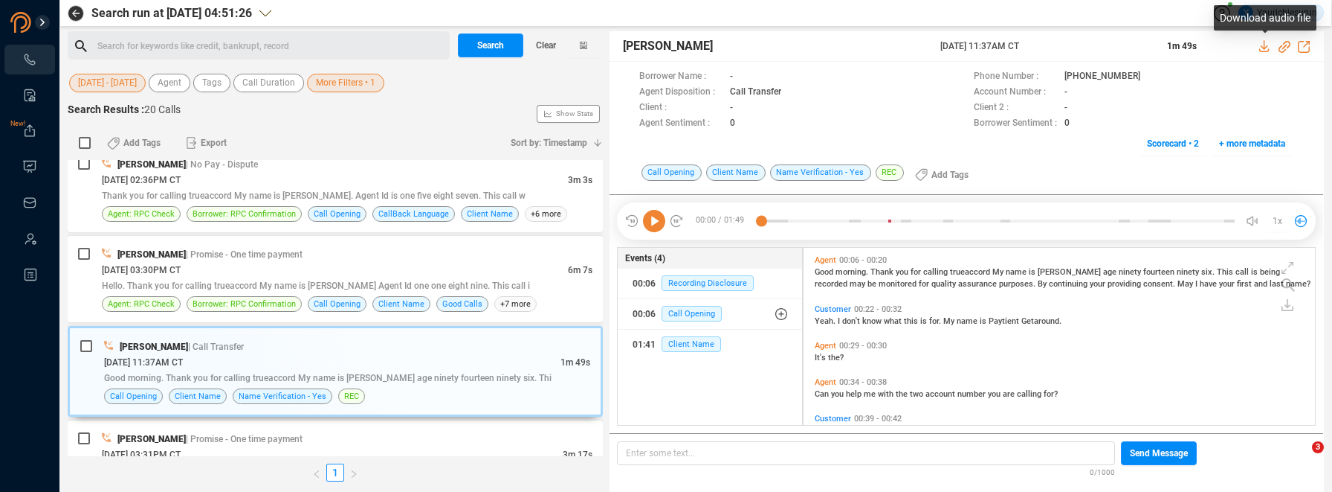
click at [1265, 45] on icon at bounding box center [1265, 46] width 10 height 12
click at [1304, 188] on div "Call Opening Client Name Name Verification - Yes REC Add Tags" at bounding box center [967, 179] width 714 height 32
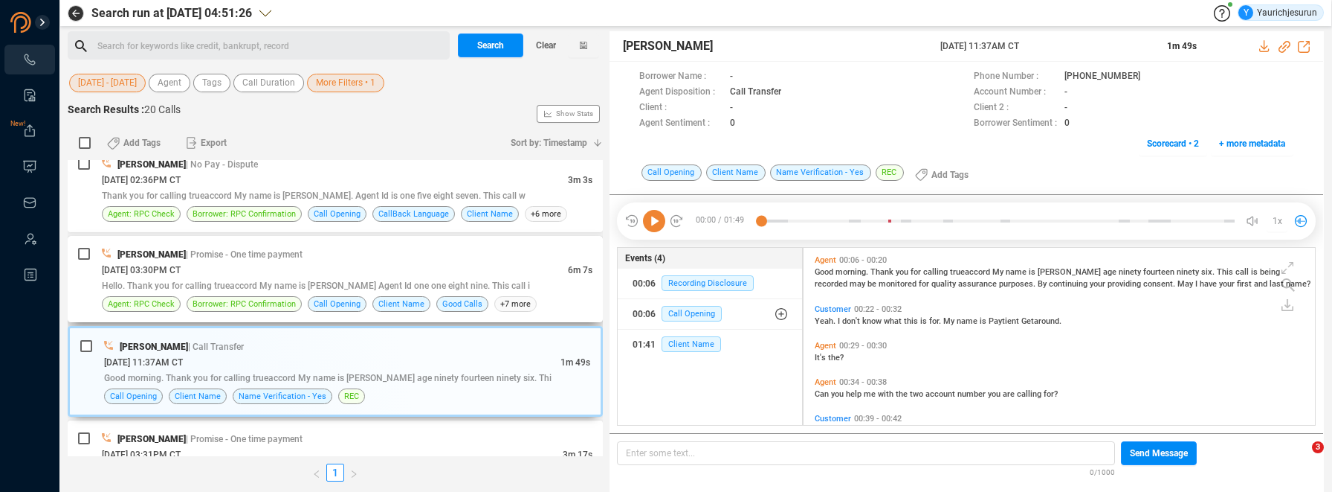
click at [134, 271] on span "[DATE] 03:30PM CT" at bounding box center [141, 270] width 79 height 10
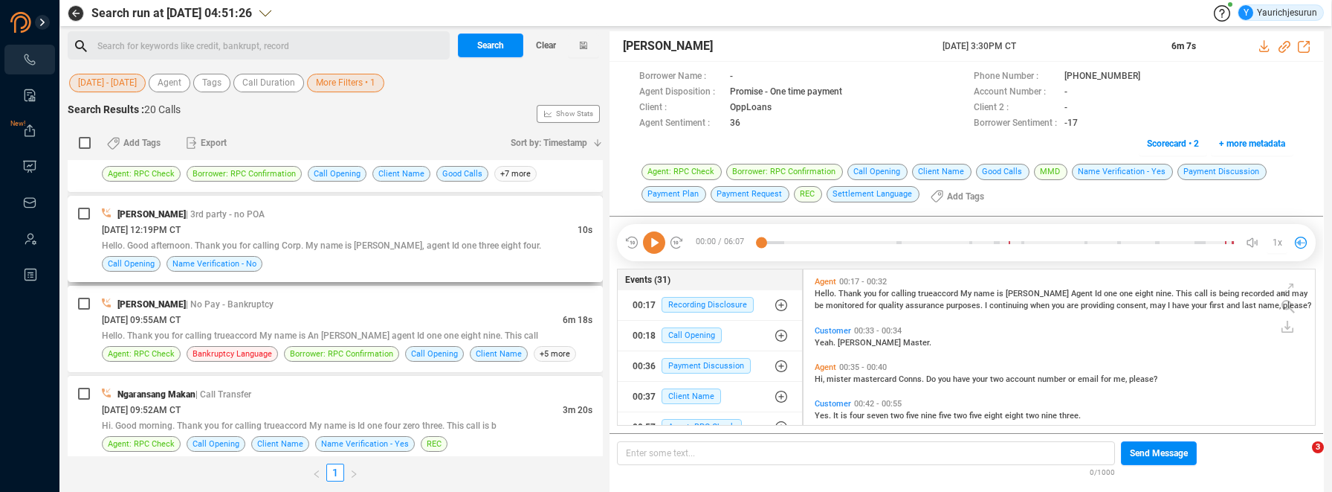
scroll to position [684, 0]
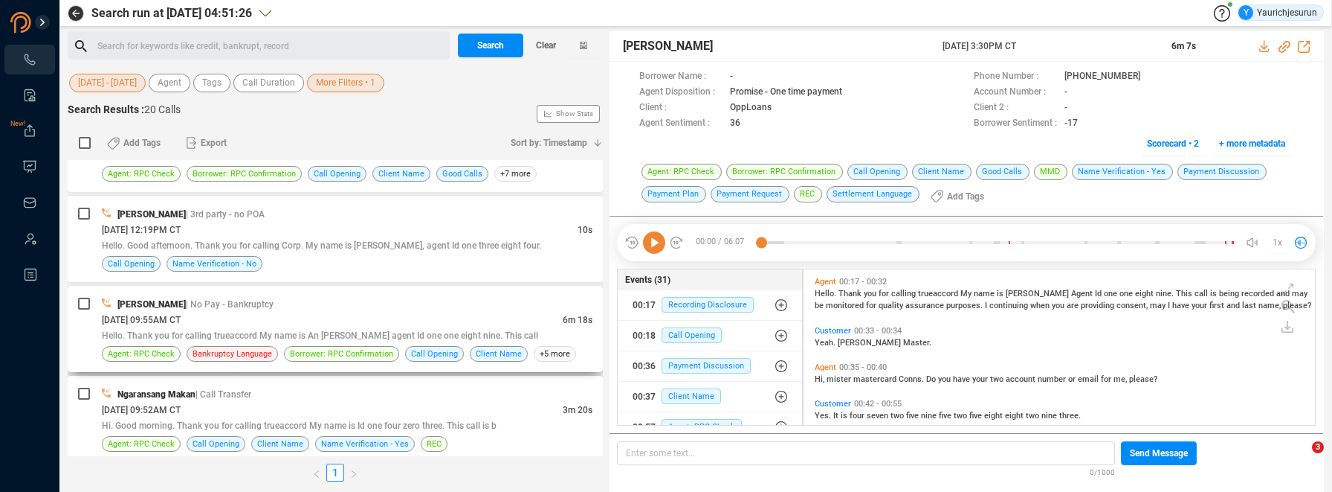
click at [416, 327] on div "Hello. Thank you for calling trueaccord My name is An [PERSON_NAME] agent Id on…" at bounding box center [347, 335] width 491 height 16
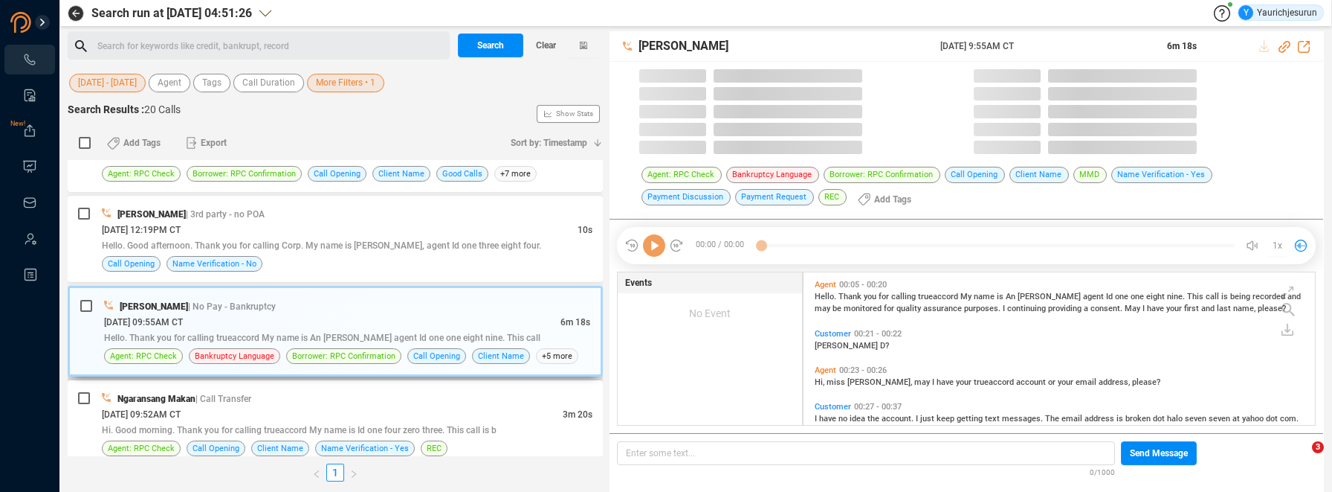
scroll to position [152, 504]
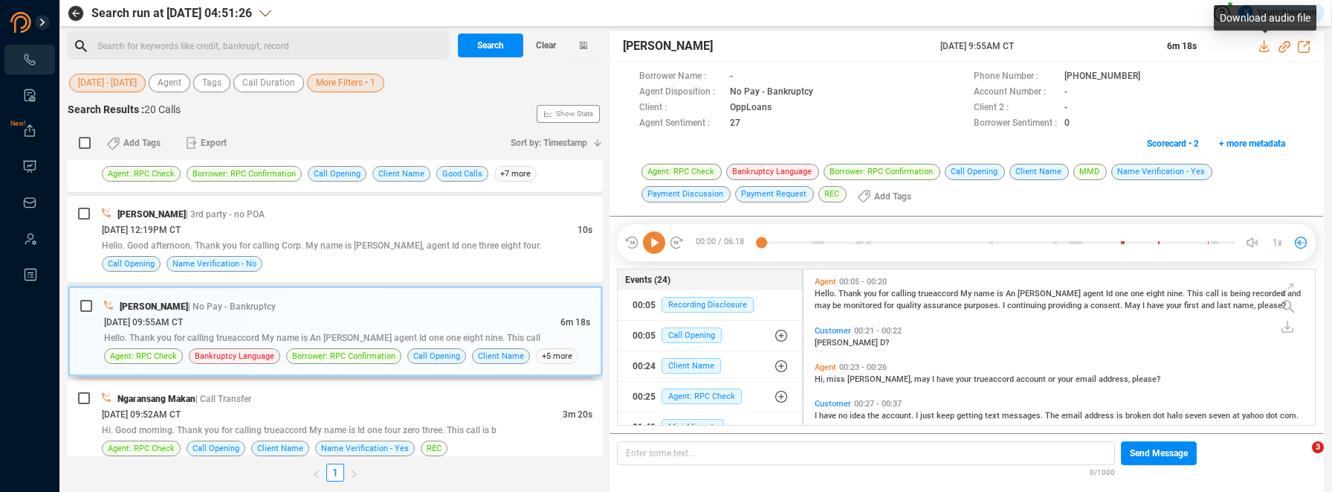
click at [1264, 46] on icon at bounding box center [1265, 46] width 10 height 12
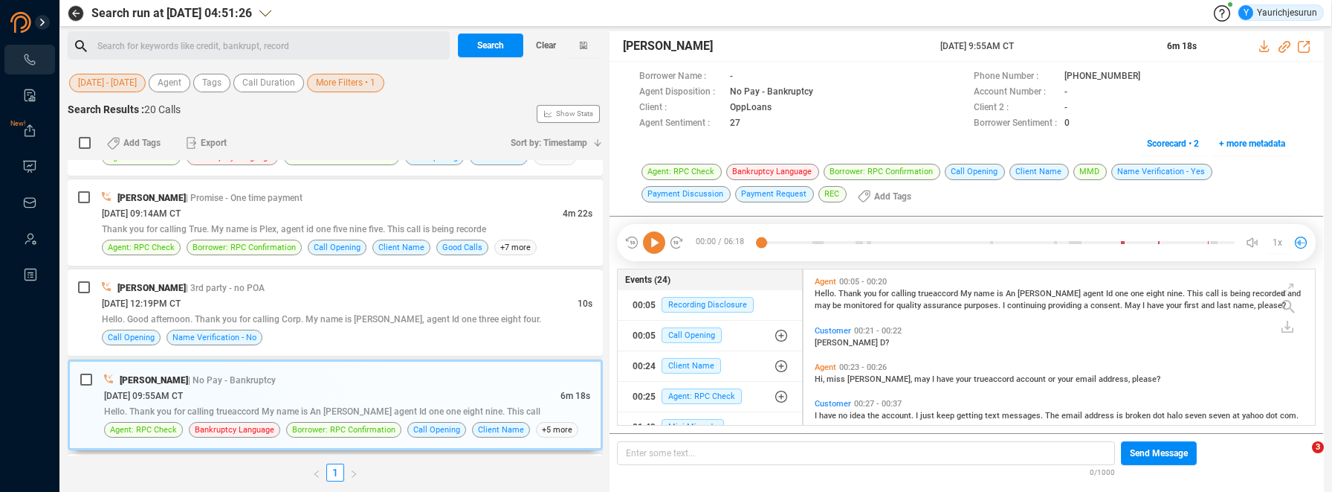
scroll to position [610, 0]
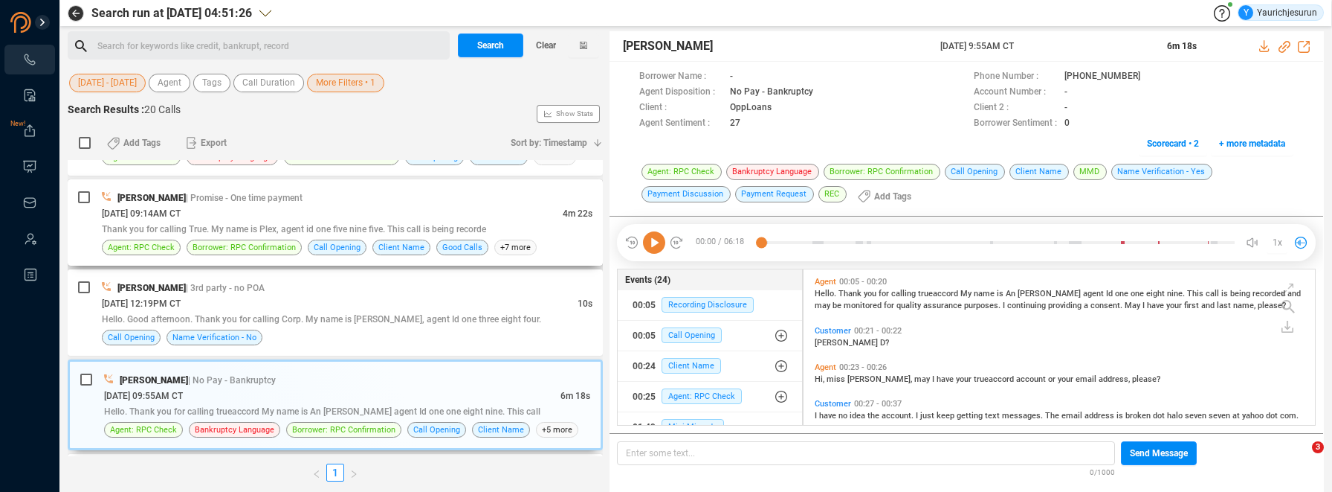
click at [335, 219] on div "[DATE] 09:14AM CT" at bounding box center [332, 213] width 461 height 16
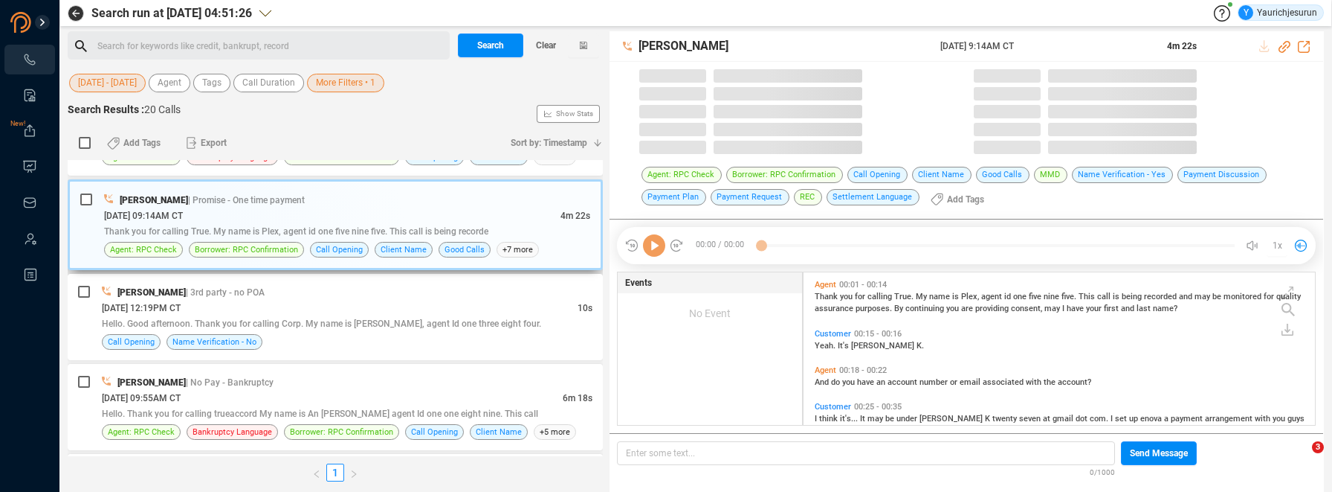
scroll to position [152, 504]
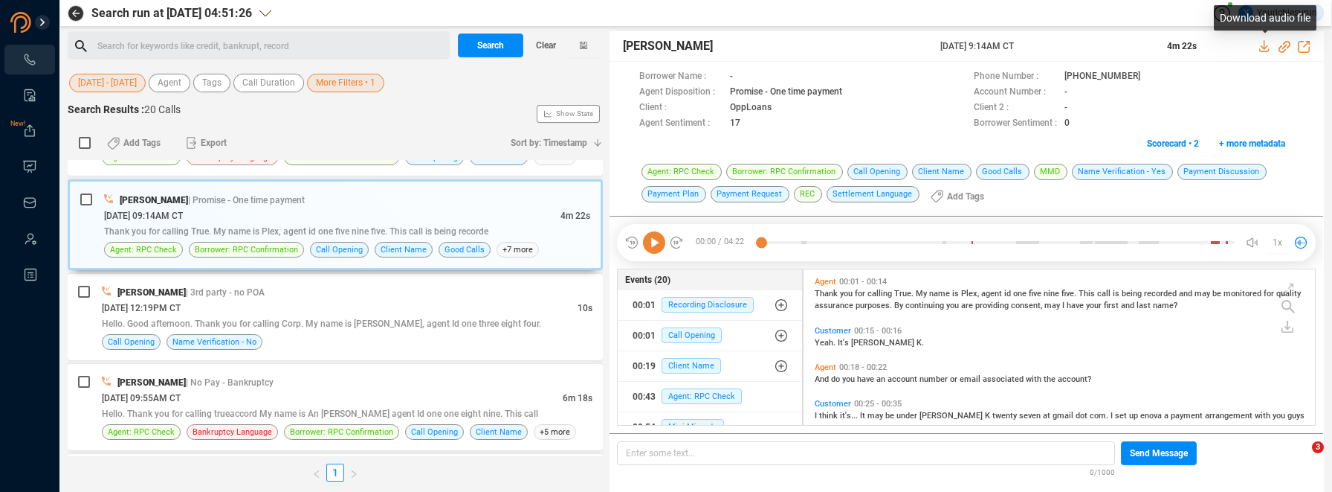
click at [1269, 43] on icon at bounding box center [1266, 46] width 12 height 12
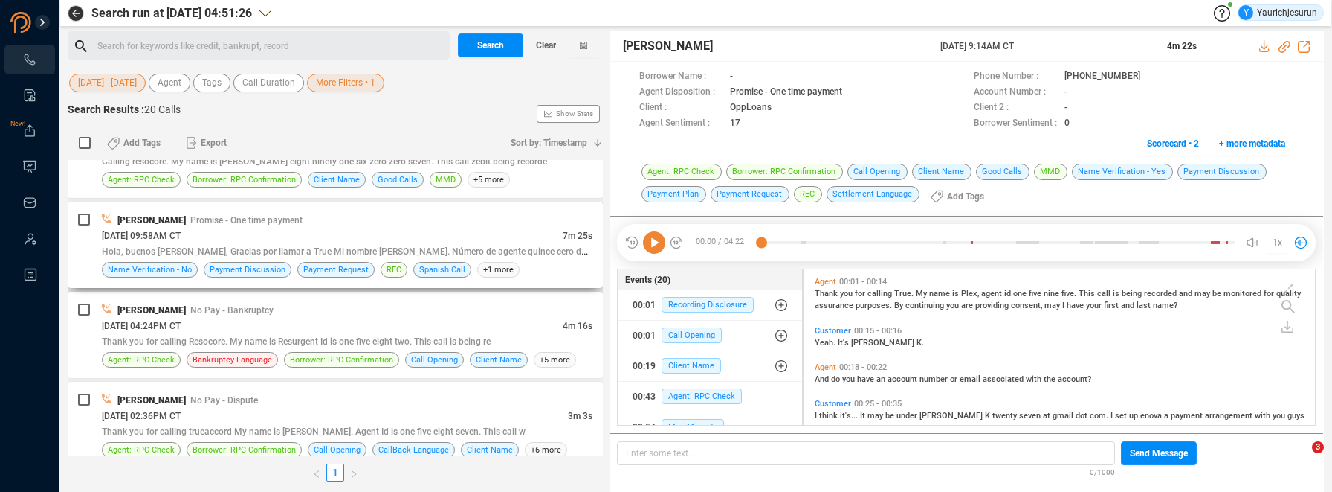
click at [219, 222] on span "| Promise - One time payment" at bounding box center [244, 220] width 117 height 10
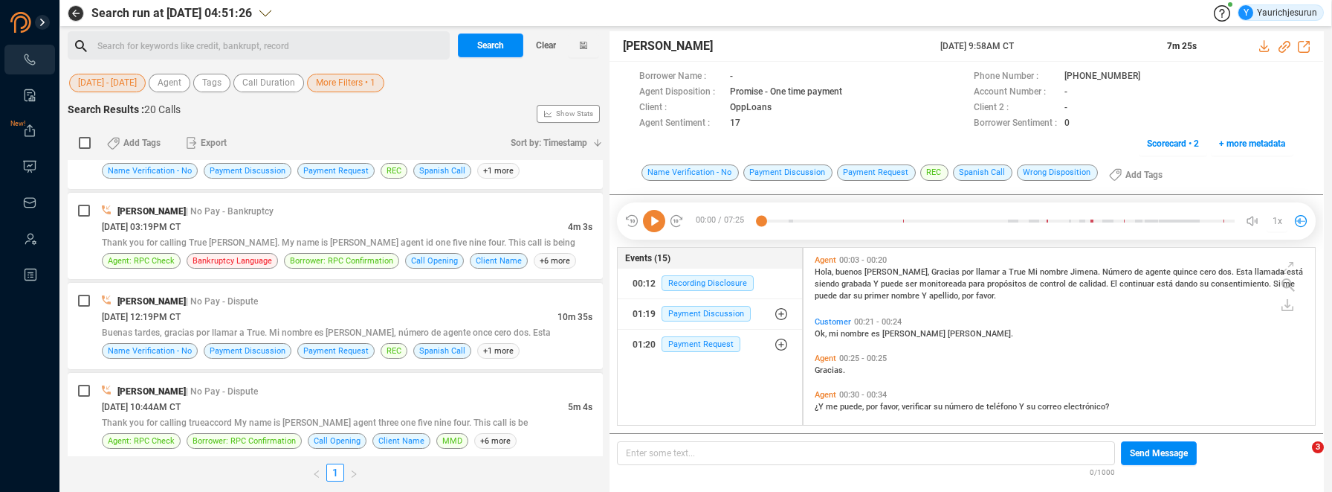
scroll to position [54, 0]
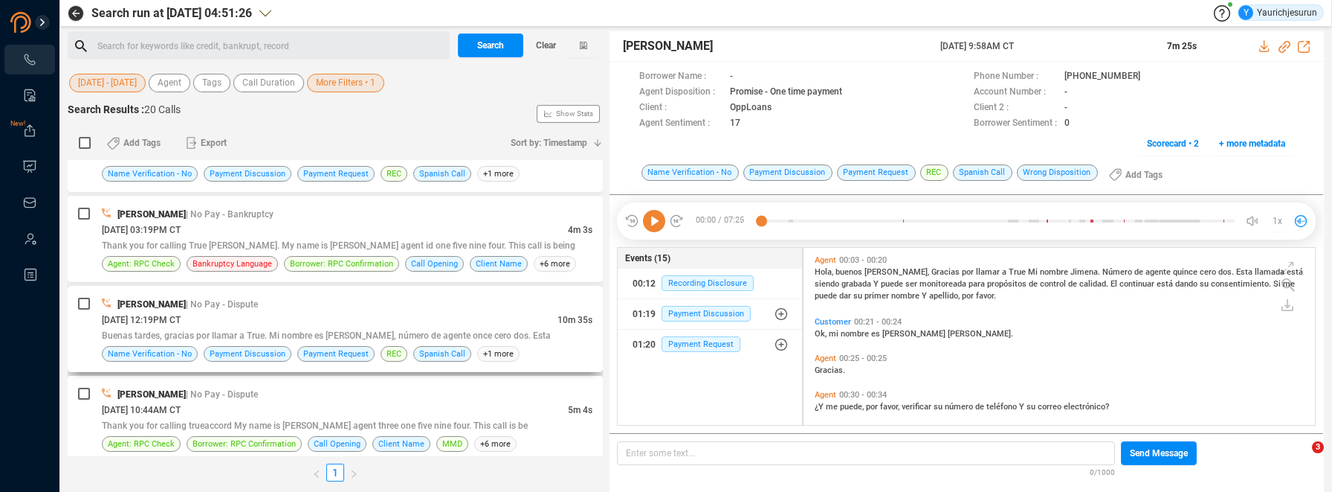
click at [264, 309] on div "[PERSON_NAME] | No Pay - Dispute" at bounding box center [347, 304] width 491 height 16
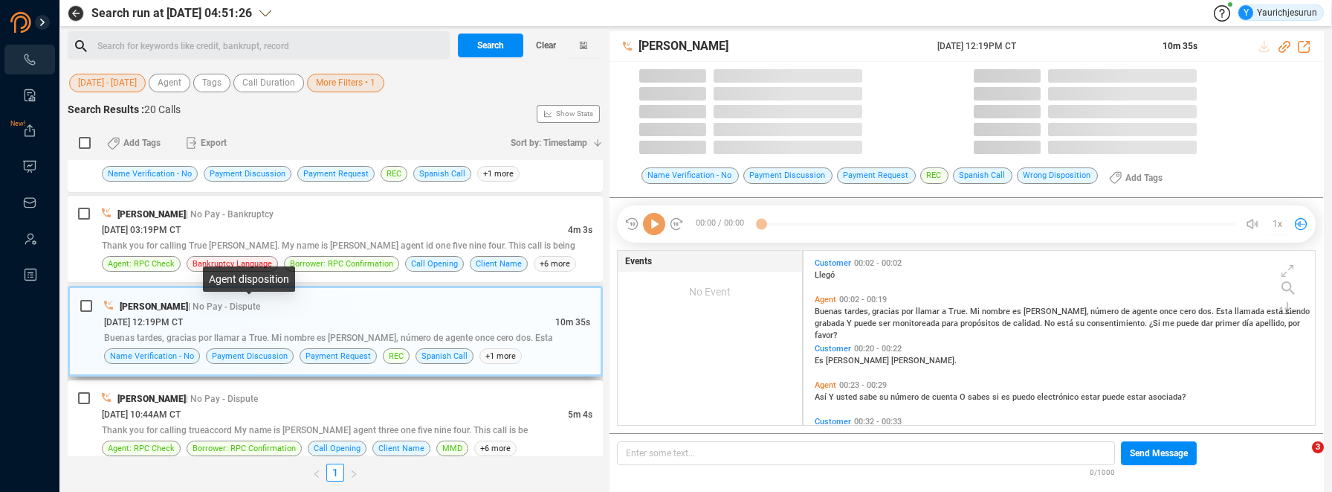
scroll to position [174, 504]
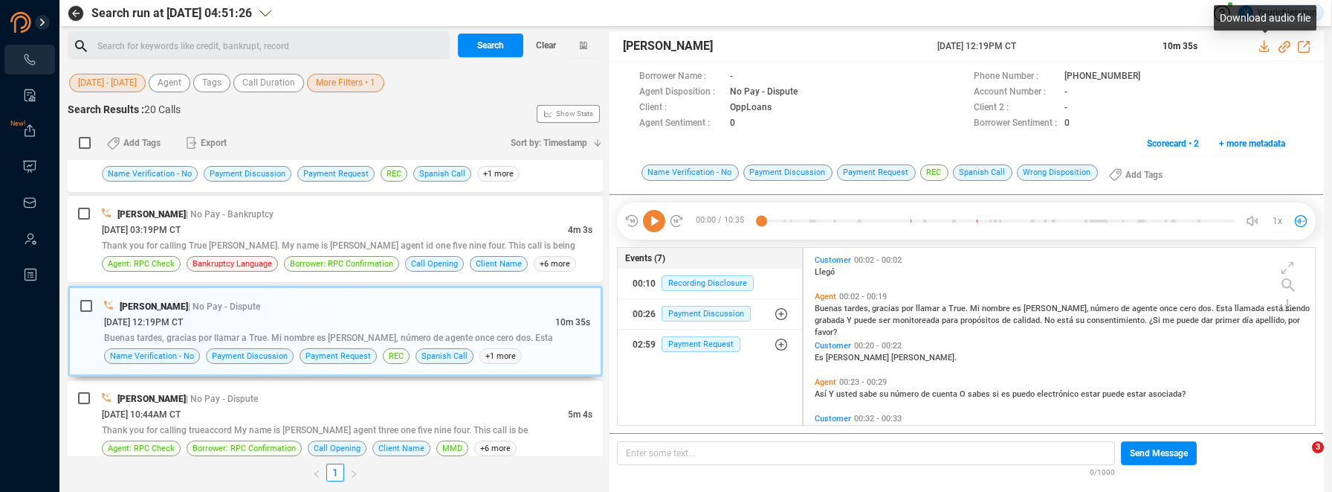
click at [1264, 46] on icon at bounding box center [1265, 46] width 10 height 12
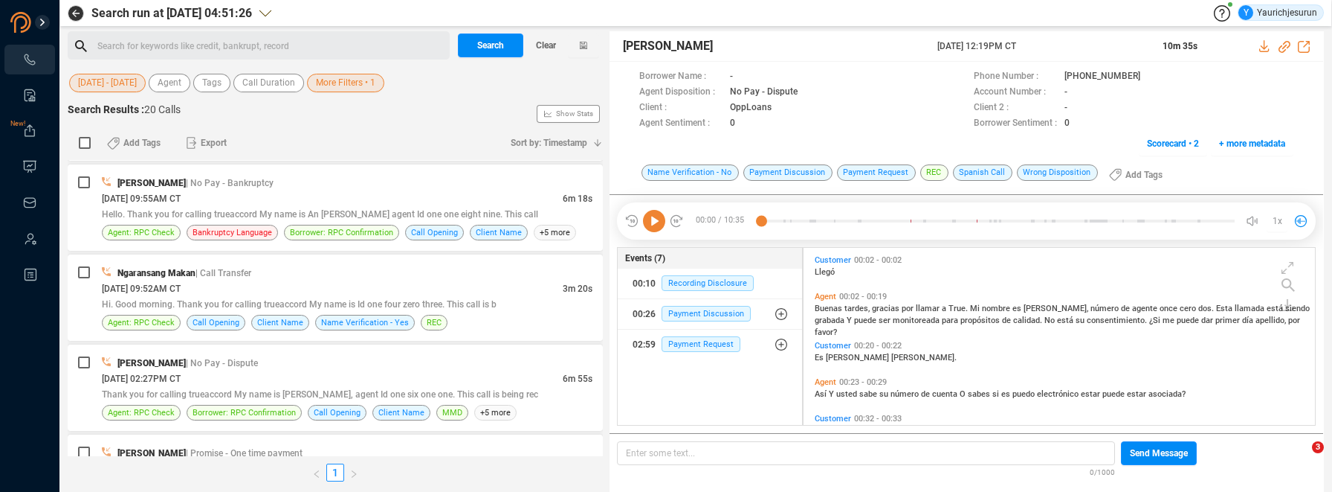
scroll to position [807, 0]
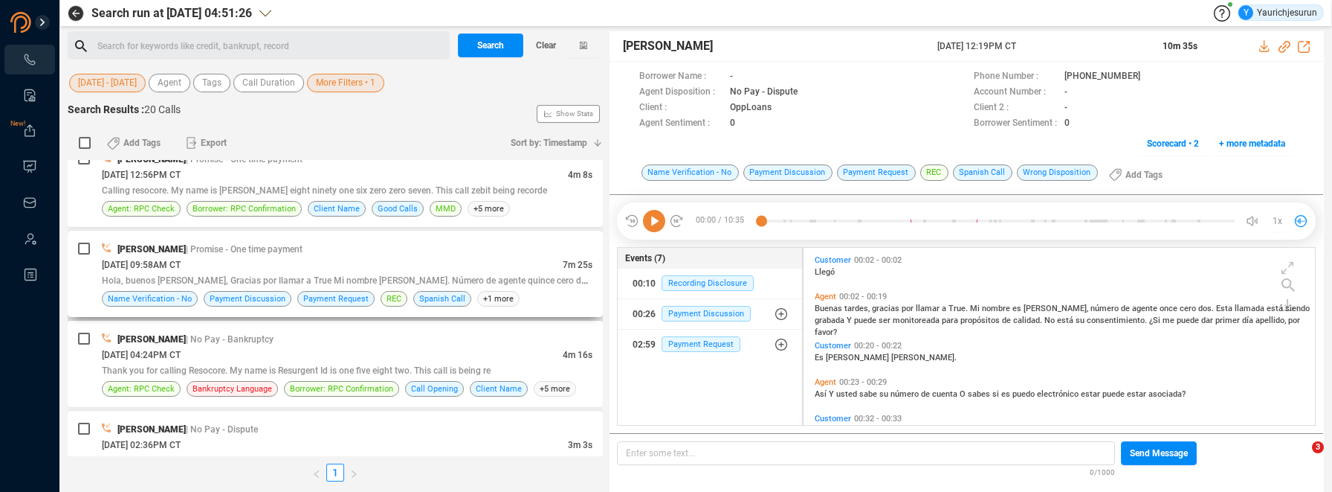
click at [181, 263] on span "[DATE] 09:58AM CT" at bounding box center [141, 265] width 79 height 10
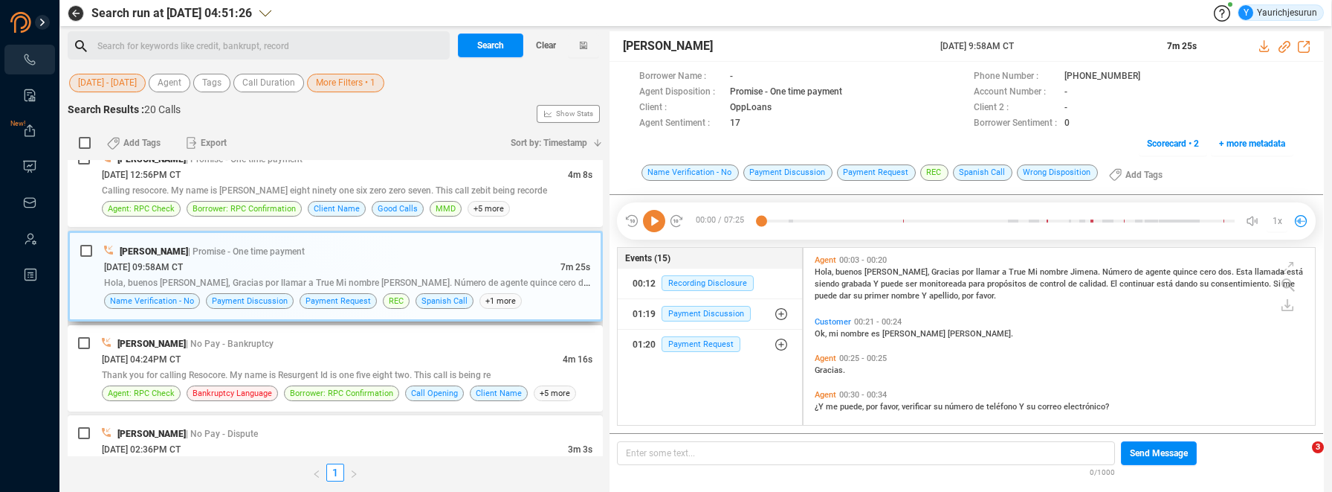
scroll to position [174, 504]
click at [1263, 48] on icon at bounding box center [1265, 46] width 10 height 12
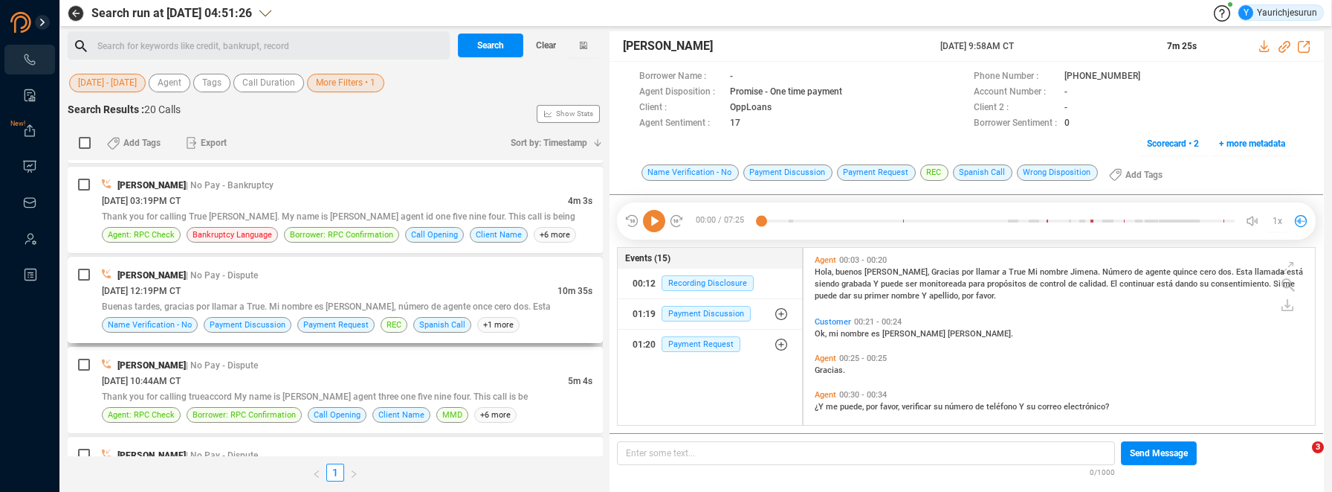
scroll to position [0, 0]
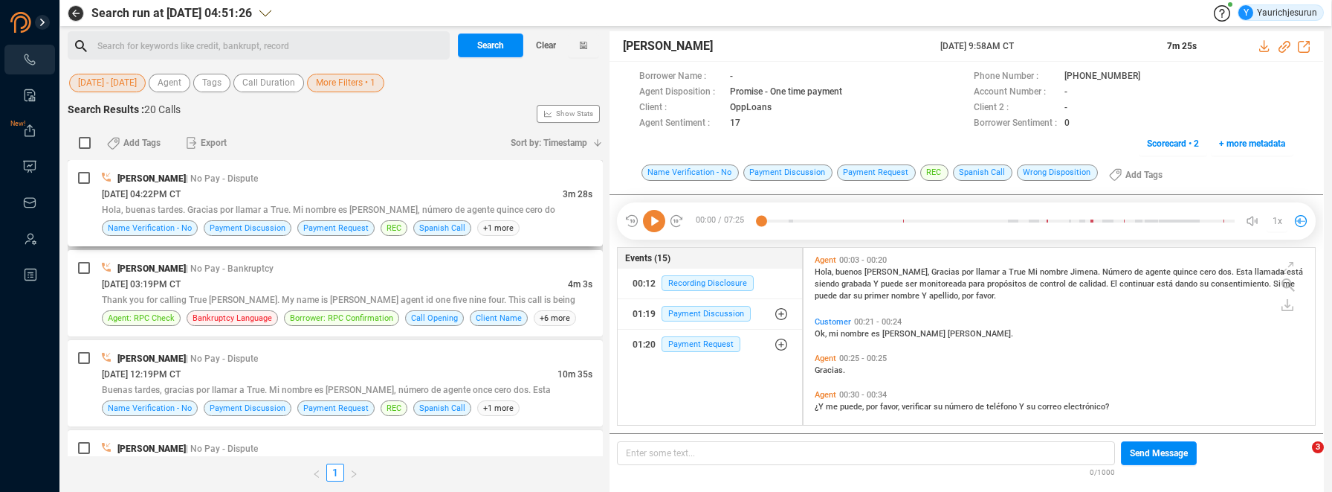
click at [365, 187] on div "[DATE] 04:22PM CT" at bounding box center [332, 194] width 461 height 16
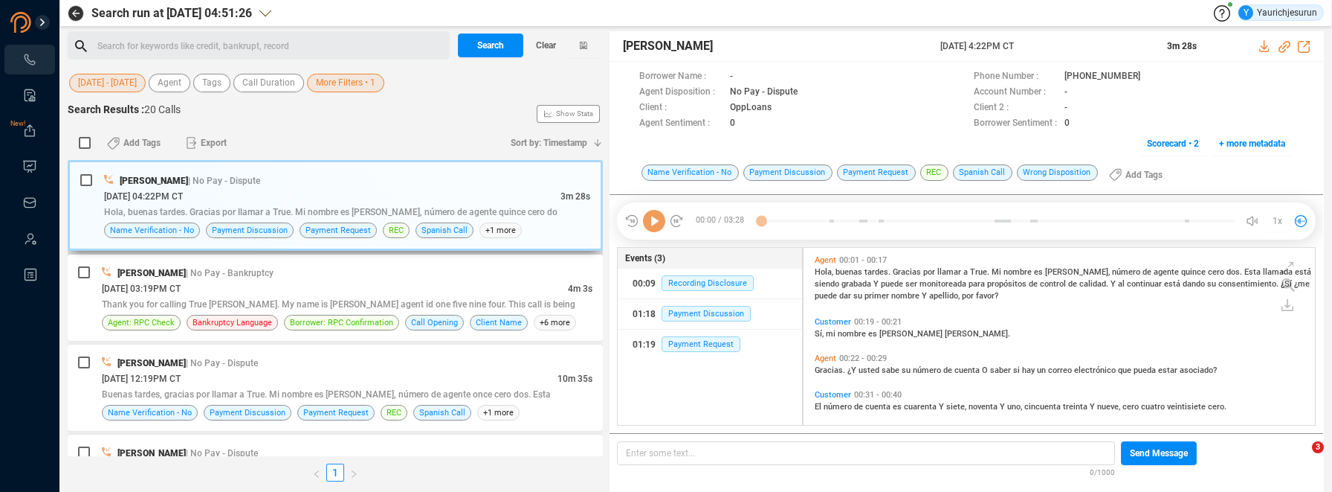
scroll to position [174, 504]
click at [381, 296] on div "Thank you for calling True [PERSON_NAME]. My name is [PERSON_NAME] agent id one…" at bounding box center [347, 304] width 491 height 16
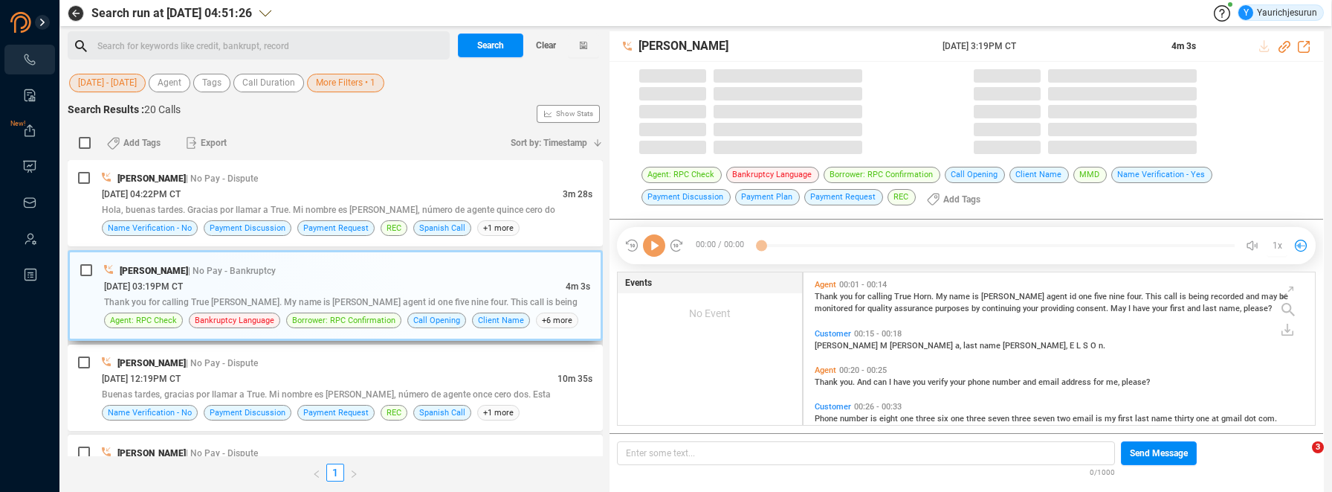
scroll to position [152, 504]
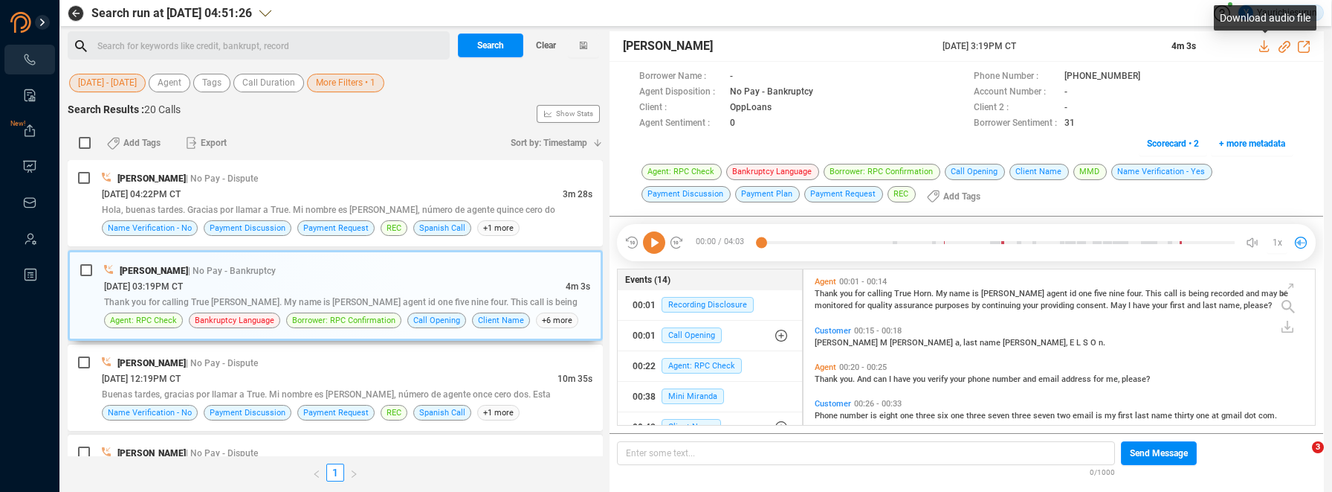
click at [1269, 45] on icon at bounding box center [1266, 46] width 12 height 12
click at [1260, 89] on span "-" at bounding box center [1179, 93] width 229 height 16
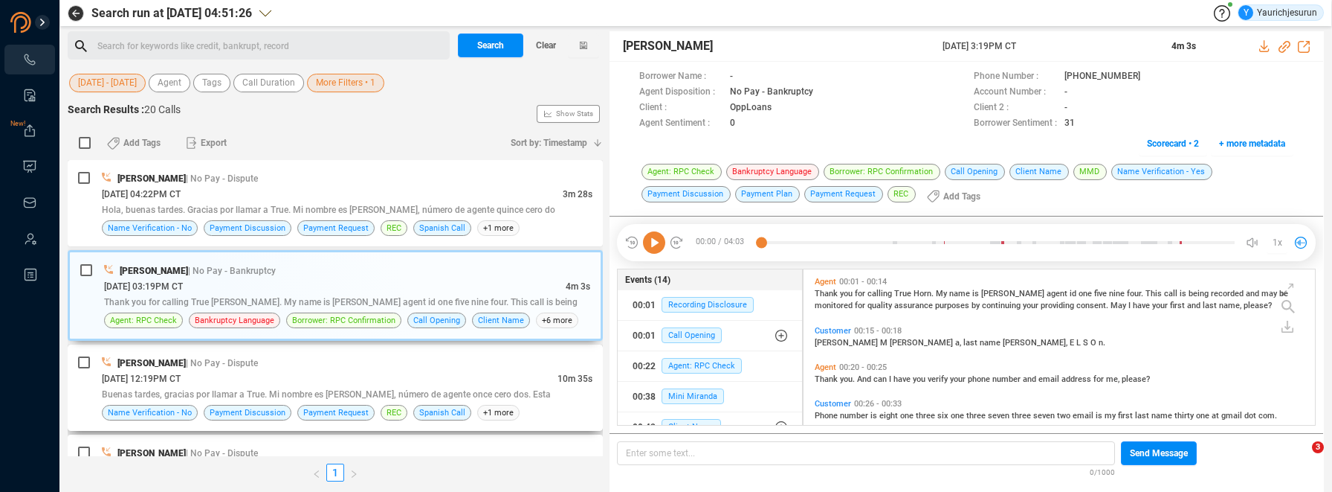
click at [172, 382] on span "[DATE] 12:19PM CT" at bounding box center [141, 378] width 79 height 10
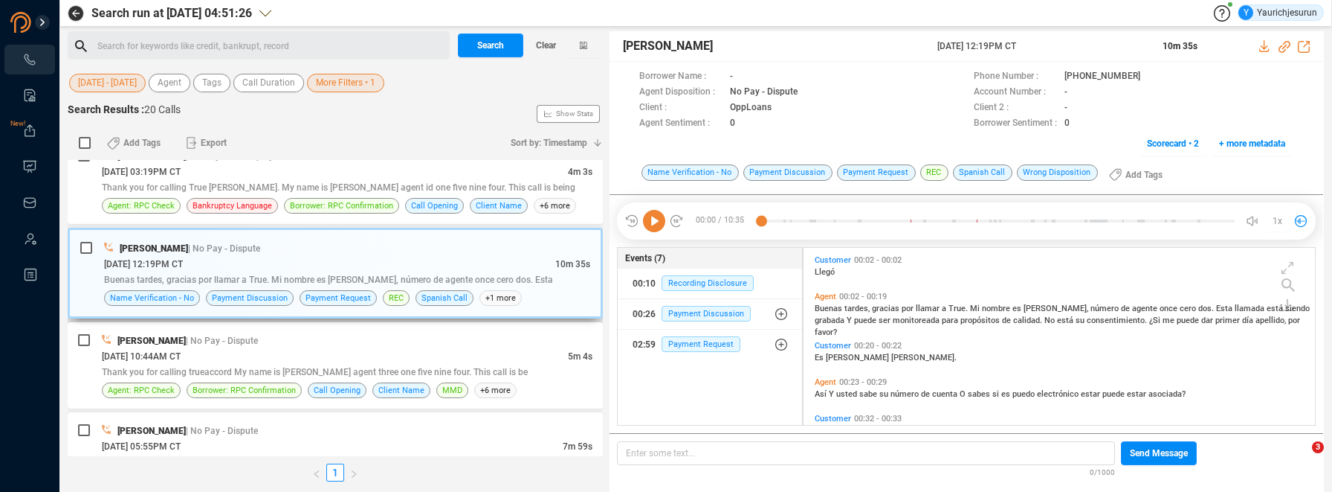
scroll to position [122, 0]
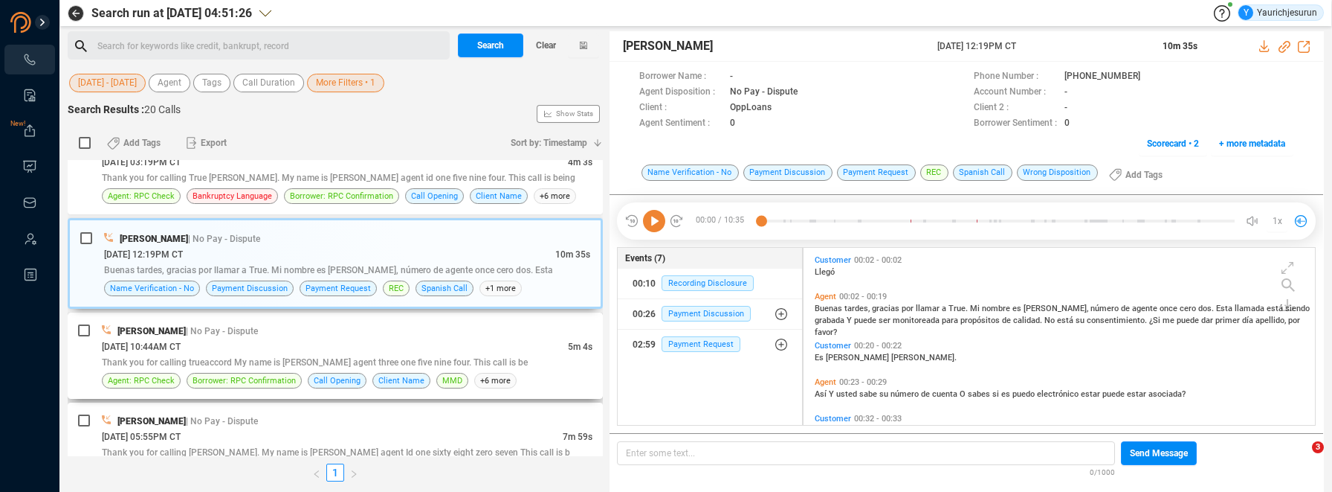
click at [212, 359] on span "Thank you for calling trueaccord My name is [PERSON_NAME] agent three one five …" at bounding box center [315, 362] width 426 height 10
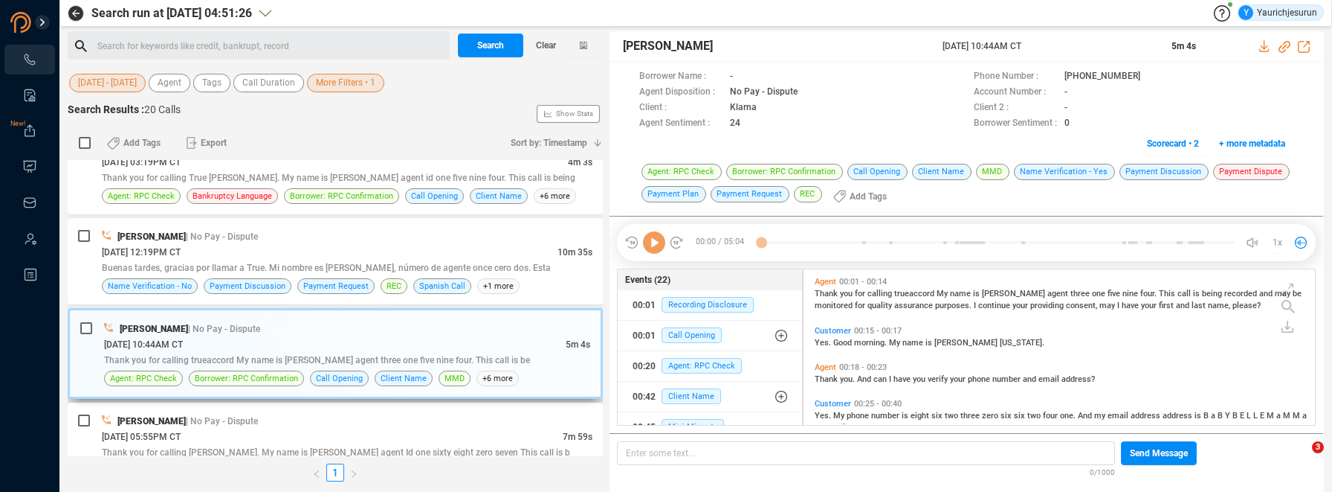
scroll to position [152, 504]
click at [1266, 48] on icon at bounding box center [1265, 46] width 10 height 12
click at [1269, 87] on span "-" at bounding box center [1179, 93] width 229 height 16
click at [190, 426] on div "[PERSON_NAME] | No Pay - Dispute" at bounding box center [347, 421] width 491 height 16
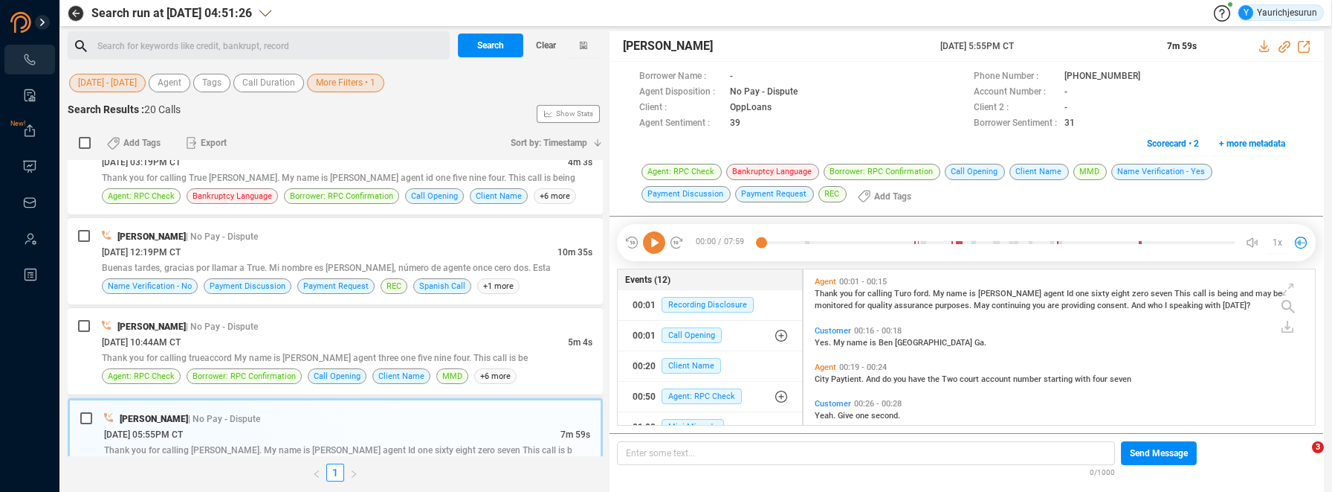
click at [1265, 43] on icon at bounding box center [1265, 46] width 10 height 12
click at [1240, 184] on div "Agent: RPC Check Bankruptcy Language Borrower: RPC Confirmation Call Opening Cl…" at bounding box center [966, 185] width 654 height 45
click at [124, 226] on div "[PERSON_NAME] | No Pay - Dispute [DATE] 12:19PM CT 10m 35s Buenas tardes, graci…" at bounding box center [335, 261] width 535 height 86
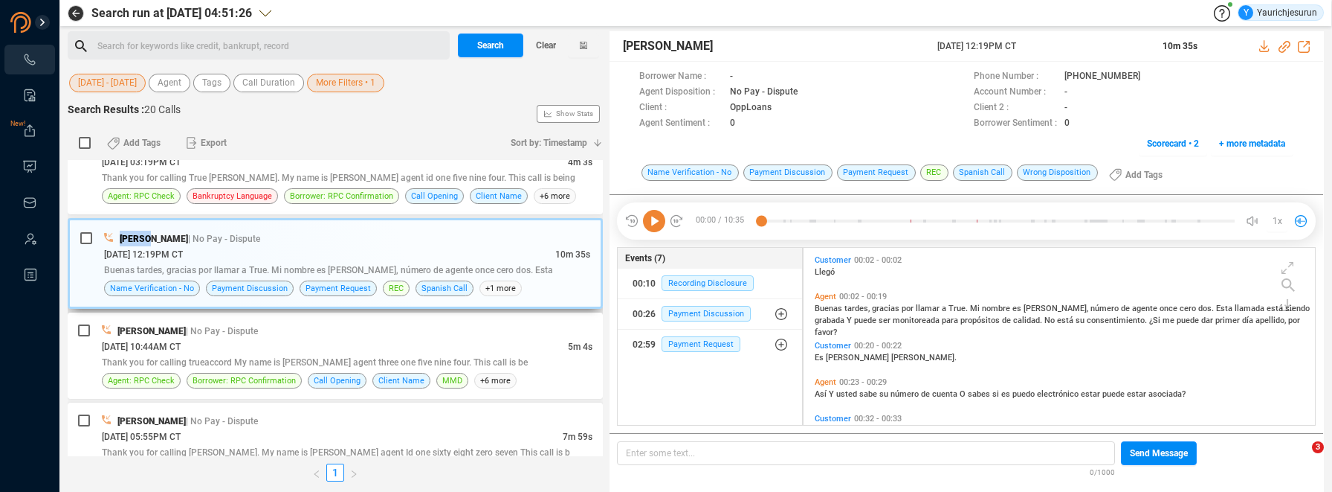
scroll to position [174, 504]
click at [167, 339] on div "[DATE] 10:44AM CT" at bounding box center [335, 346] width 466 height 16
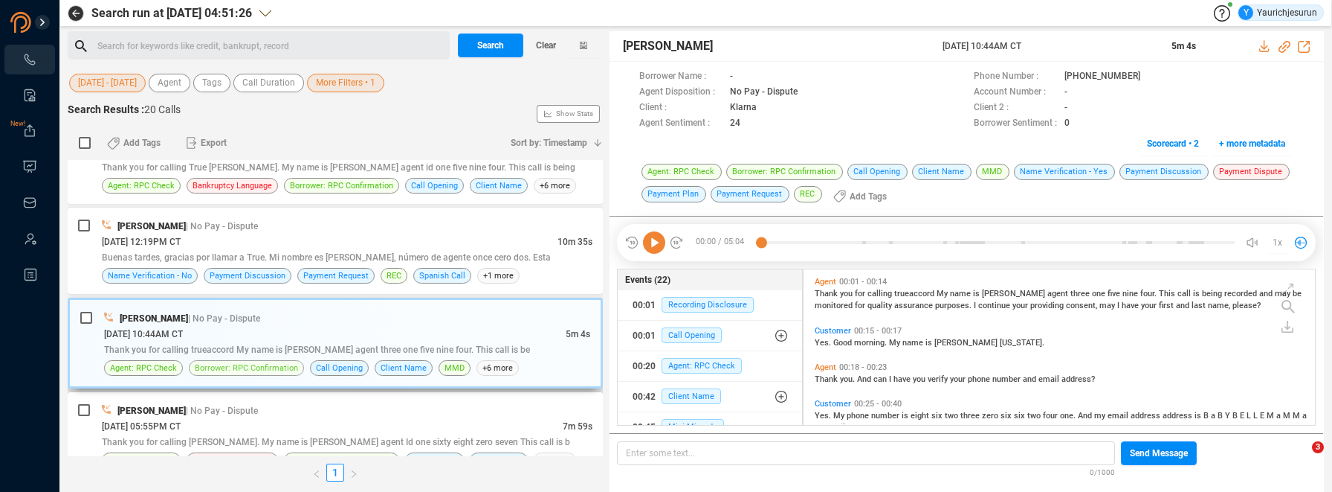
scroll to position [233, 0]
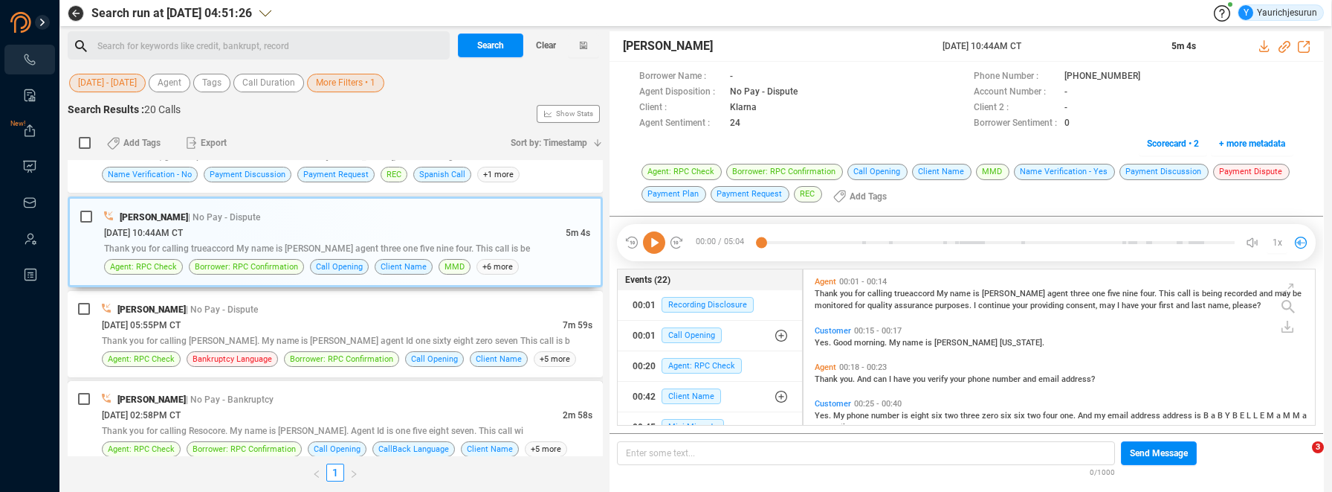
click at [199, 394] on span "| No Pay - Bankruptcy" at bounding box center [230, 399] width 88 height 10
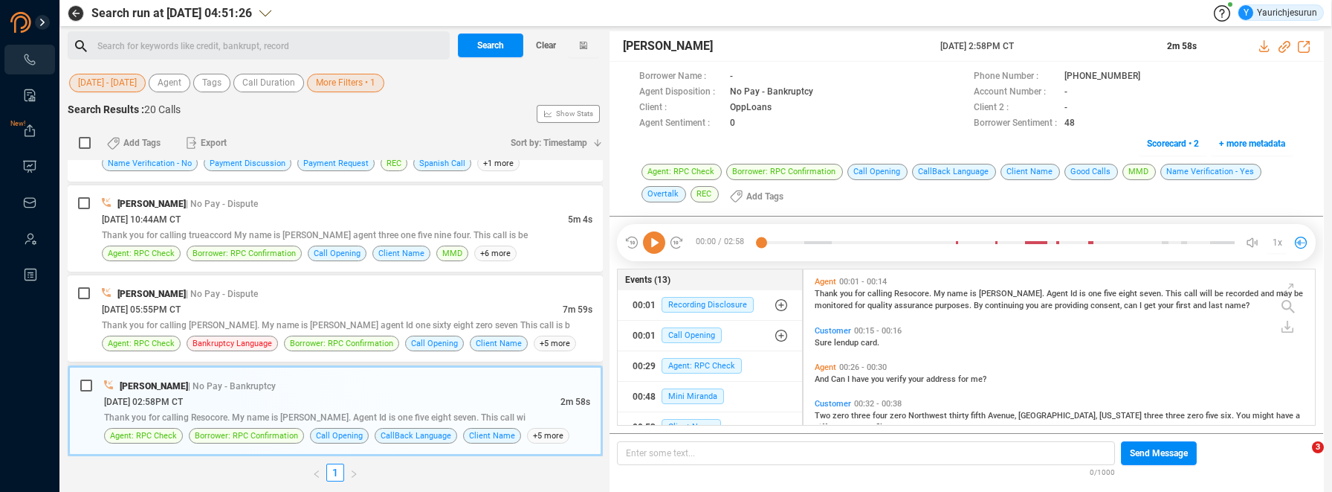
scroll to position [251, 0]
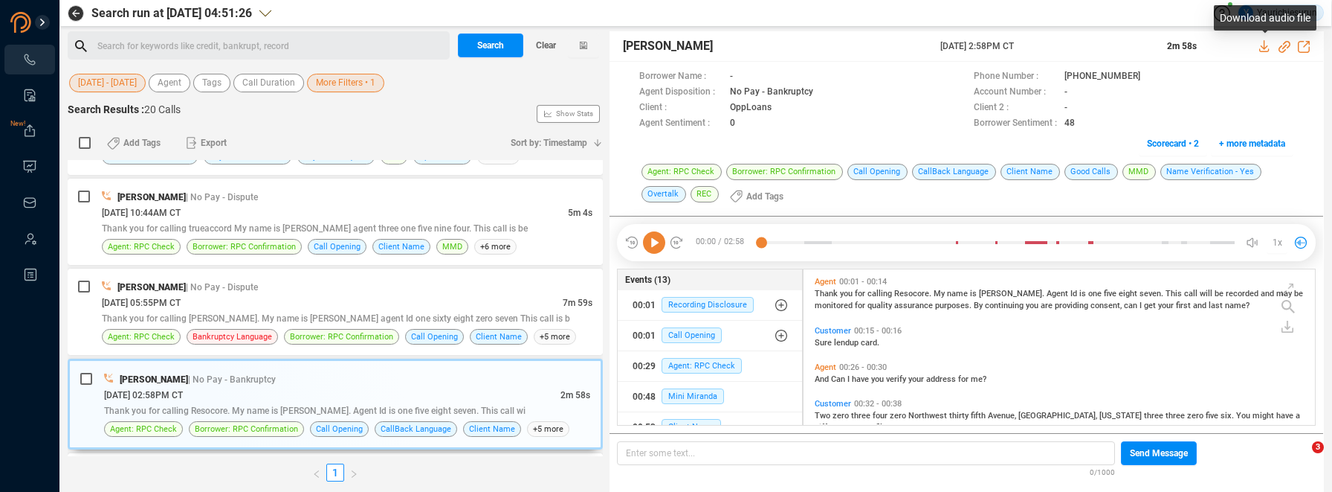
click at [1263, 42] on icon at bounding box center [1266, 46] width 12 height 12
click at [1280, 167] on div "Agent: RPC Check Borrower: RPC Confirmation Call Opening CallBack Language Clie…" at bounding box center [966, 185] width 654 height 45
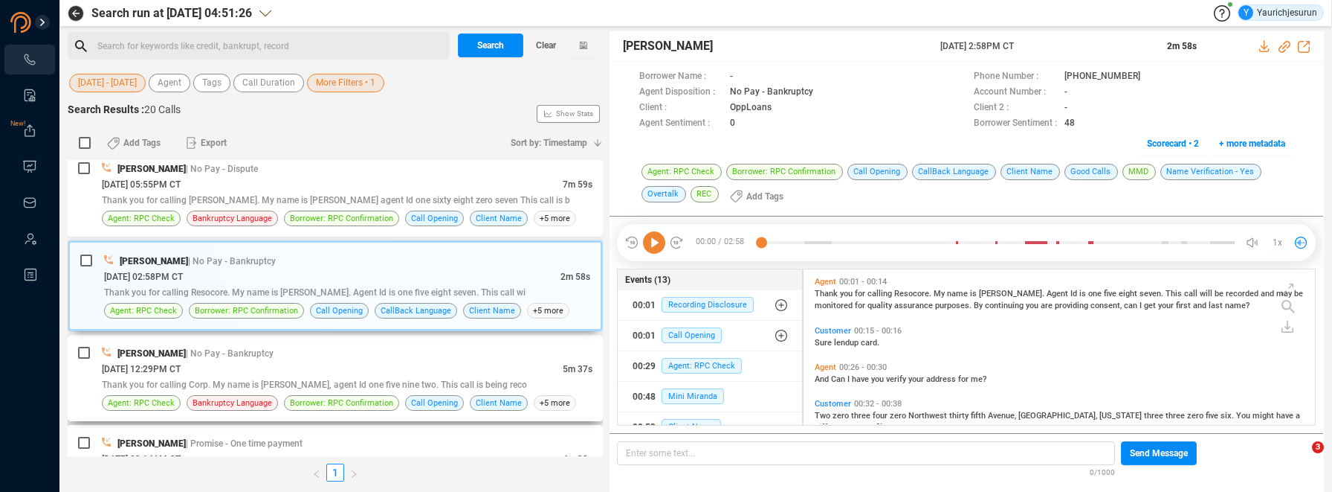
scroll to position [388, 0]
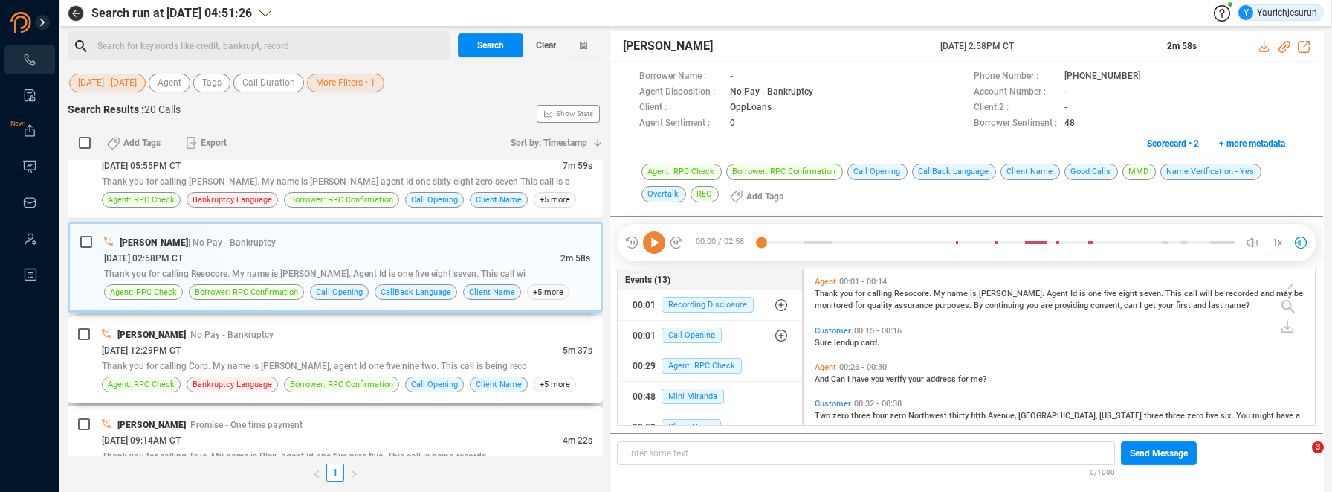
click at [219, 351] on div "[DATE] 12:29PM CT" at bounding box center [332, 350] width 461 height 16
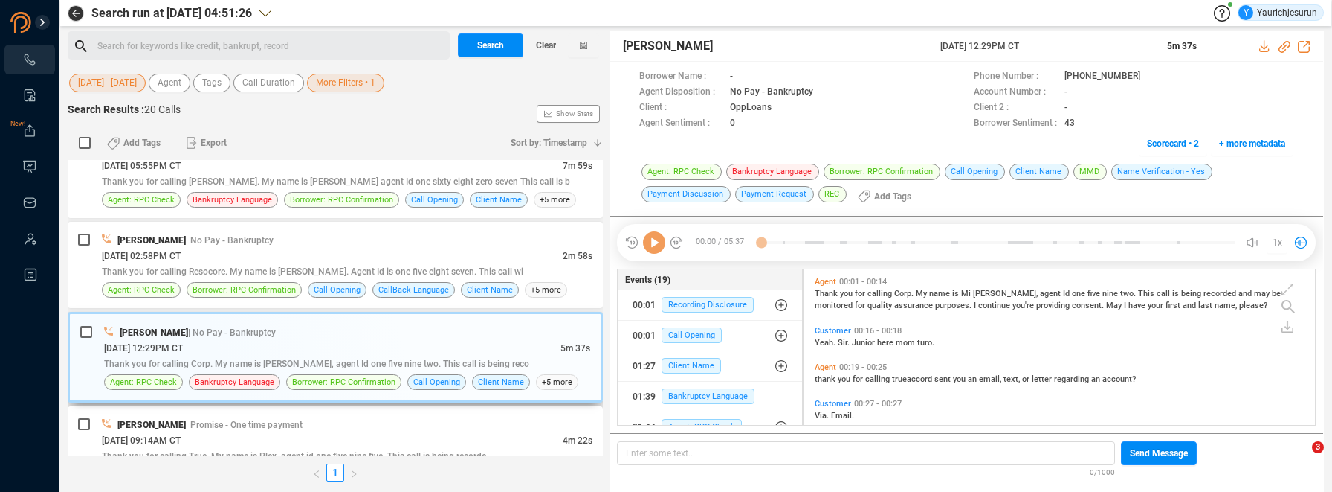
scroll to position [152, 504]
click at [1275, 48] on div at bounding box center [1285, 46] width 51 height 16
click at [1268, 50] on icon at bounding box center [1266, 46] width 12 height 12
click at [1304, 106] on div "Borrower Name : - Phone Number : [PHONE_NUMBER] Agent Disposition : No Pay - Ba…" at bounding box center [967, 112] width 714 height 101
click at [300, 422] on div "[PERSON_NAME] | Promise - One time payment" at bounding box center [347, 424] width 491 height 16
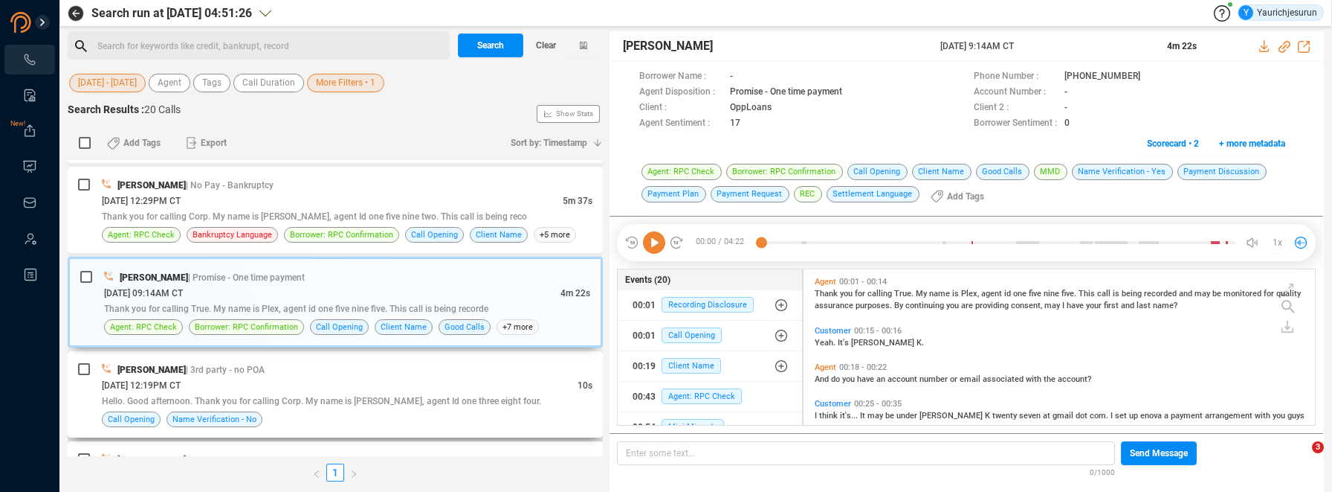
scroll to position [535, 0]
click at [317, 376] on div "[DATE] 12:19PM CT" at bounding box center [340, 383] width 476 height 16
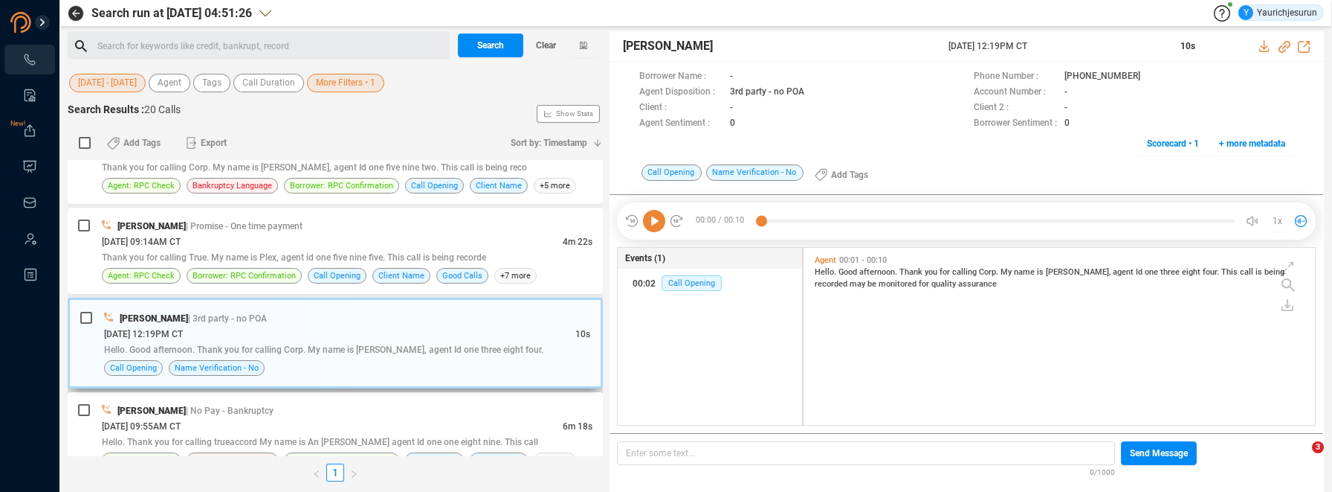
scroll to position [588, 0]
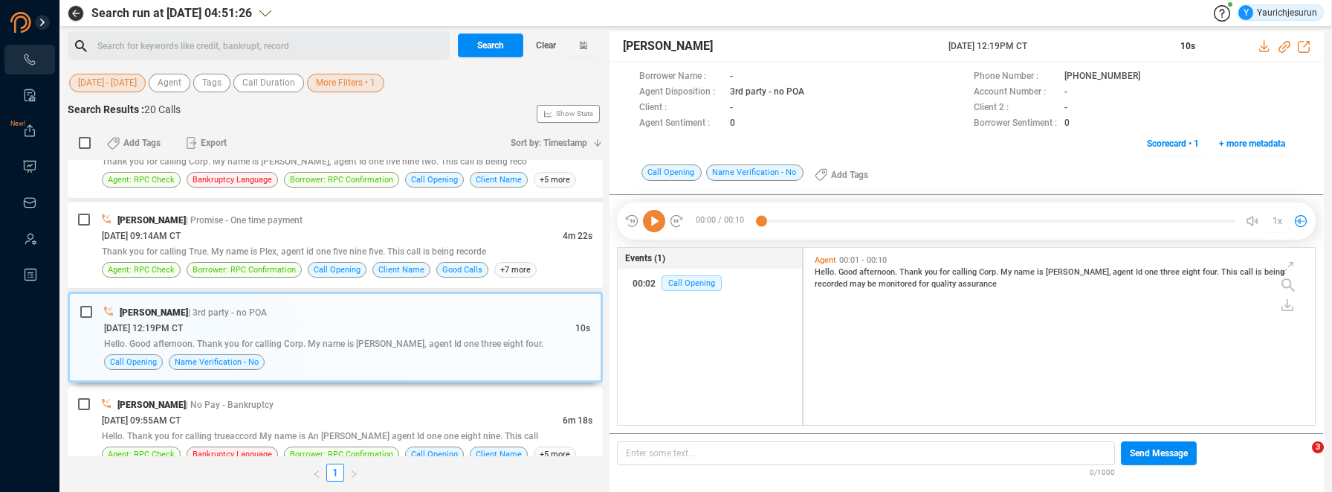
click at [309, 414] on div "[DATE] 09:55AM CT" at bounding box center [332, 420] width 461 height 16
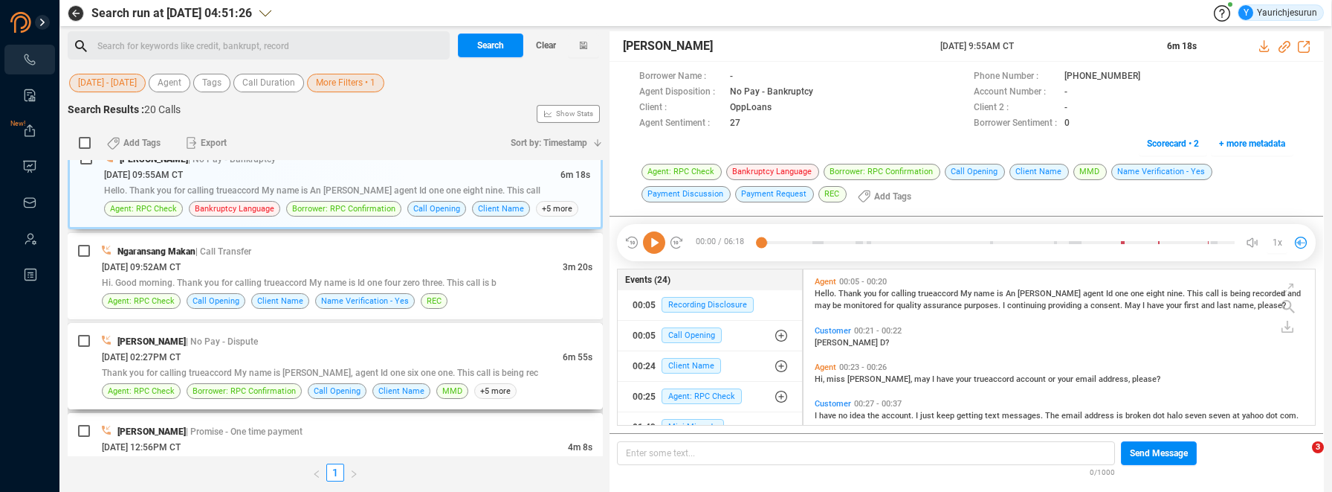
scroll to position [846, 0]
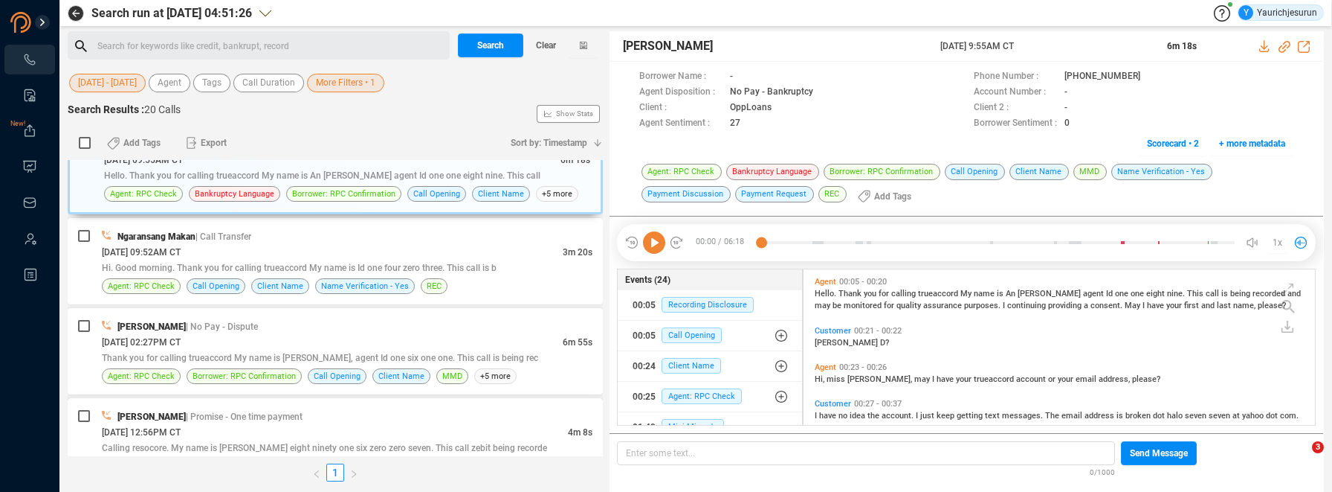
click at [314, 411] on div "[PERSON_NAME] | Promise - One time payment" at bounding box center [347, 416] width 491 height 16
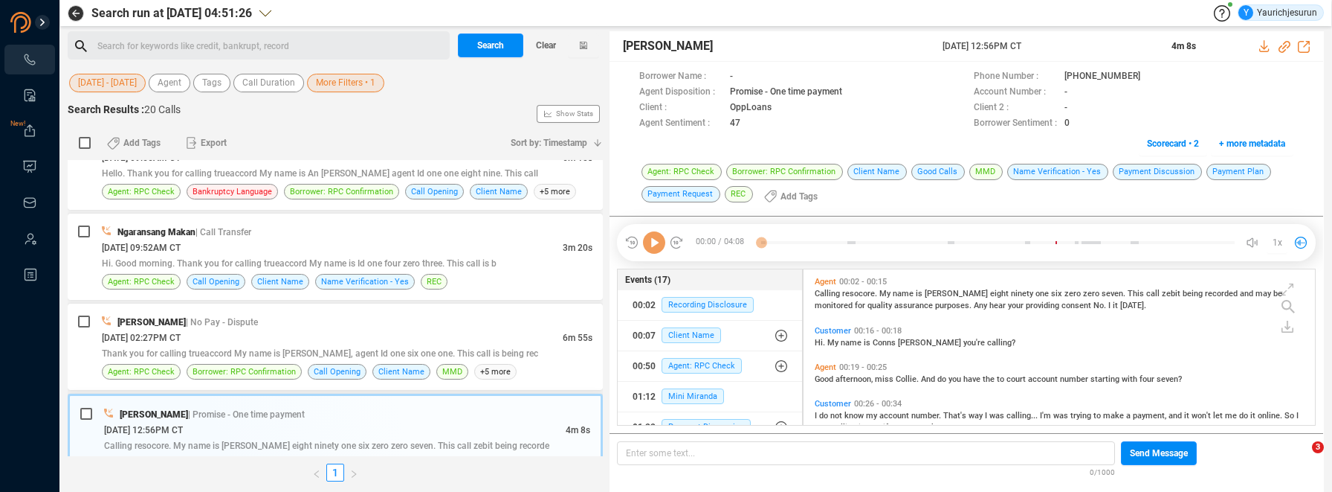
scroll to position [152, 504]
click at [1258, 48] on div "[PERSON_NAME] [DATE] 12:56PM CT 4m 8s" at bounding box center [967, 46] width 714 height 30
click at [1268, 45] on icon at bounding box center [1265, 46] width 10 height 12
click at [1245, 103] on span "-" at bounding box center [1179, 108] width 229 height 16
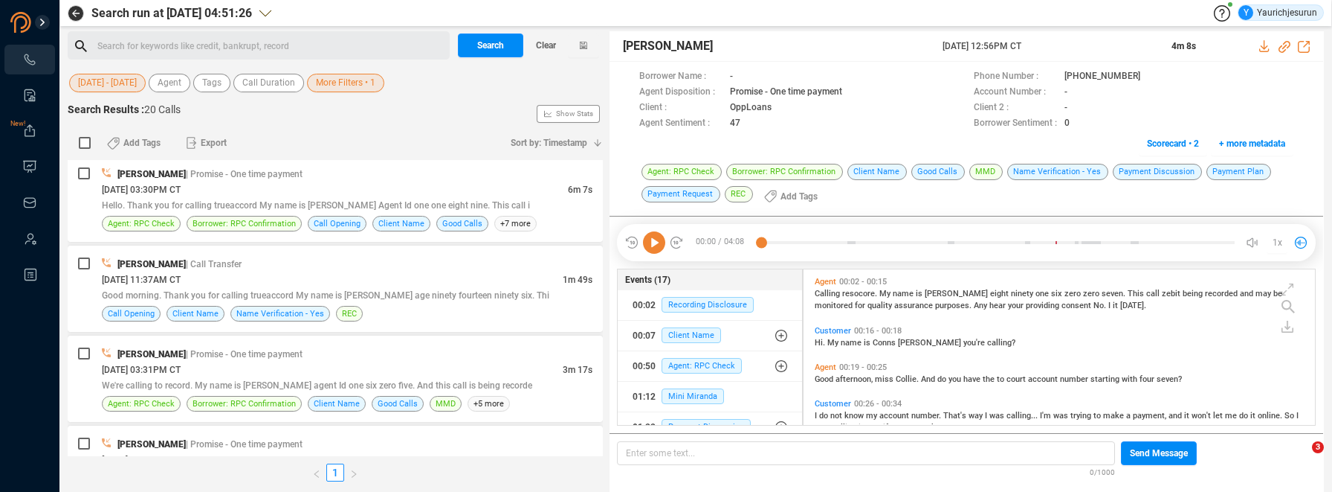
scroll to position [1508, 0]
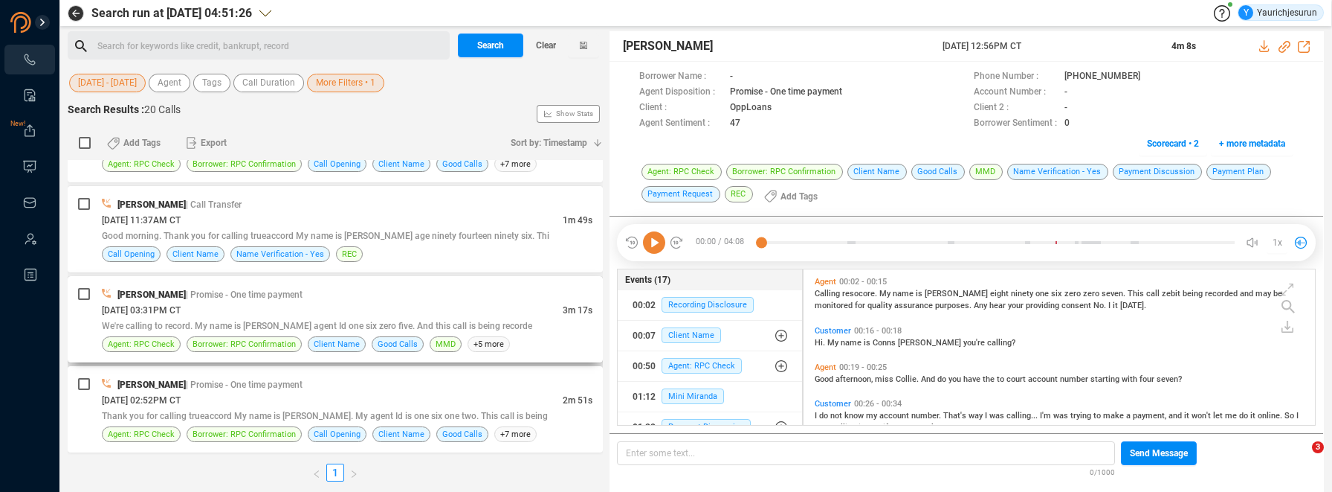
click at [256, 313] on div "[DATE] 03:31PM CT" at bounding box center [332, 310] width 461 height 16
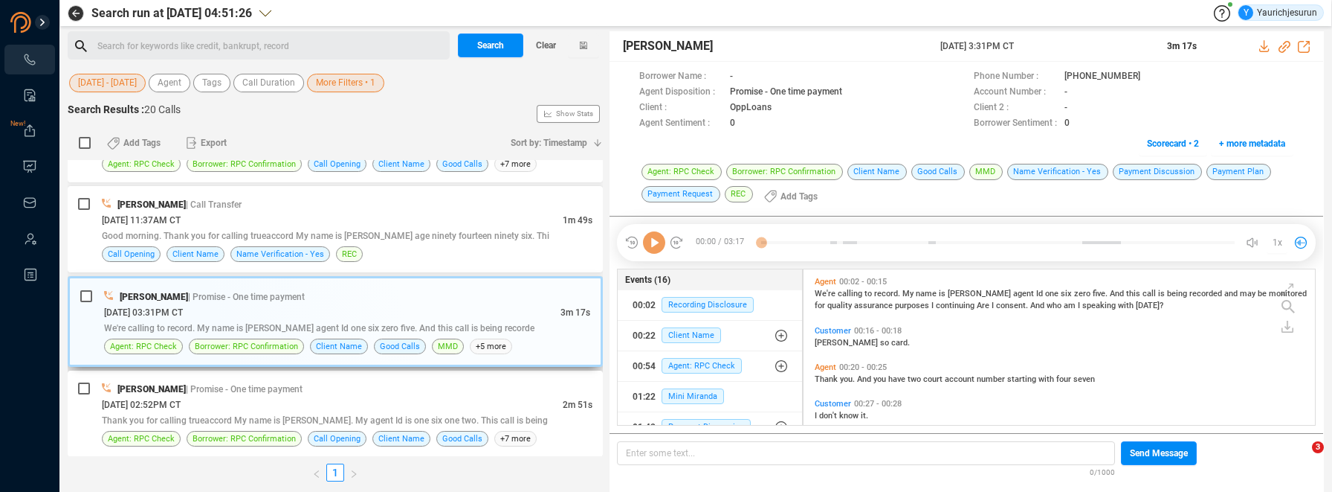
scroll to position [152, 504]
click at [1269, 49] on icon at bounding box center [1265, 46] width 10 height 12
click at [1232, 112] on span "-" at bounding box center [1179, 108] width 229 height 16
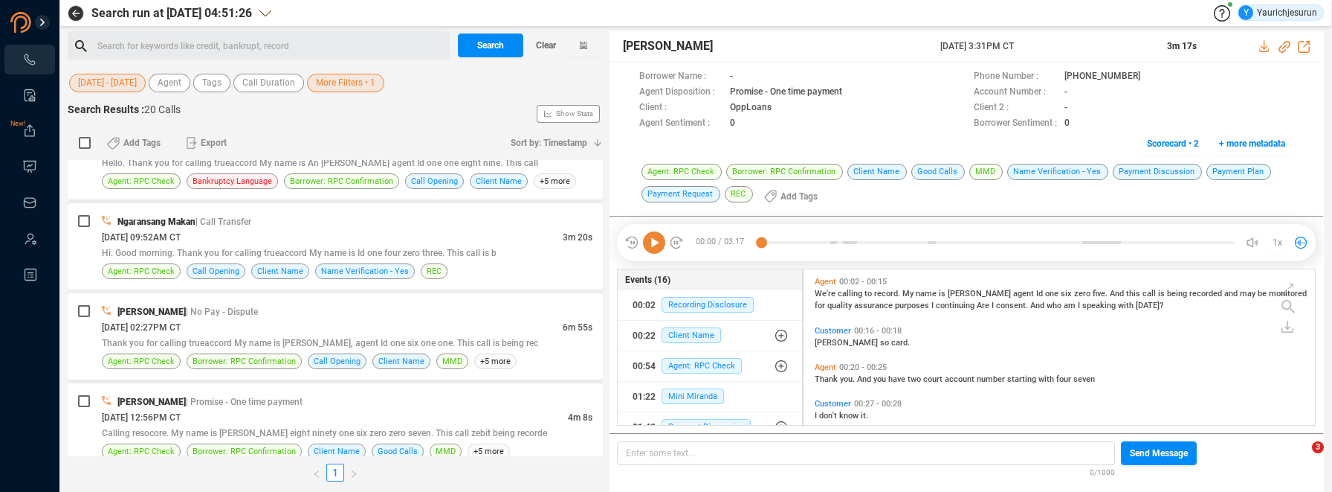
scroll to position [846, 0]
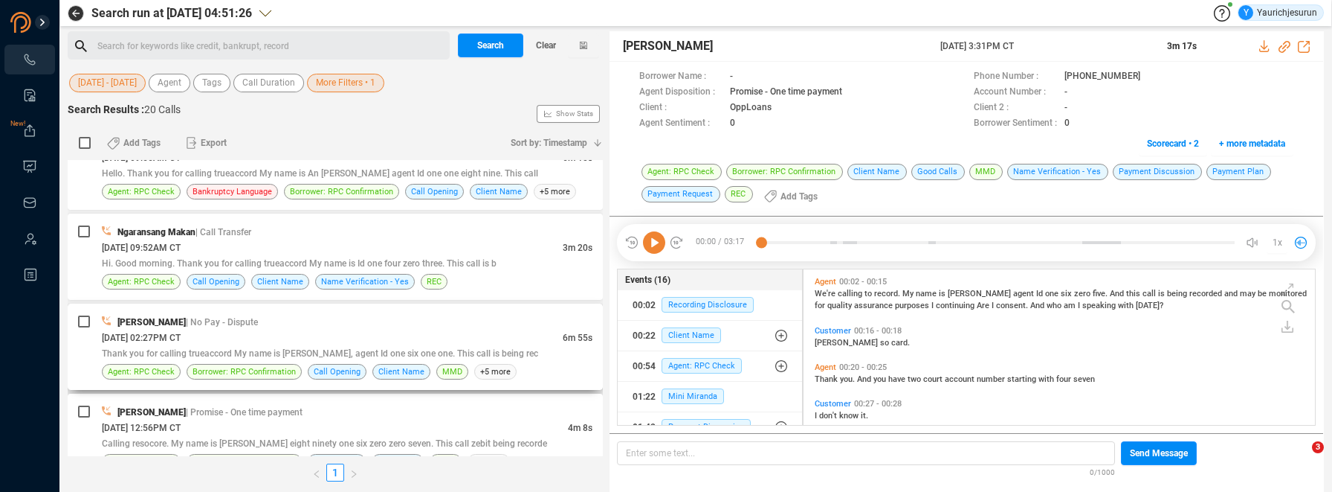
click at [287, 312] on div "[PERSON_NAME] | No Pay - Dispute [DATE] 02:27PM CT 6m 55s Thank you for calling…" at bounding box center [335, 346] width 535 height 86
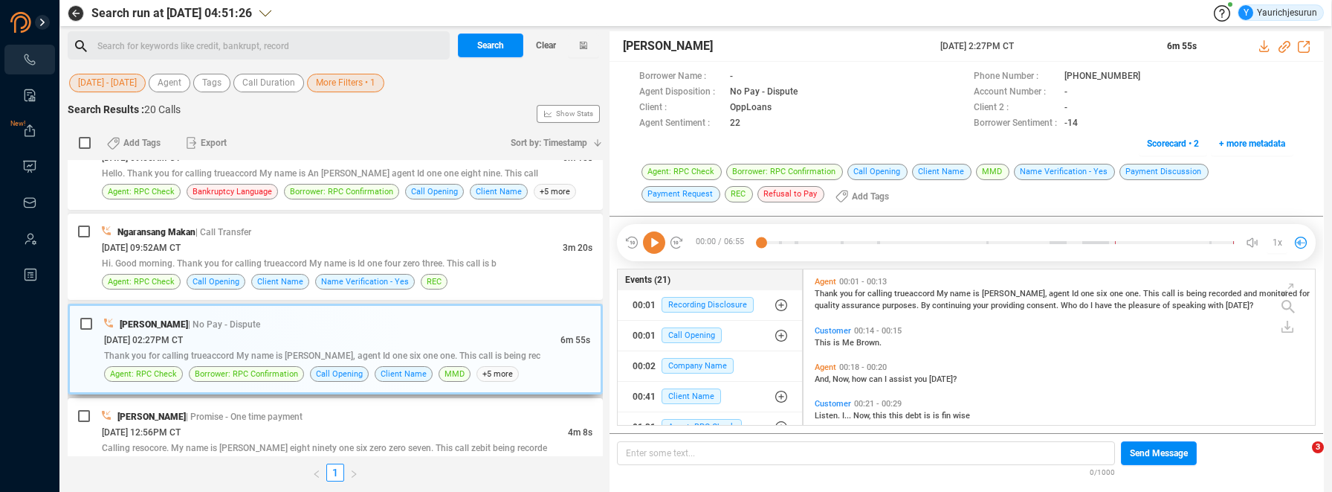
scroll to position [152, 504]
click at [1266, 42] on icon at bounding box center [1266, 46] width 12 height 12
